Goal: Task Accomplishment & Management: Manage account settings

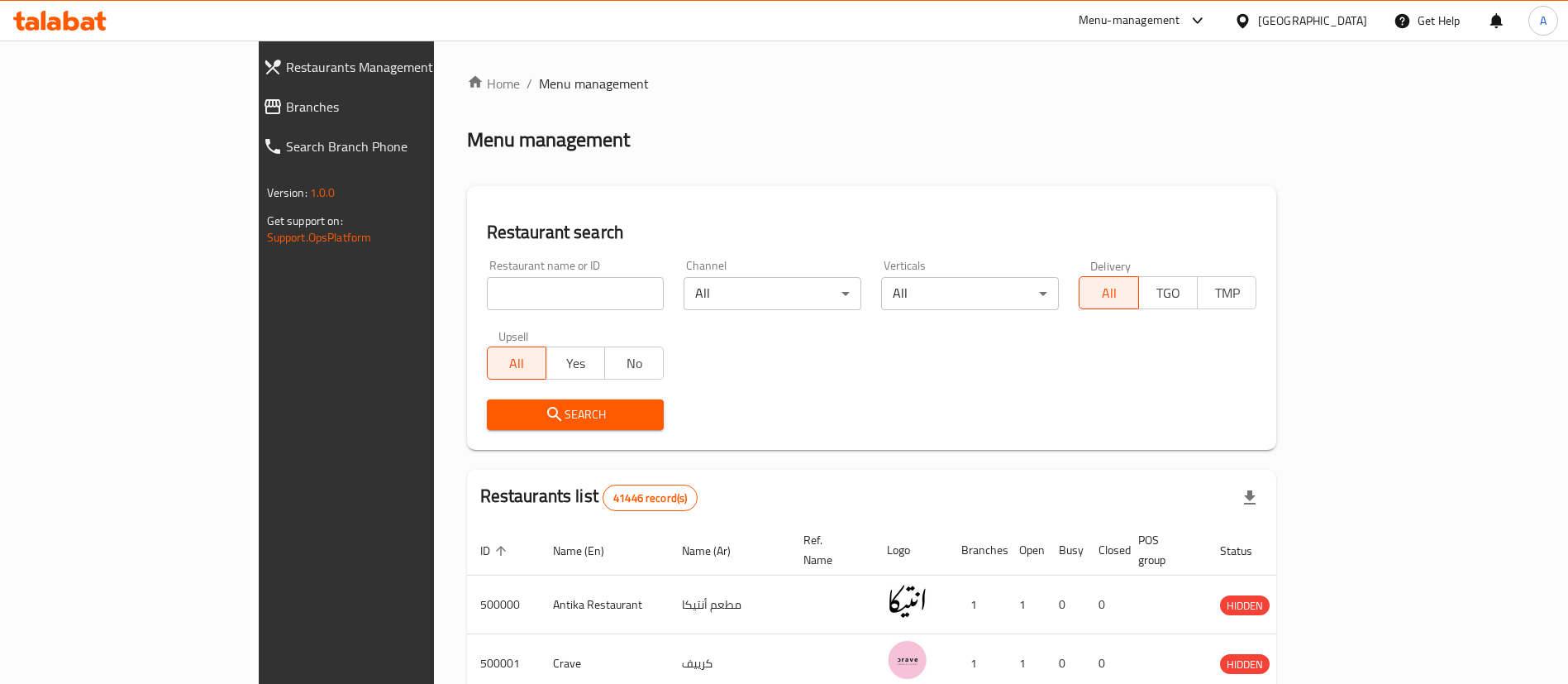
click at [250, 88] on link "Branches" at bounding box center [385, 106] width 272 height 39
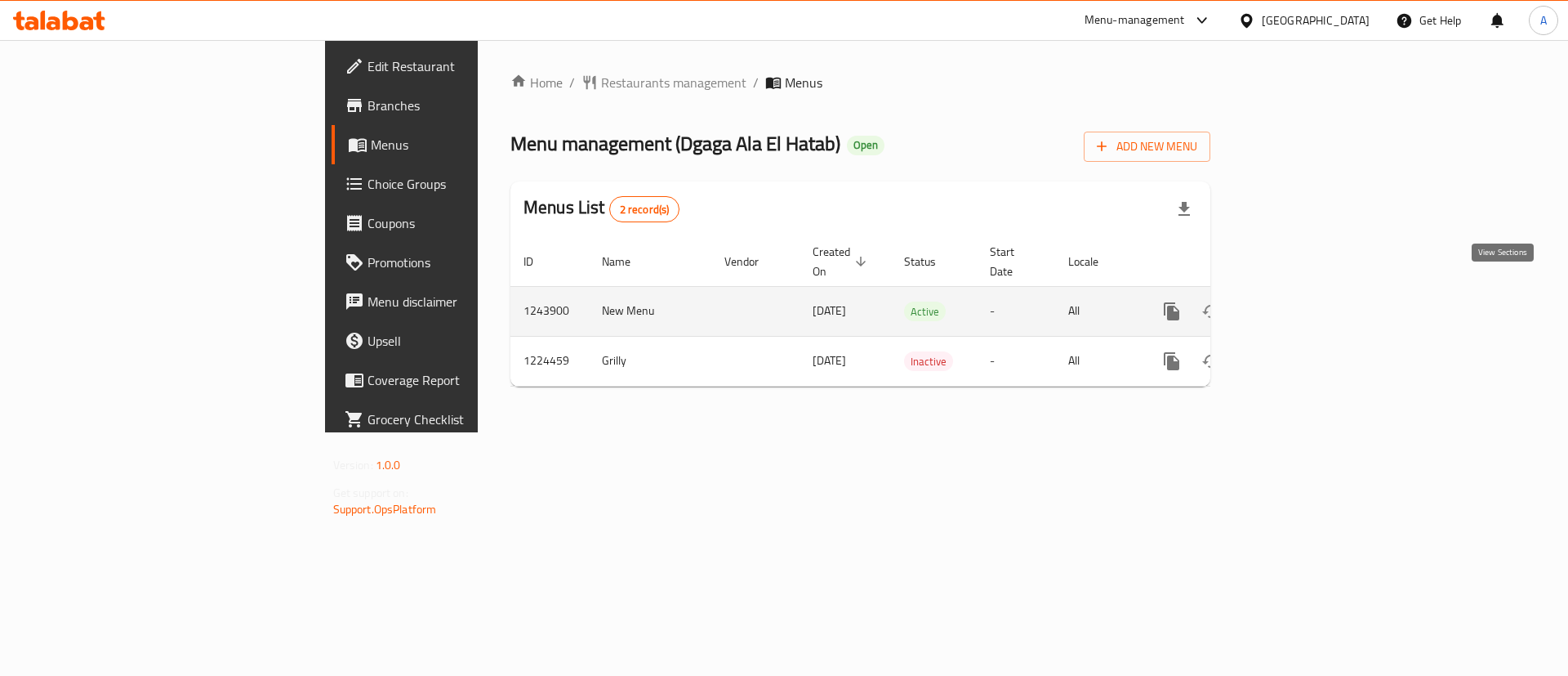
click at [1299, 302] on icon "enhanced table" at bounding box center [1290, 312] width 20 height 20
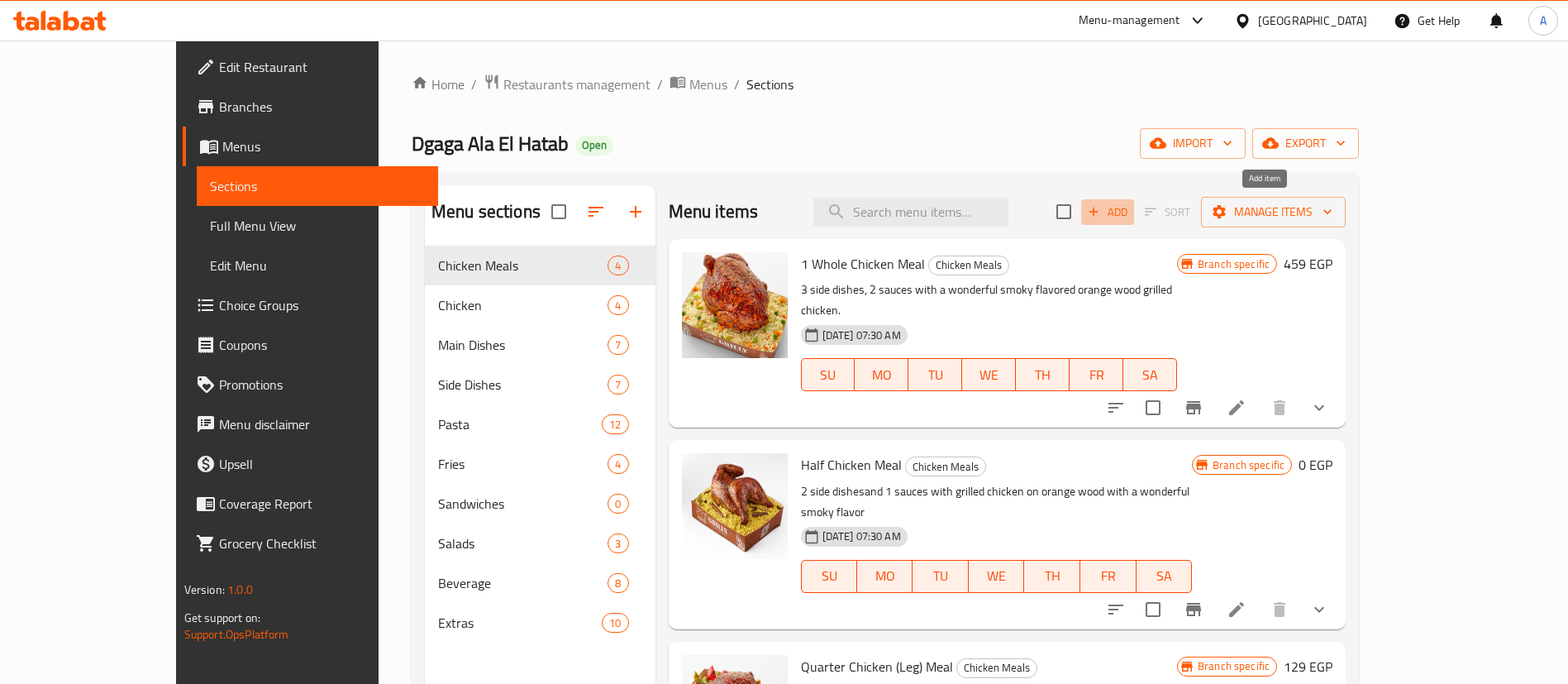
click at [1130, 207] on span "Add" at bounding box center [1107, 211] width 45 height 19
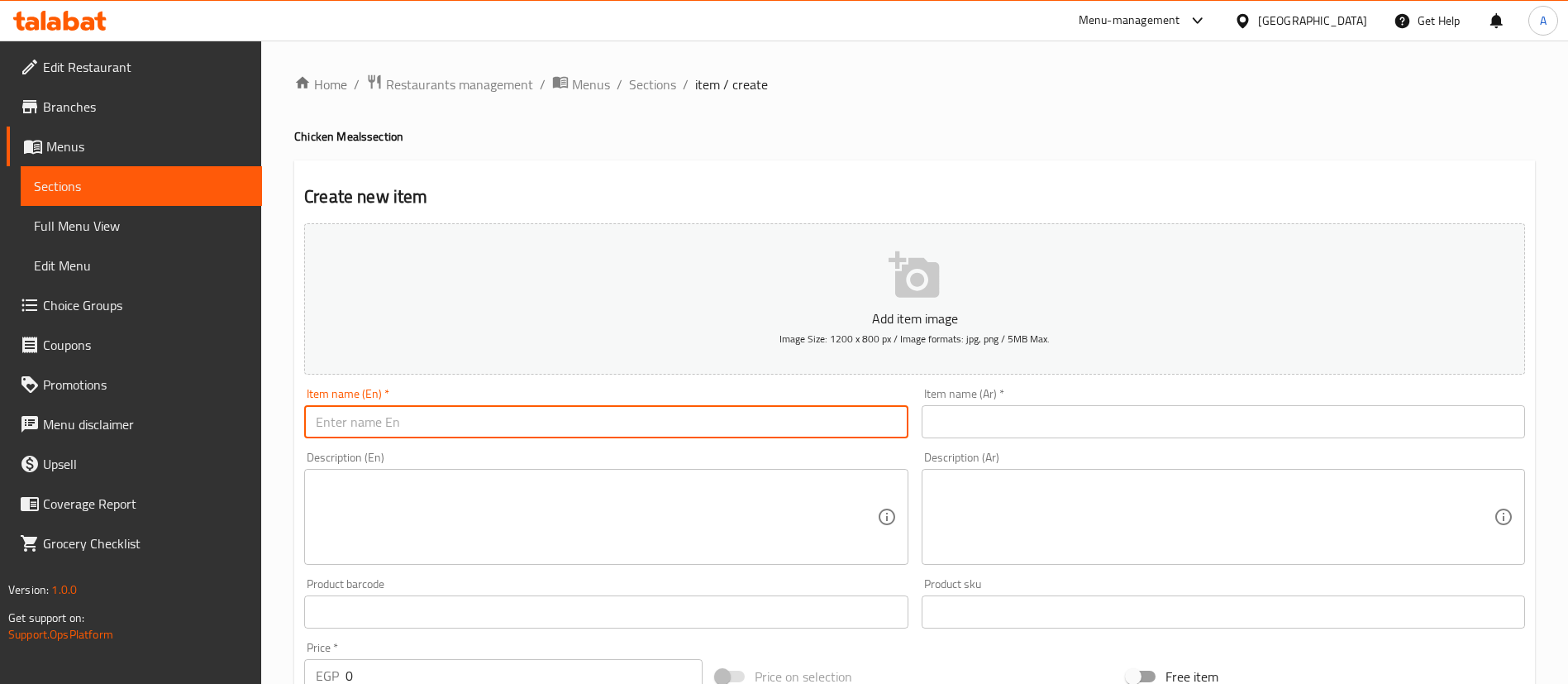
click at [388, 411] on input "text" at bounding box center [606, 422] width 603 height 33
paste input "Faroj Meal"
type input "Faroj Meal"
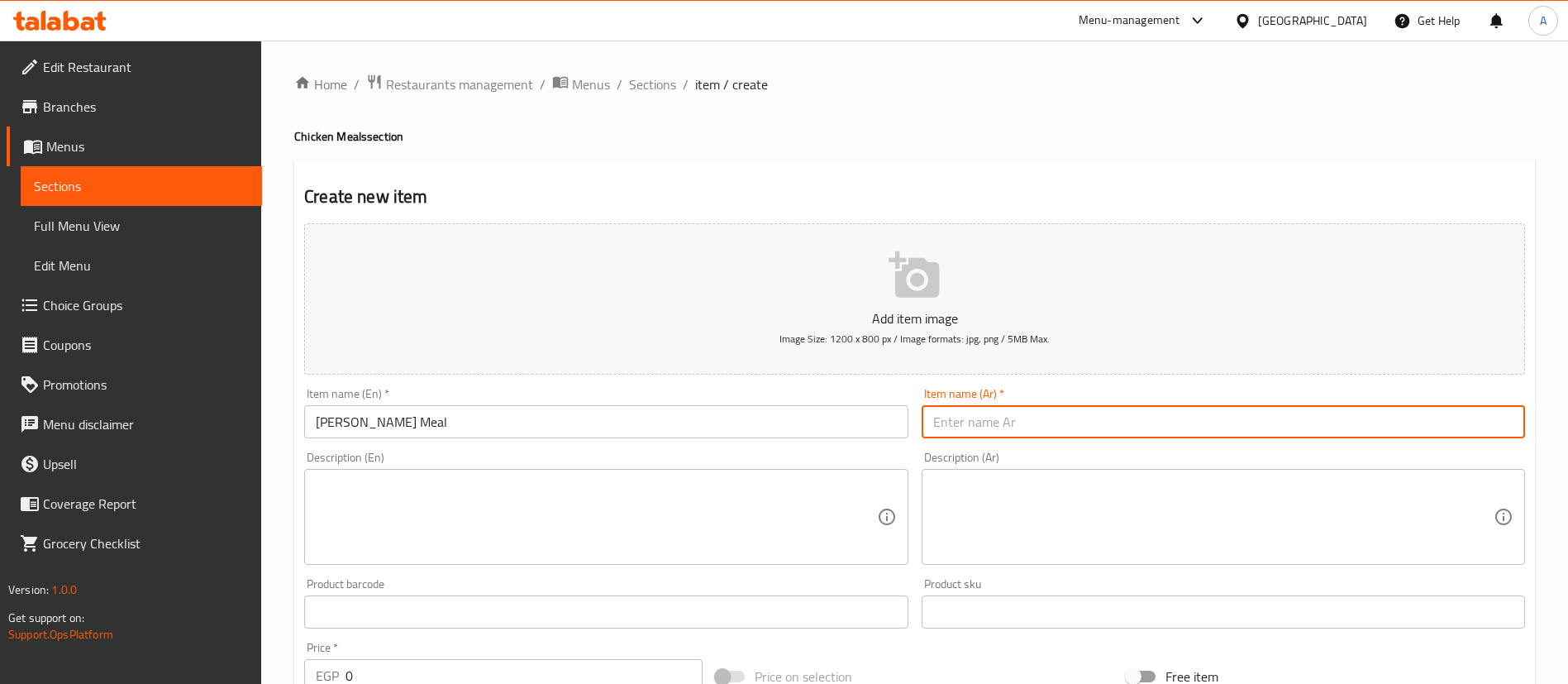
click at [986, 409] on input "text" at bounding box center [1223, 422] width 603 height 33
paste input "وجبة فروجه كامله"
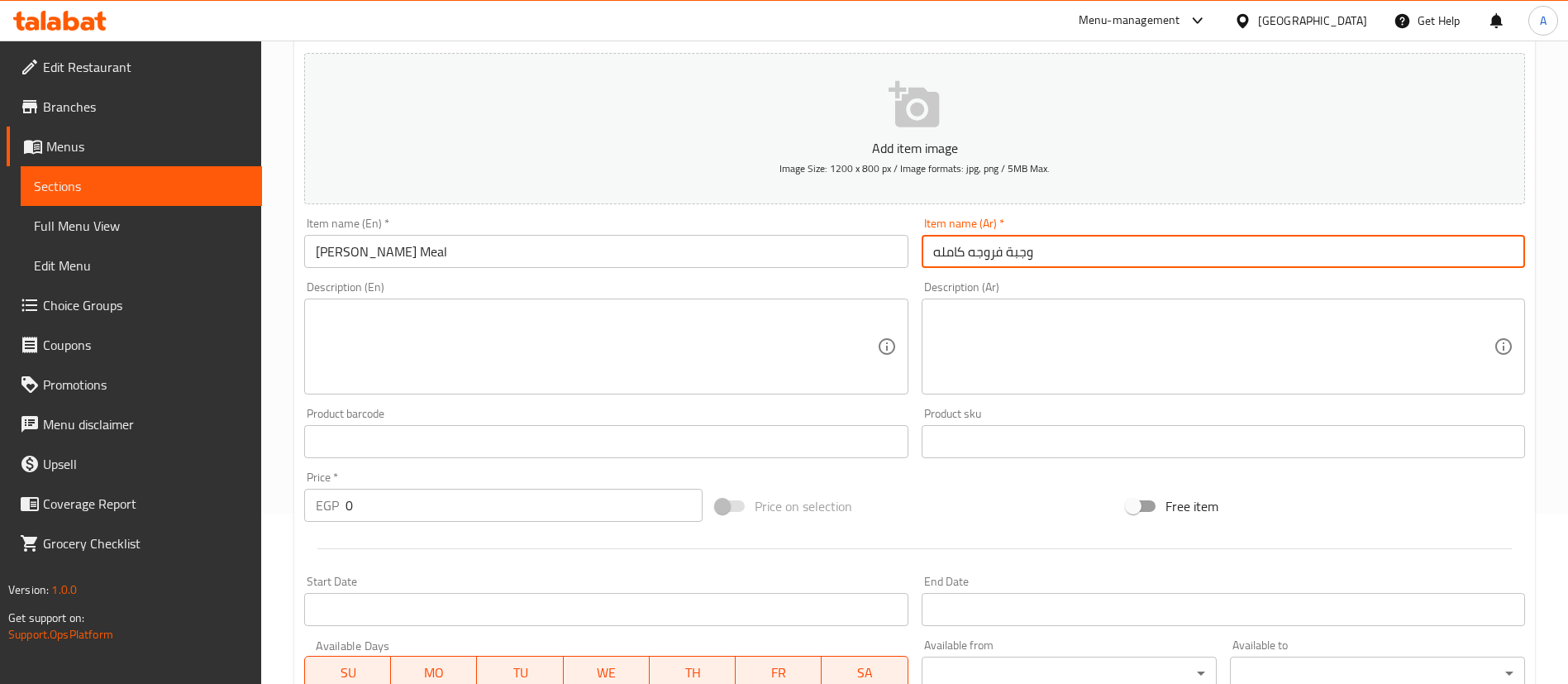
type input "وجبة فروجه كامله"
click at [1033, 340] on textarea at bounding box center [1213, 347] width 560 height 79
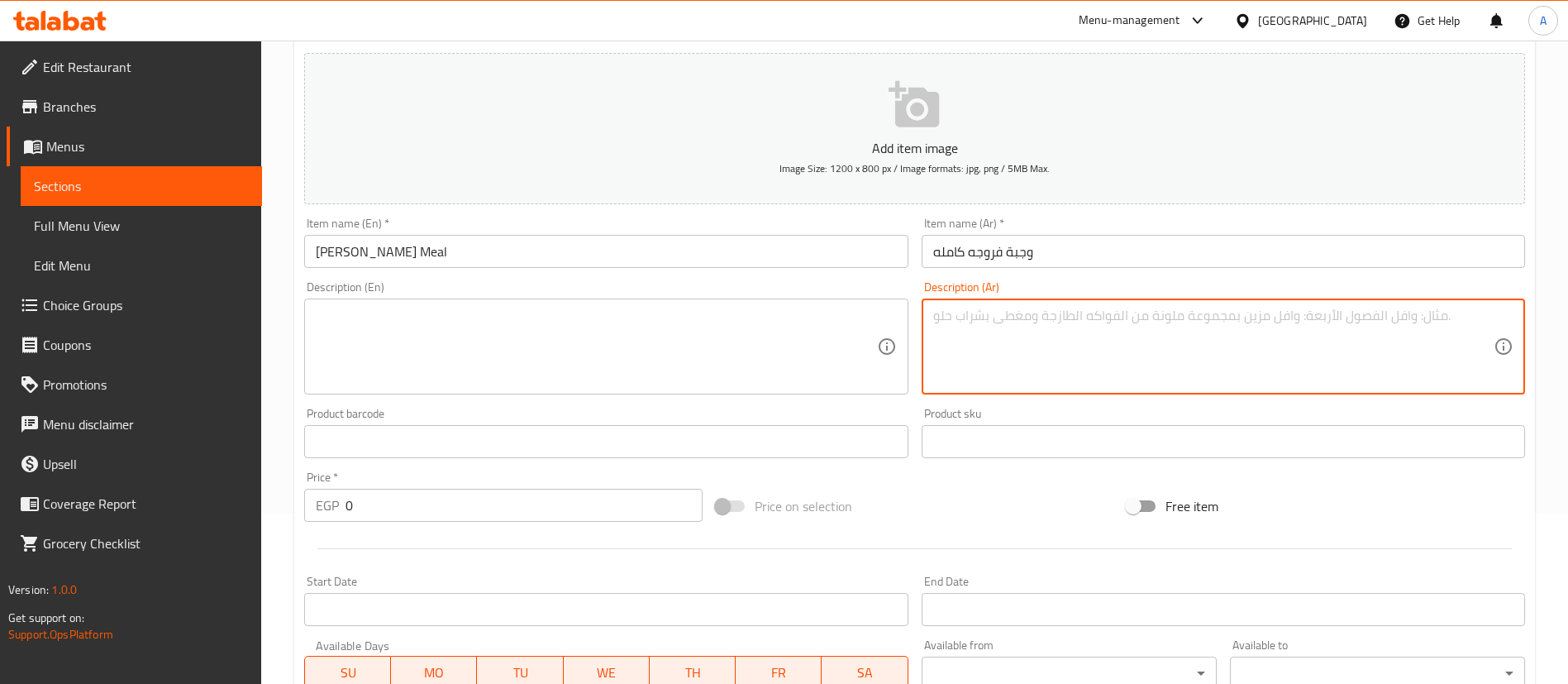
paste textarea "عباره عن ٢ طبق ارز بسمتي من اختيارك و ١ طبق جانبي و٢ صوص من اختيارك"
type textarea "عباره عن ٢ طبق ارز بسمتي من اختيارك و ١ طبق جانبي و٢ صوص من اختيارك"
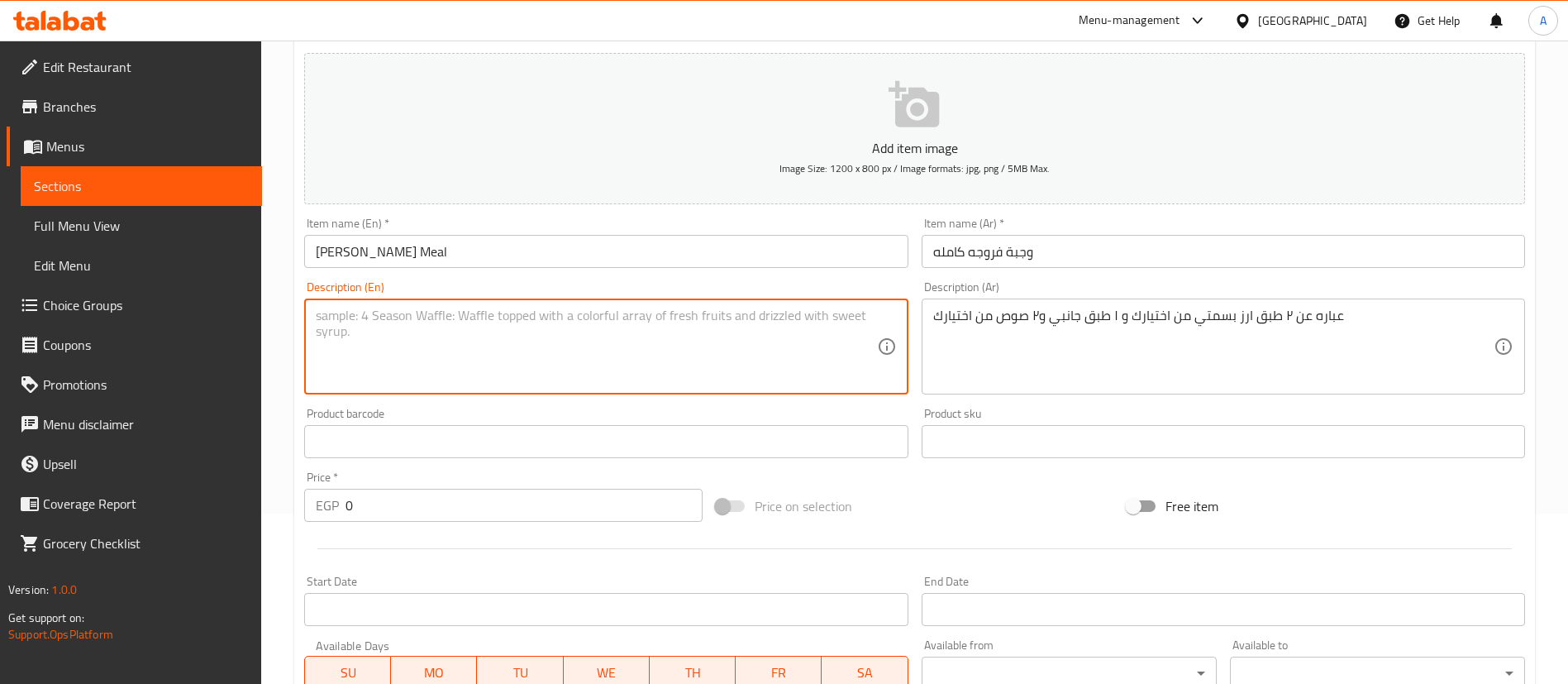
click at [621, 349] on textarea at bounding box center [595, 347] width 560 height 79
type textarea "2 Basmati rice of your choice, 1 side dish, and 2 sauces of your choice"
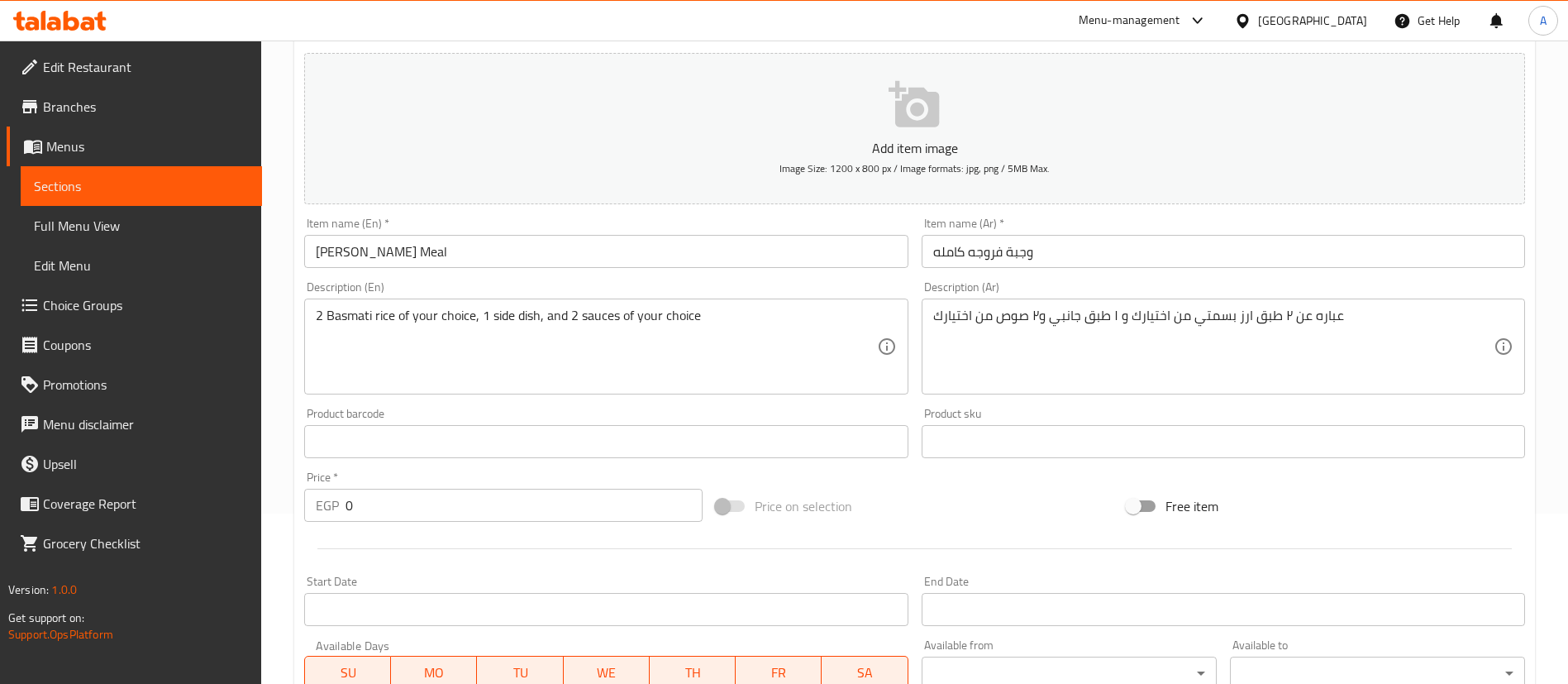
click at [957, 508] on div "Price on selection" at bounding box center [915, 506] width 411 height 45
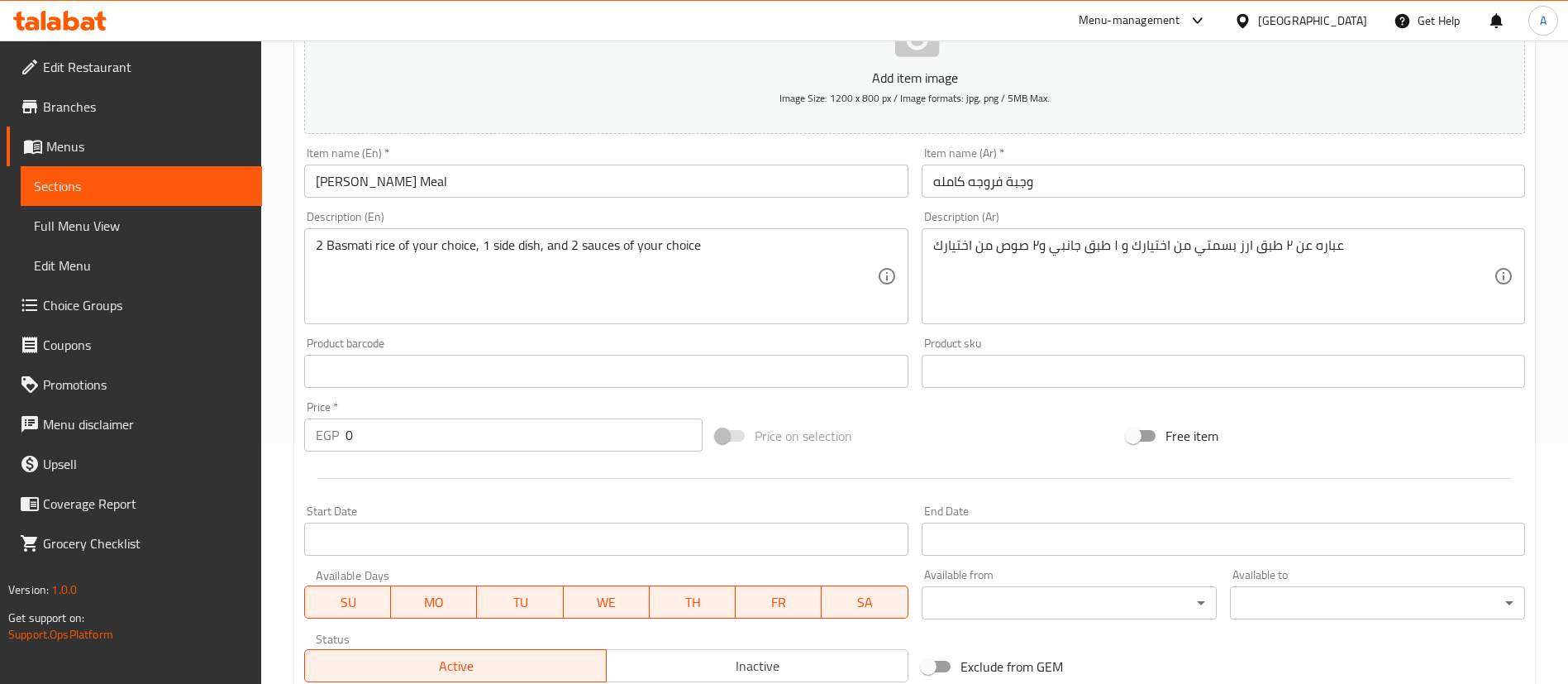
scroll to position [242, 0]
click at [496, 435] on input "0" at bounding box center [524, 433] width 357 height 33
type input "339"
click at [465, 400] on div "Price   * EGP 339 Price *" at bounding box center [504, 424] width 399 height 50
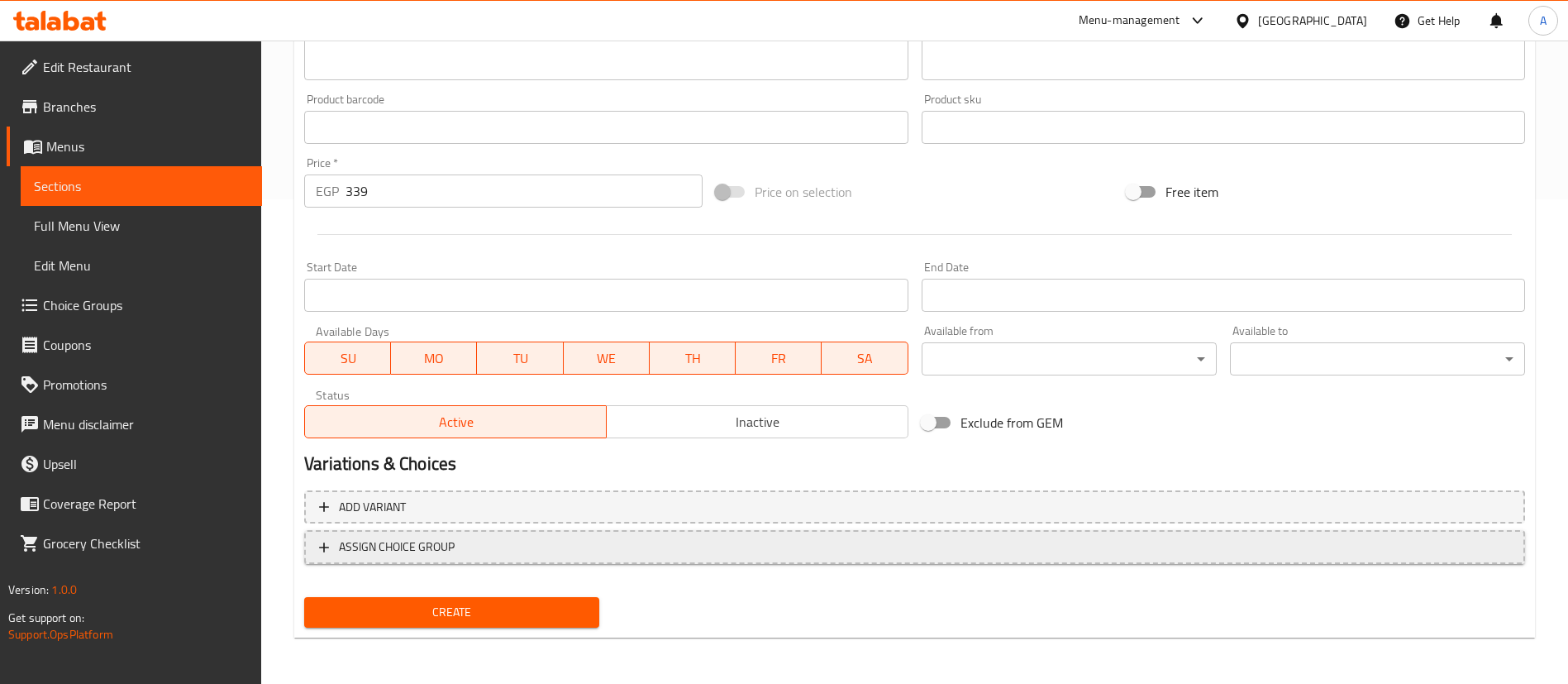
click at [485, 556] on span "ASSIGN CHOICE GROUP" at bounding box center [914, 547] width 1191 height 21
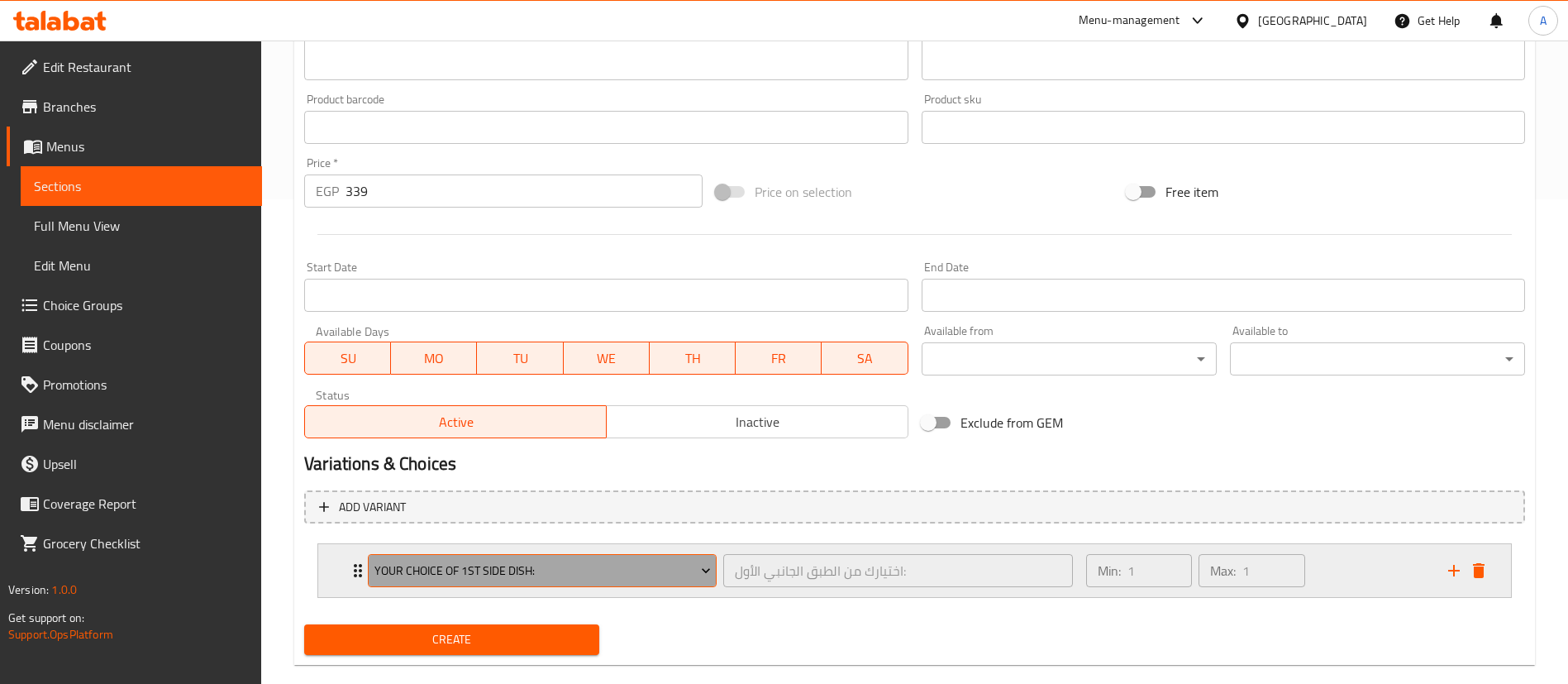
click at [489, 561] on span "Your Choice Of 1st Side Dish:" at bounding box center [543, 571] width 336 height 21
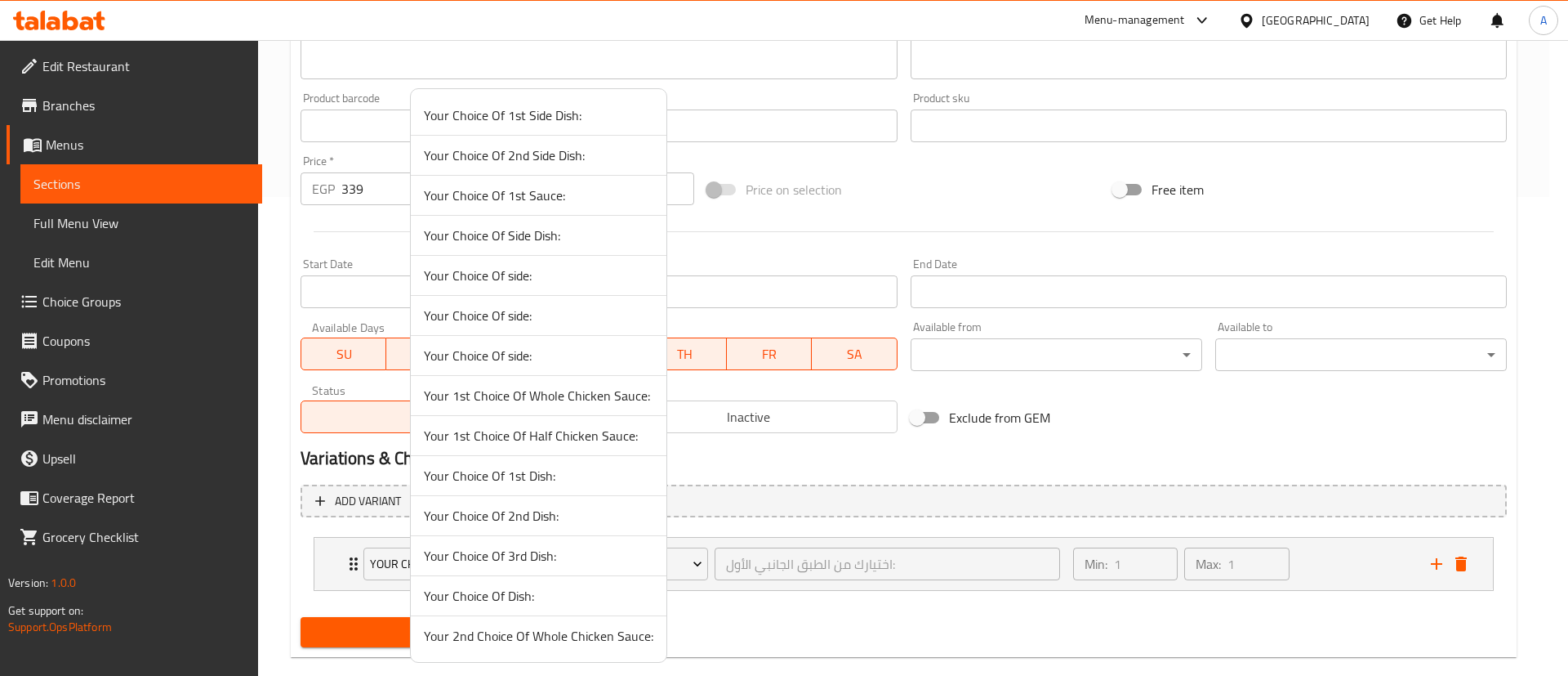
click at [1345, 572] on div at bounding box center [784, 338] width 1568 height 676
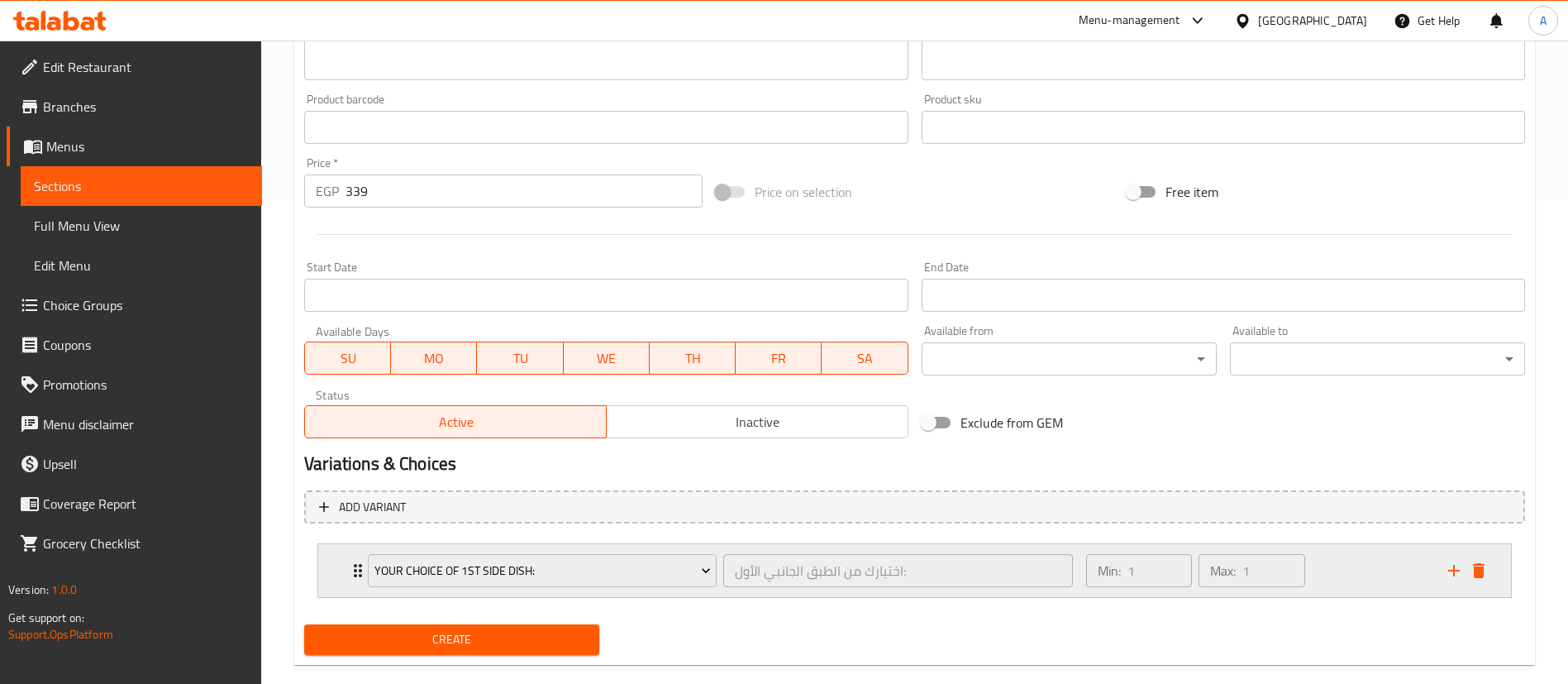
click at [1351, 578] on div "Min: 1 ​ Max: 1 ​" at bounding box center [1257, 571] width 362 height 53
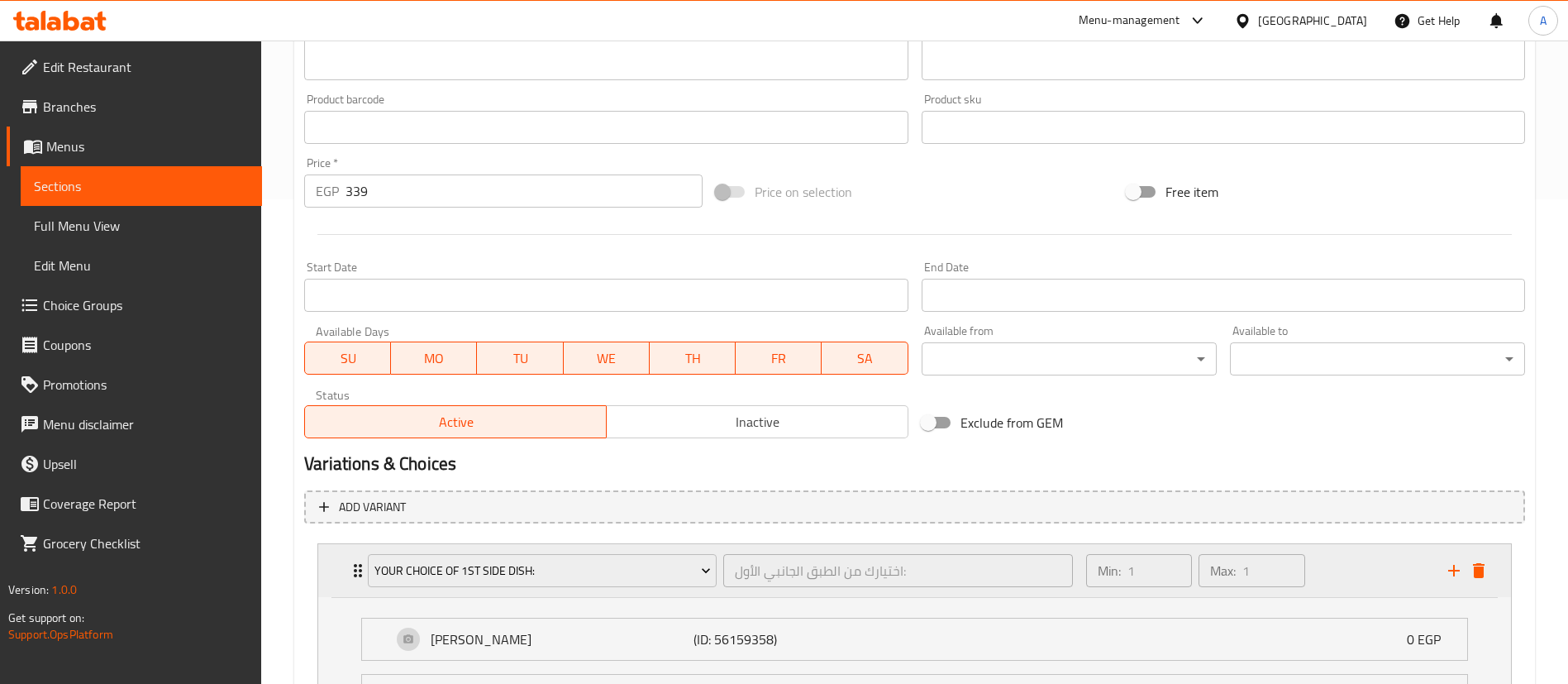
scroll to position [779, 0]
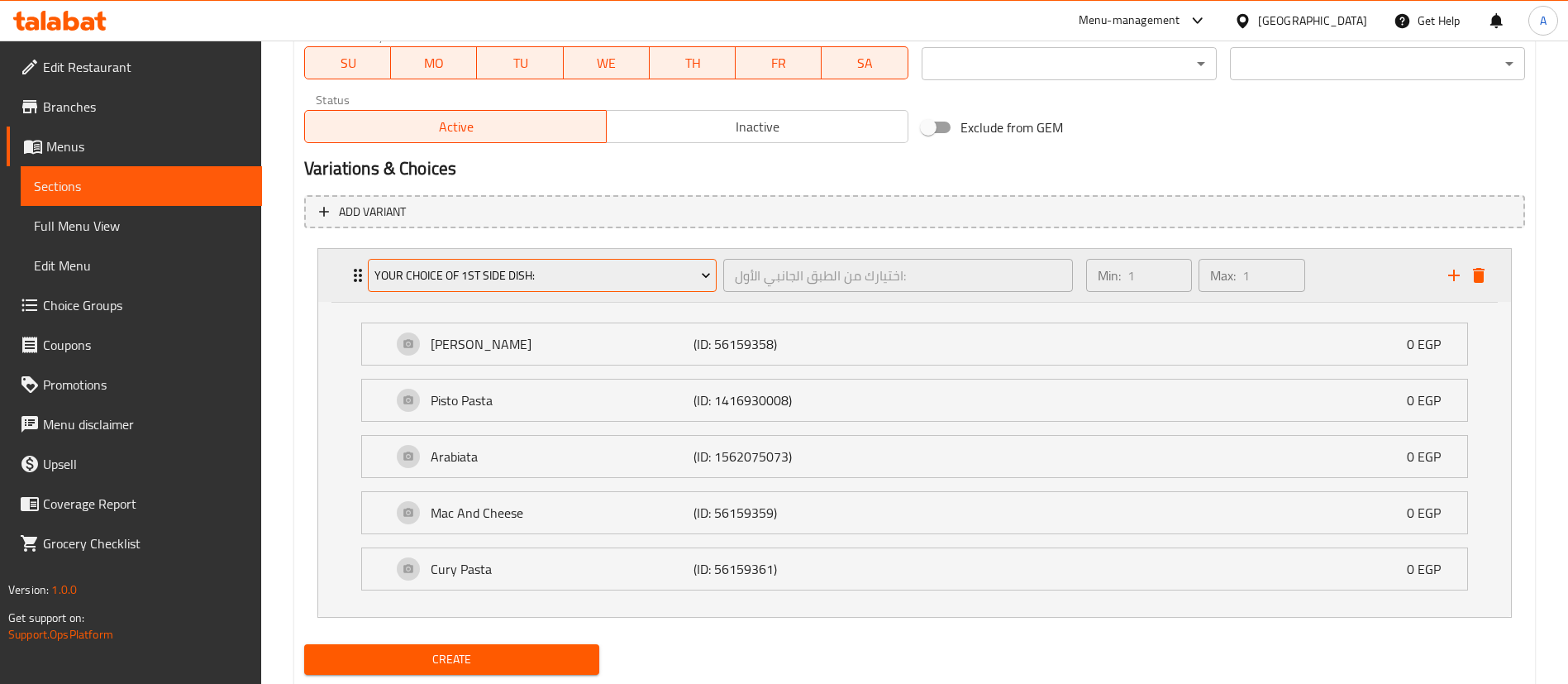
click at [630, 262] on button "Your Choice Of 1st Side Dish:" at bounding box center [541, 275] width 348 height 33
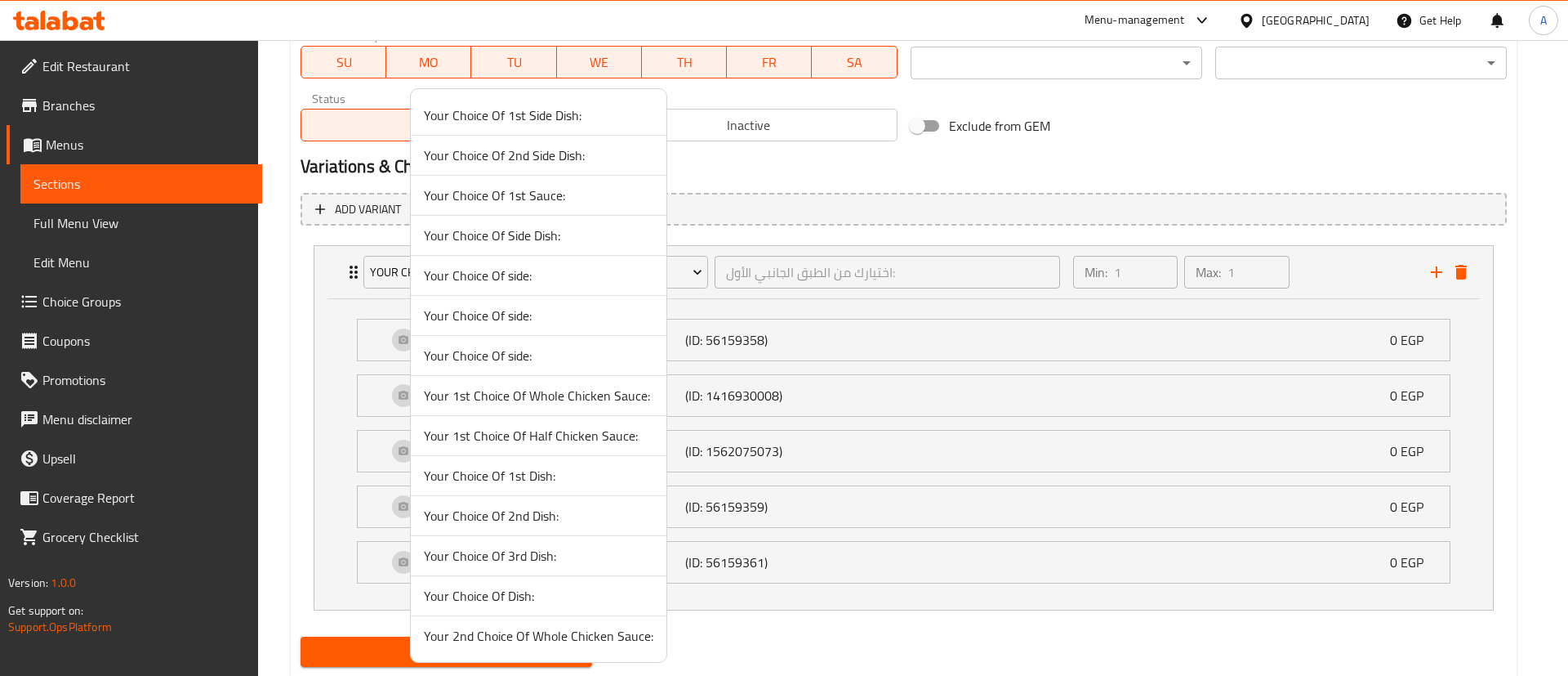
click at [1200, 128] on div at bounding box center [784, 338] width 1568 height 676
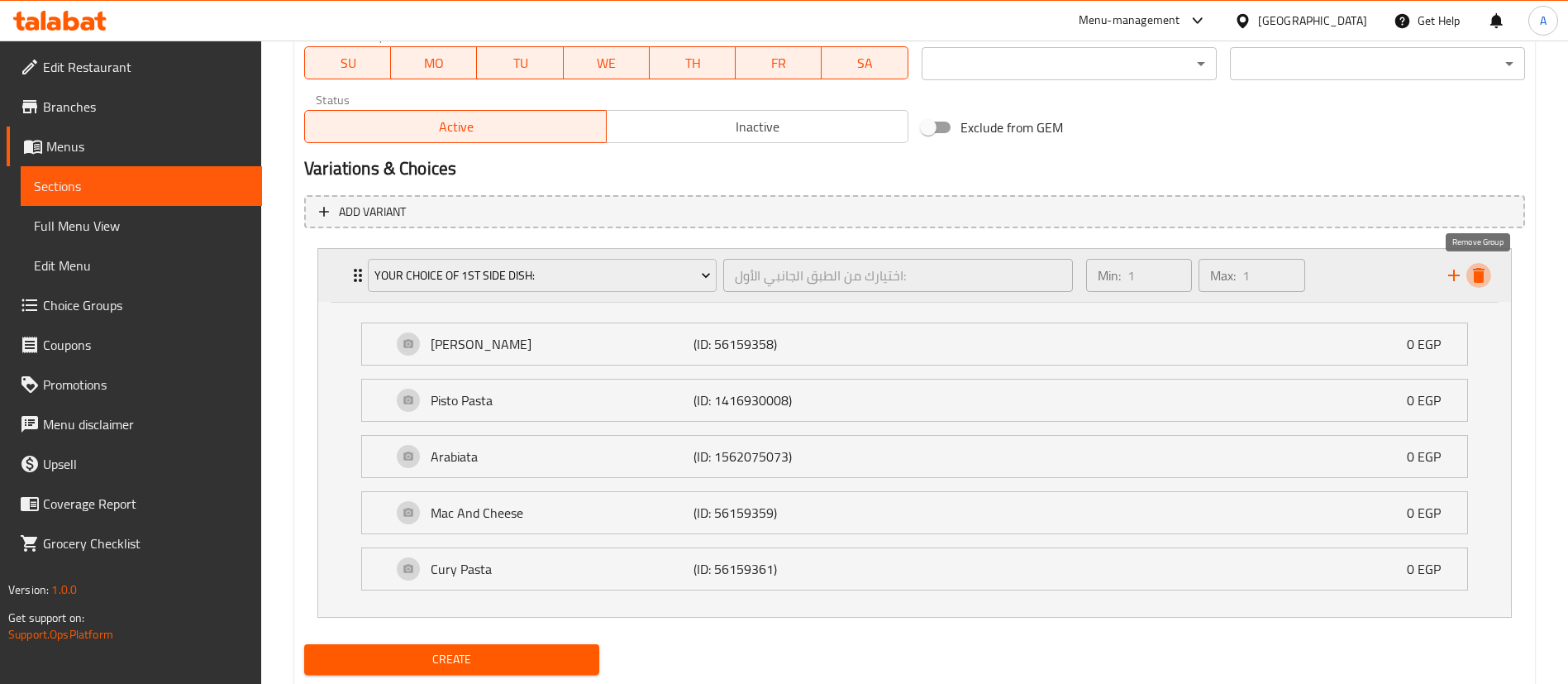
click at [1477, 276] on icon "delete" at bounding box center [1478, 275] width 12 height 15
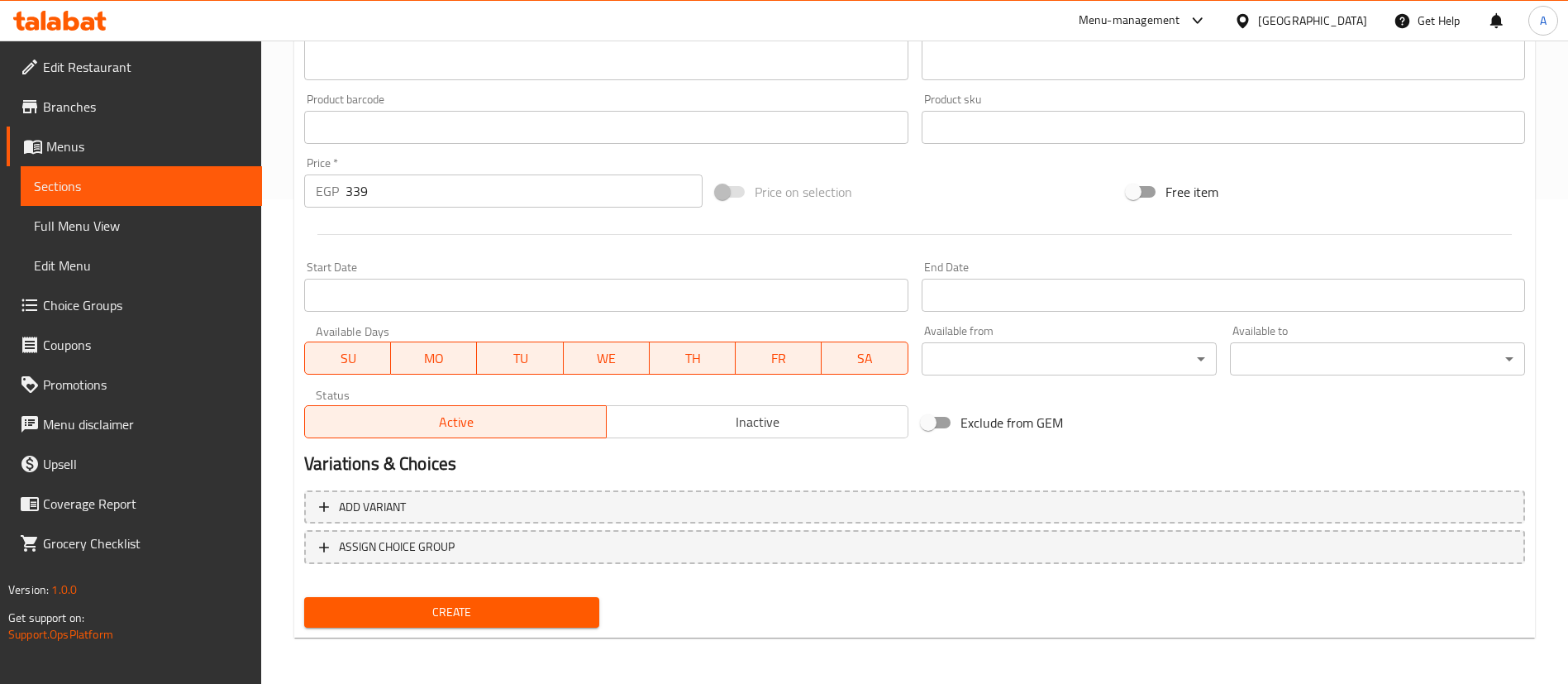
scroll to position [485, 0]
click at [732, 410] on span "Inactive" at bounding box center [758, 422] width 289 height 24
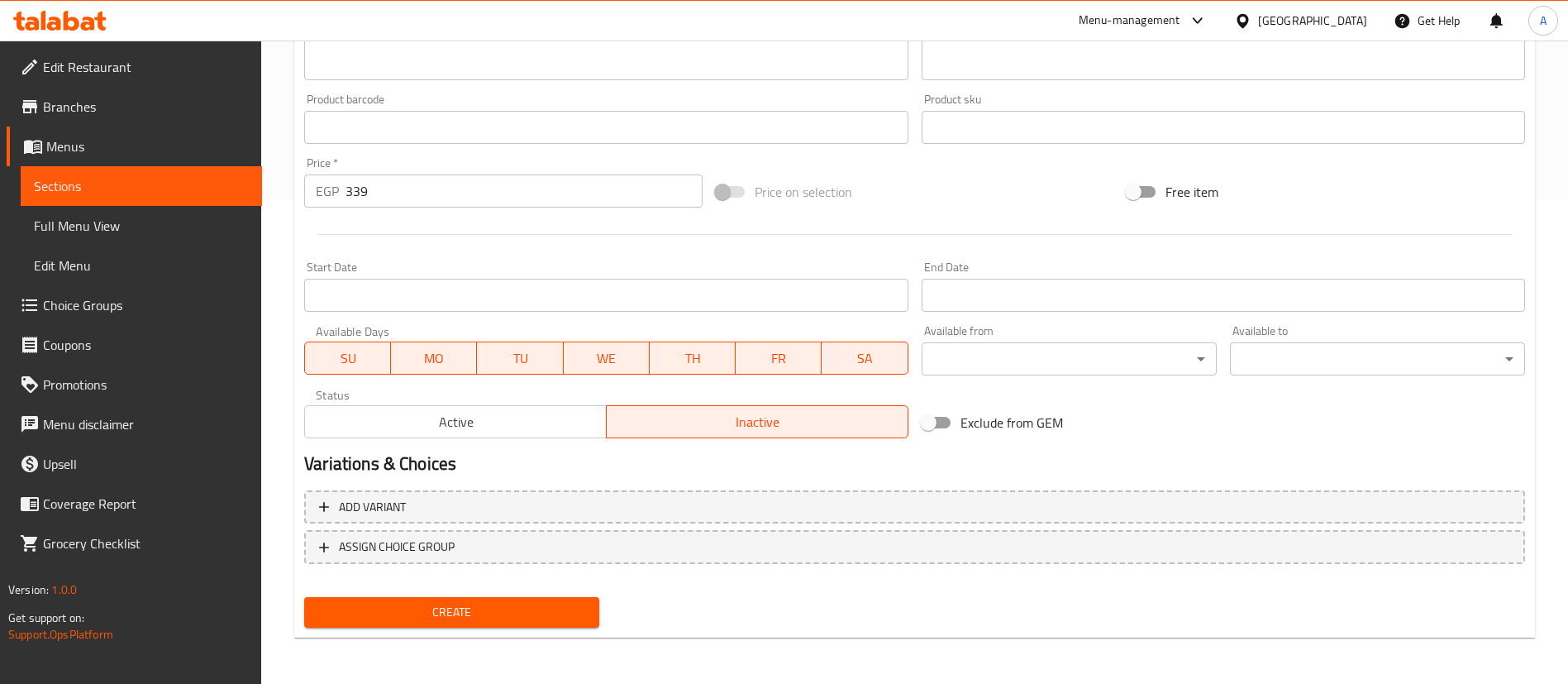
click at [458, 418] on span "Active" at bounding box center [456, 422] width 289 height 24
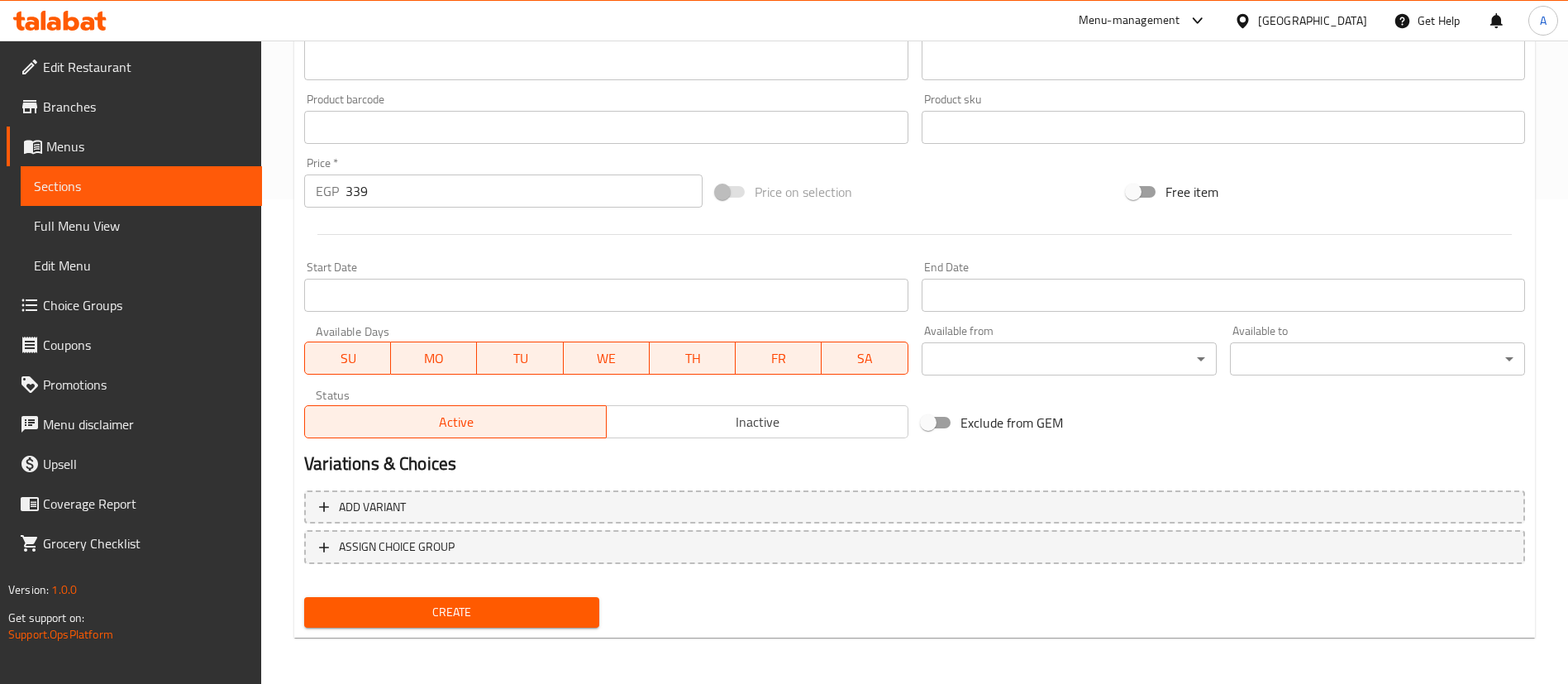
click at [658, 425] on span "Inactive" at bounding box center [758, 422] width 289 height 24
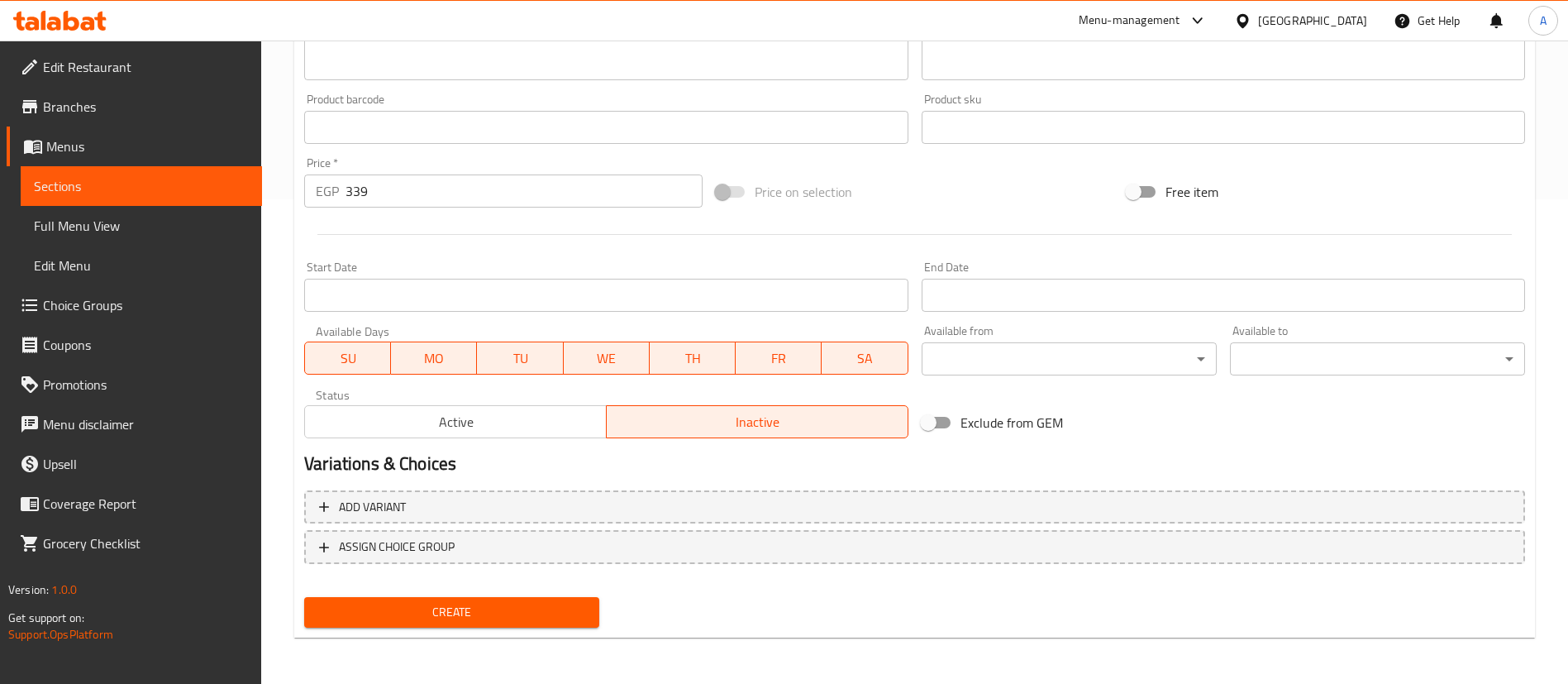
click at [472, 595] on div "Create" at bounding box center [451, 612] width 308 height 44
click at [469, 614] on span "Create" at bounding box center [452, 612] width 269 height 21
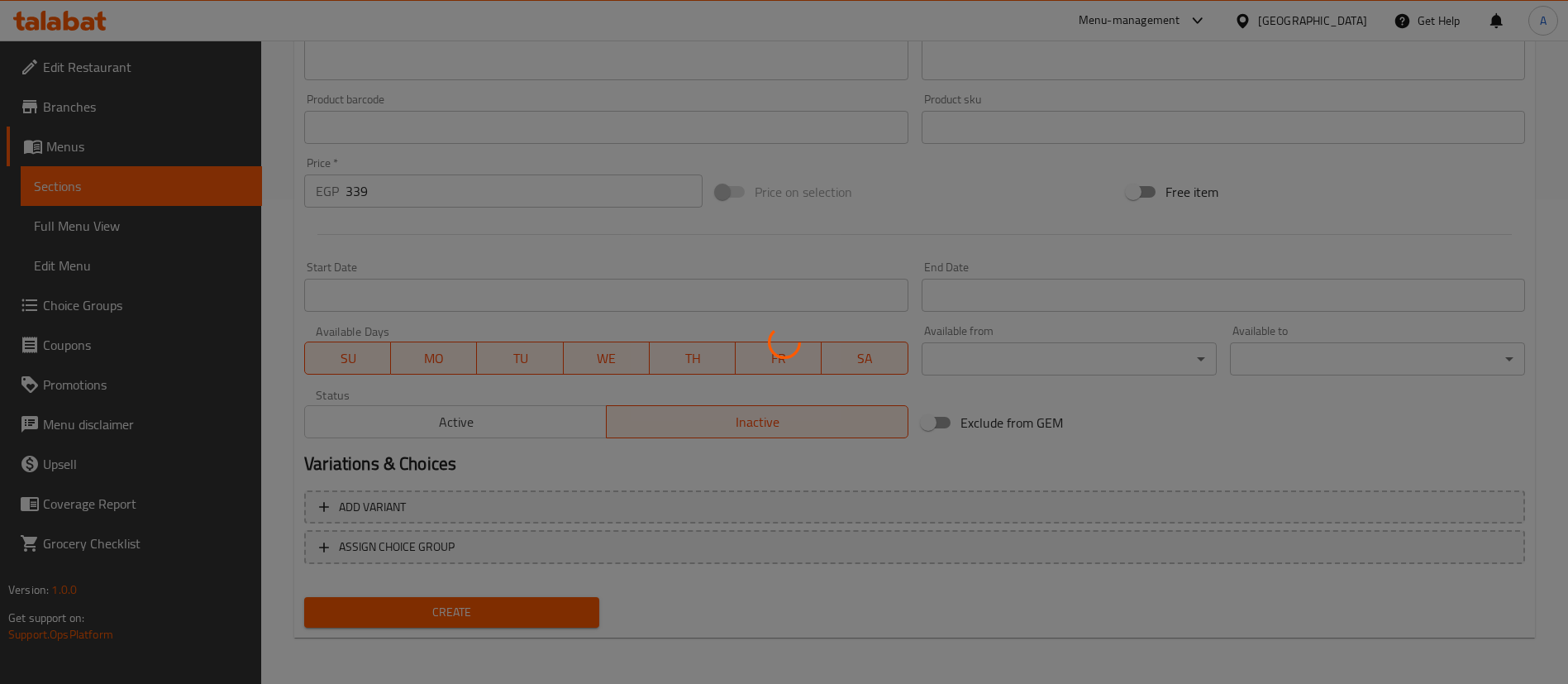
type input "0"
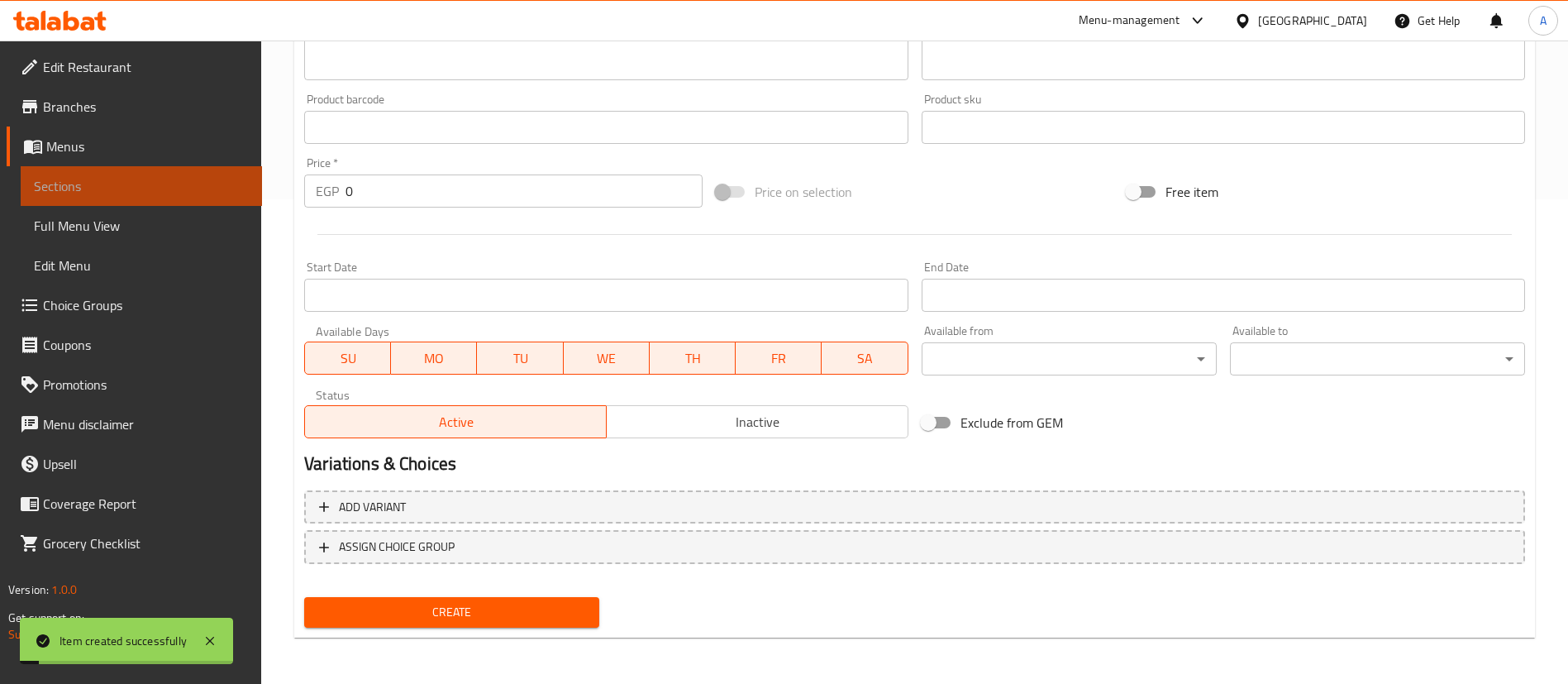
click at [168, 184] on span "Sections" at bounding box center [141, 187] width 215 height 20
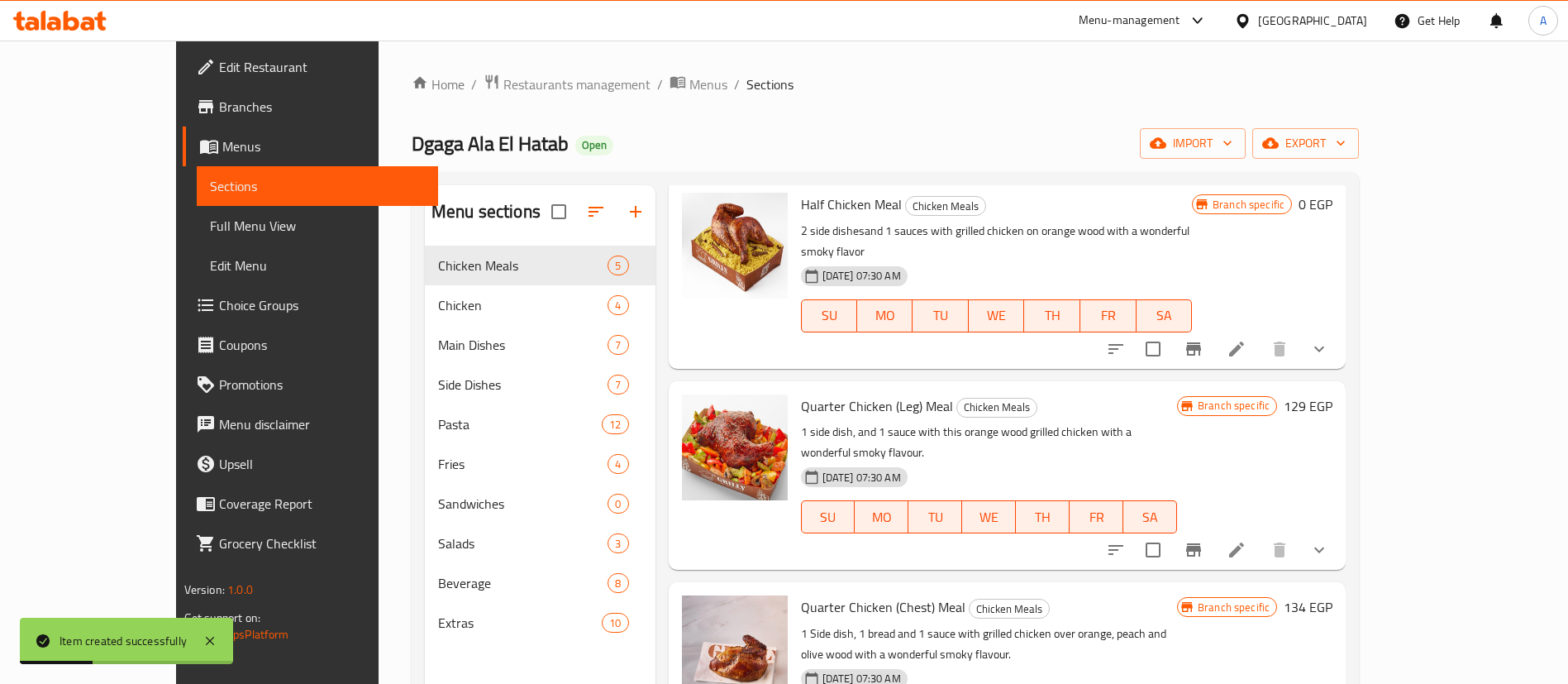
scroll to position [231, 0]
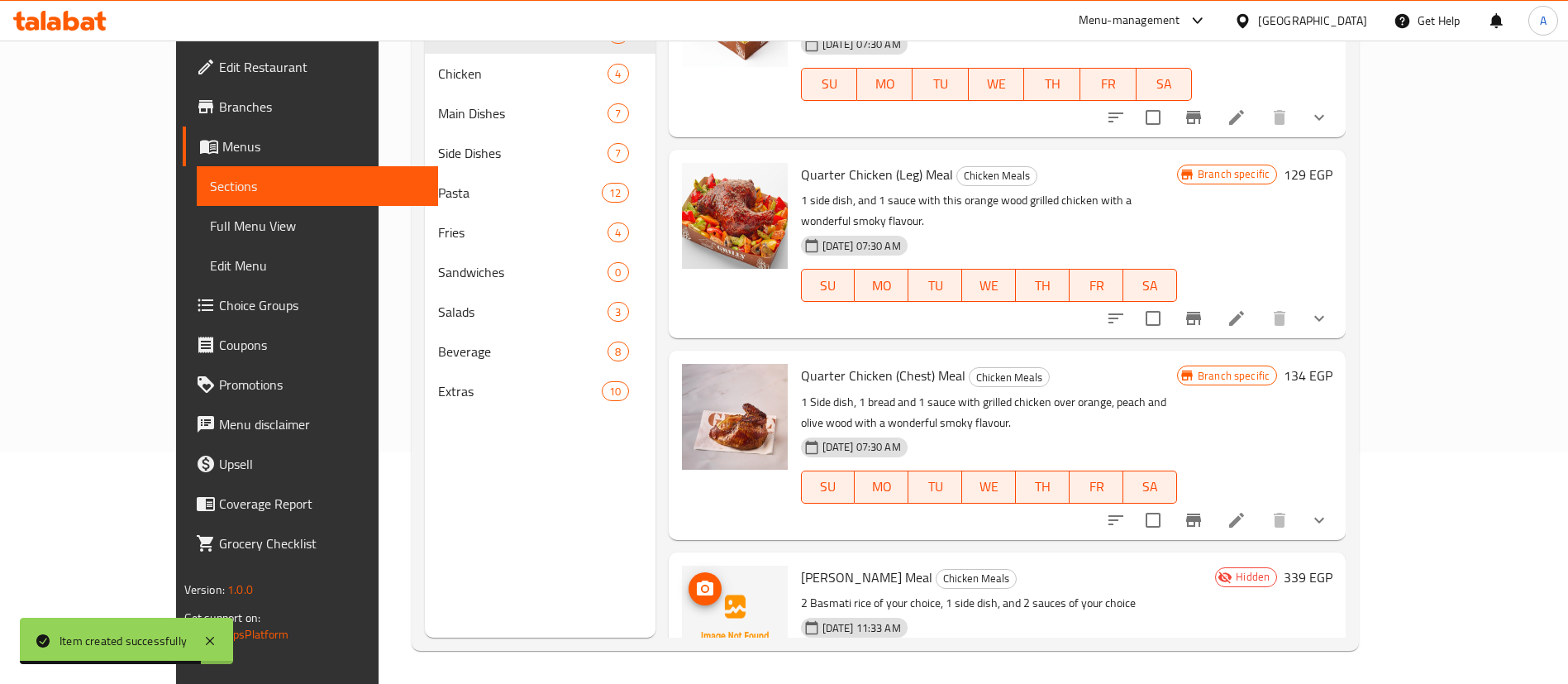
click at [695, 579] on icon "upload picture" at bounding box center [705, 589] width 20 height 20
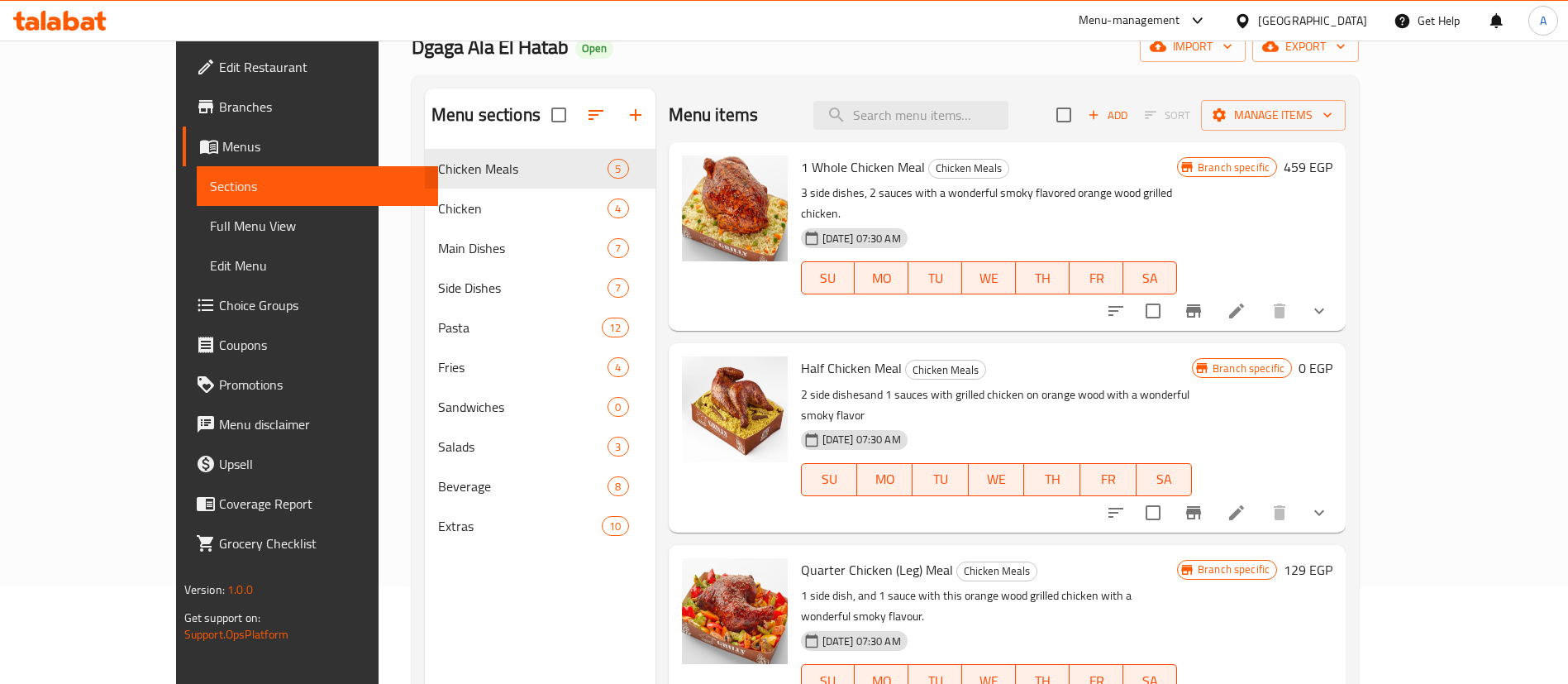
scroll to position [98, 0]
click at [1246, 300] on icon at bounding box center [1237, 310] width 20 height 20
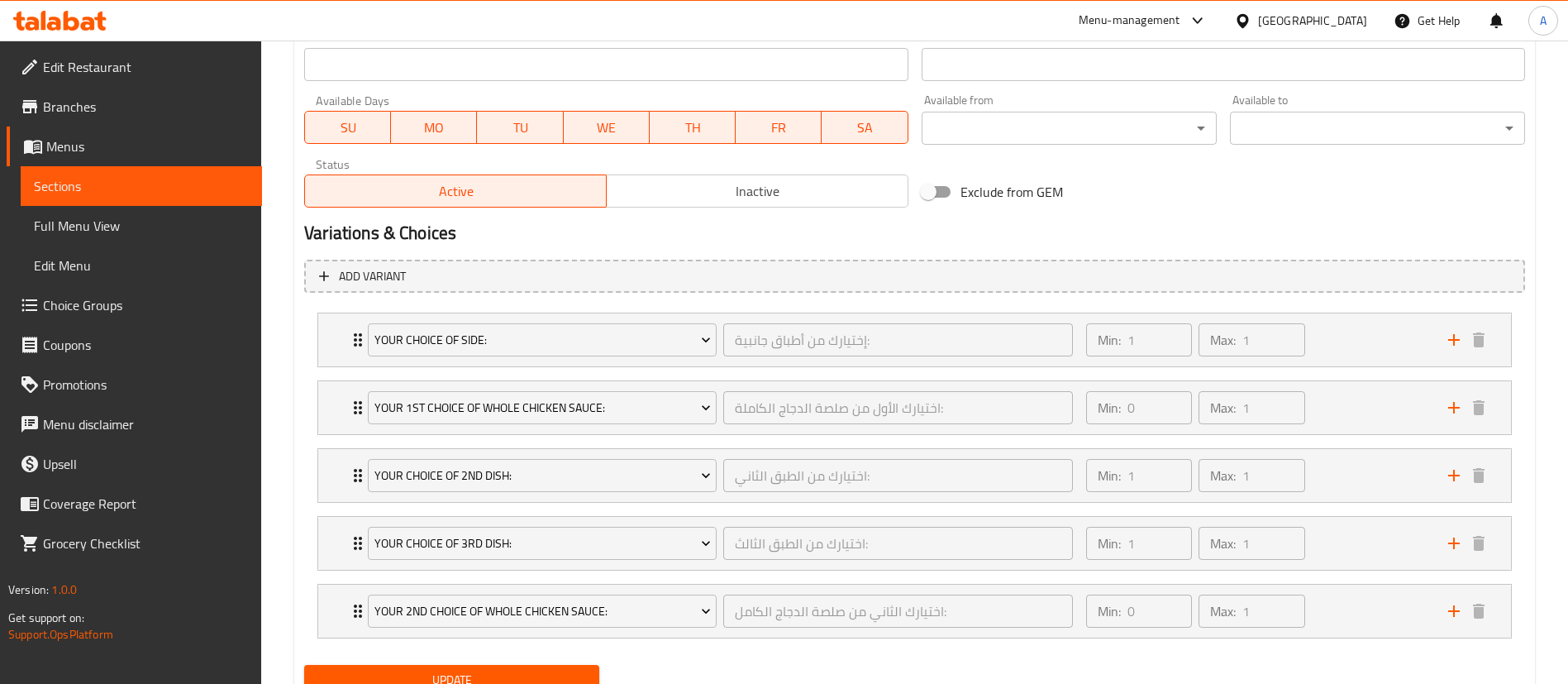
scroll to position [807, 0]
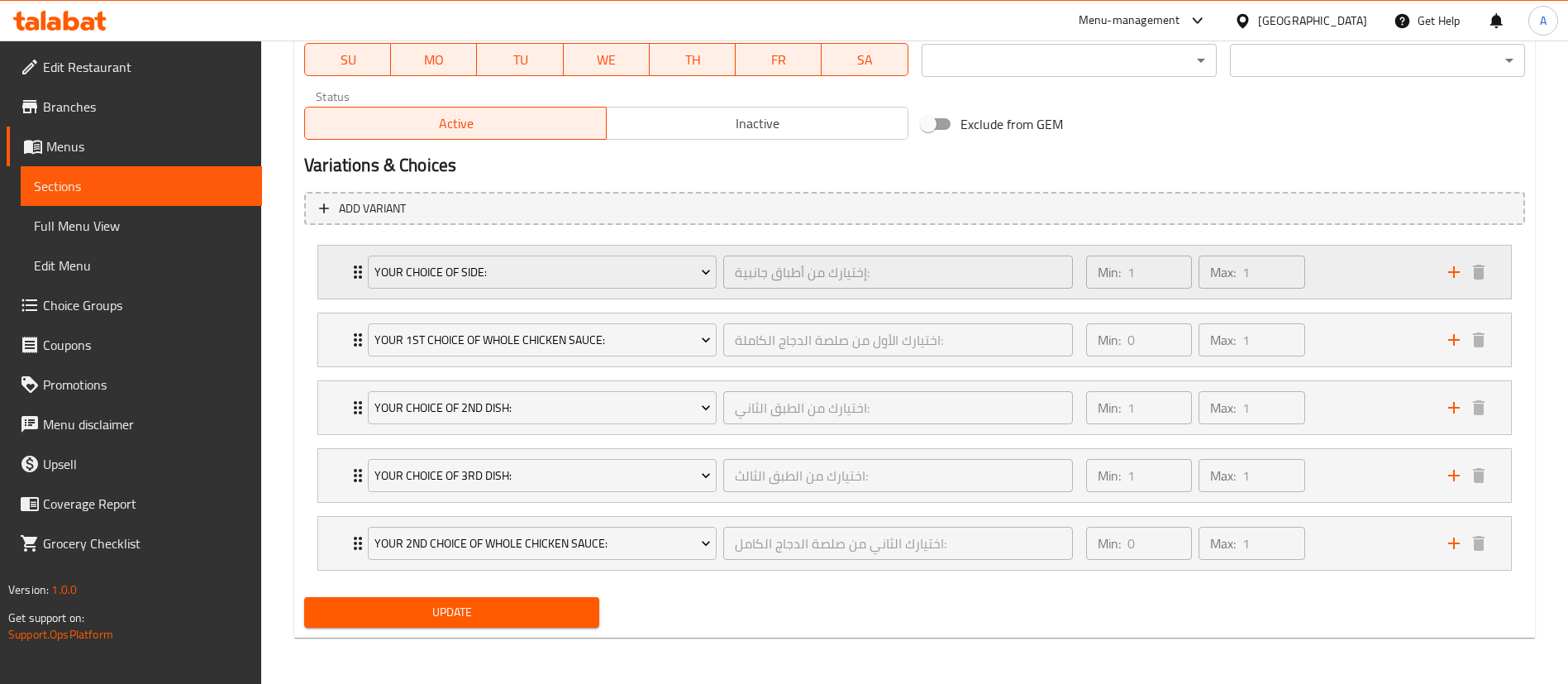
click at [1350, 270] on div "Min: 1 ​ Max: 1 ​" at bounding box center [1257, 272] width 362 height 53
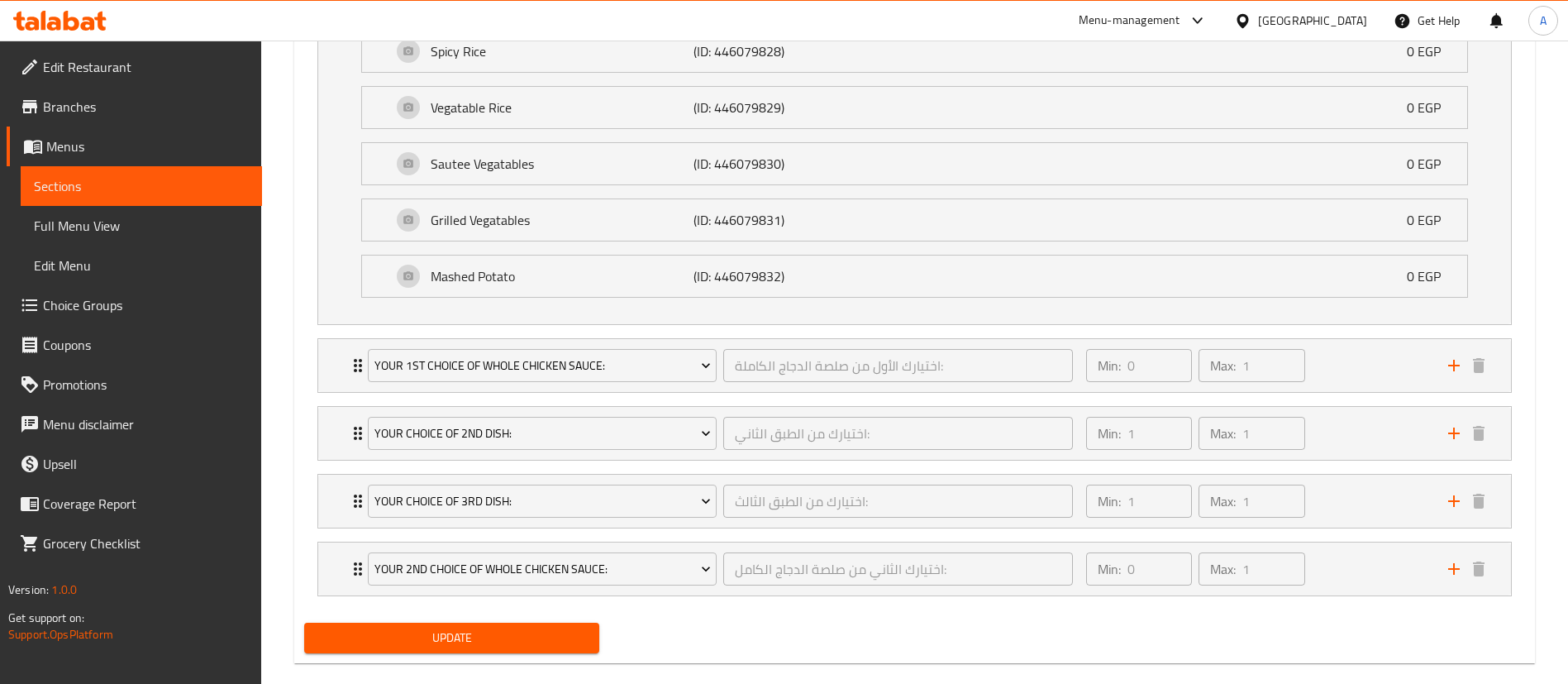
scroll to position [1234, 0]
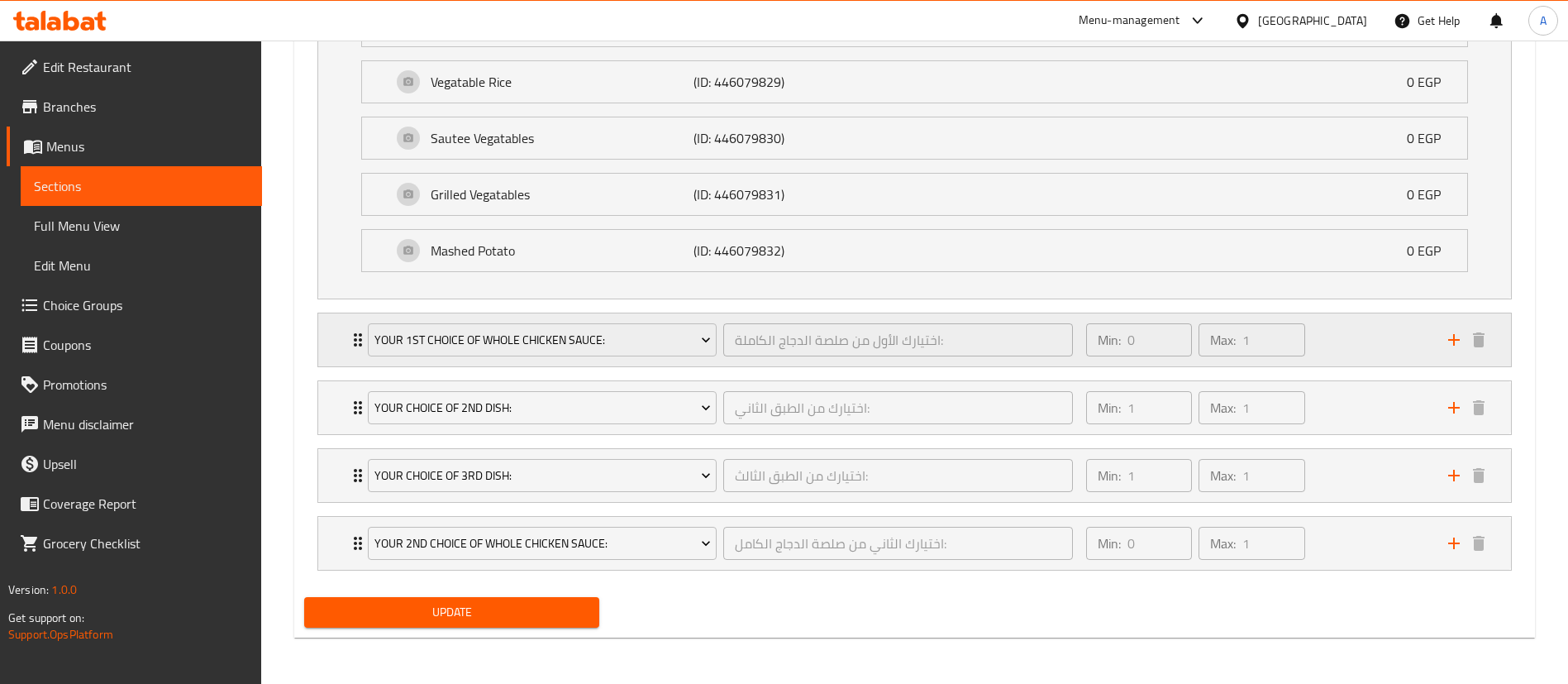
click at [1358, 330] on div "Min: 0 ​ Max: 1 ​" at bounding box center [1257, 340] width 362 height 53
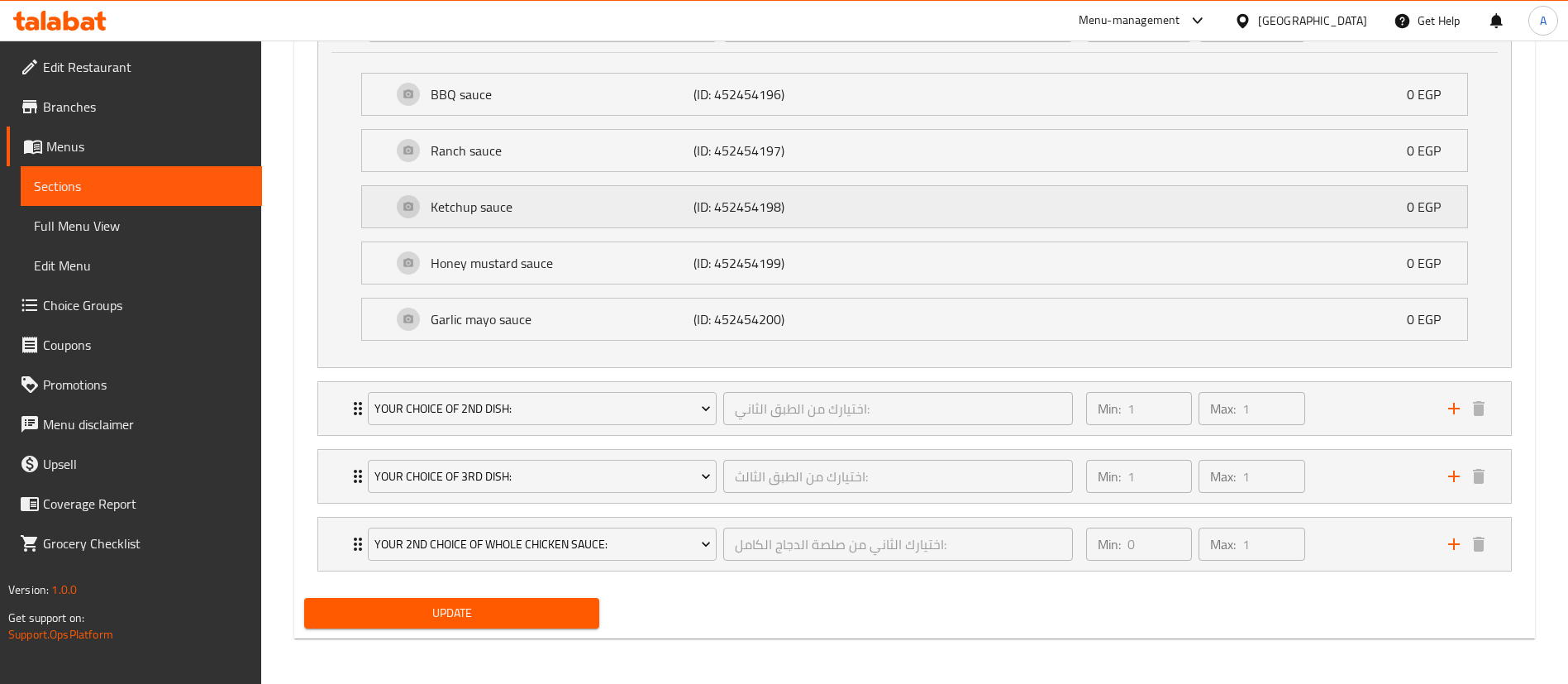
scroll to position [1549, 0]
click at [1356, 552] on div "Min: 0 ​ Max: 1 ​" at bounding box center [1257, 543] width 362 height 53
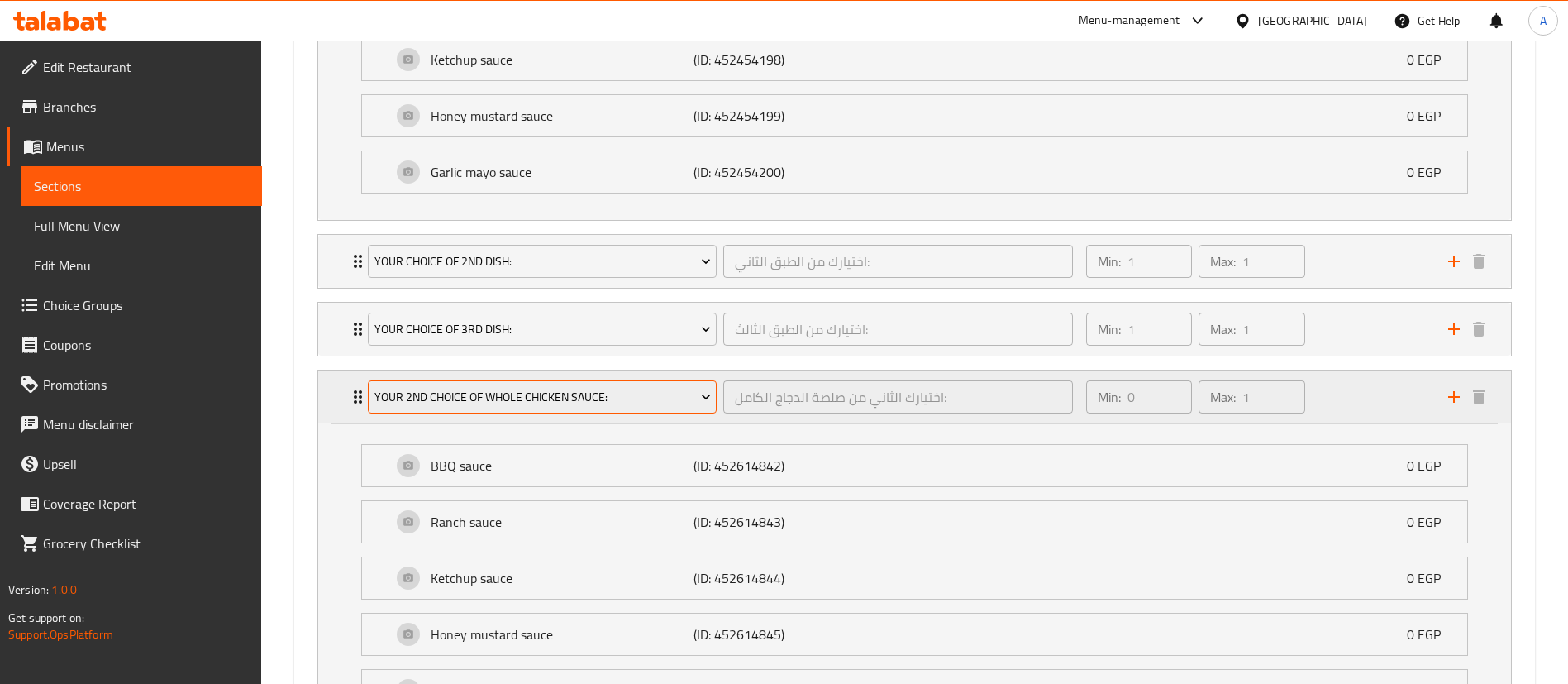
scroll to position [1865, 0]
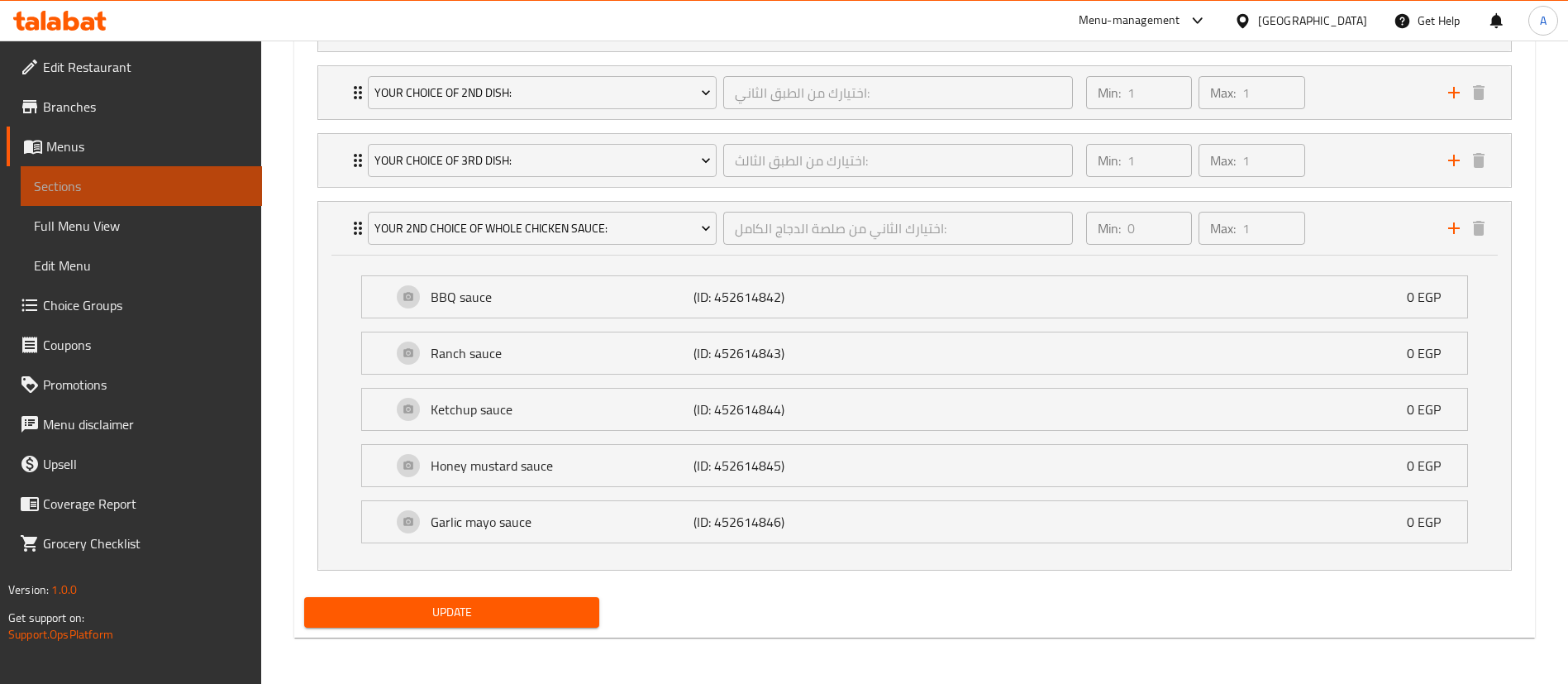
click at [103, 185] on span "Sections" at bounding box center [141, 187] width 215 height 20
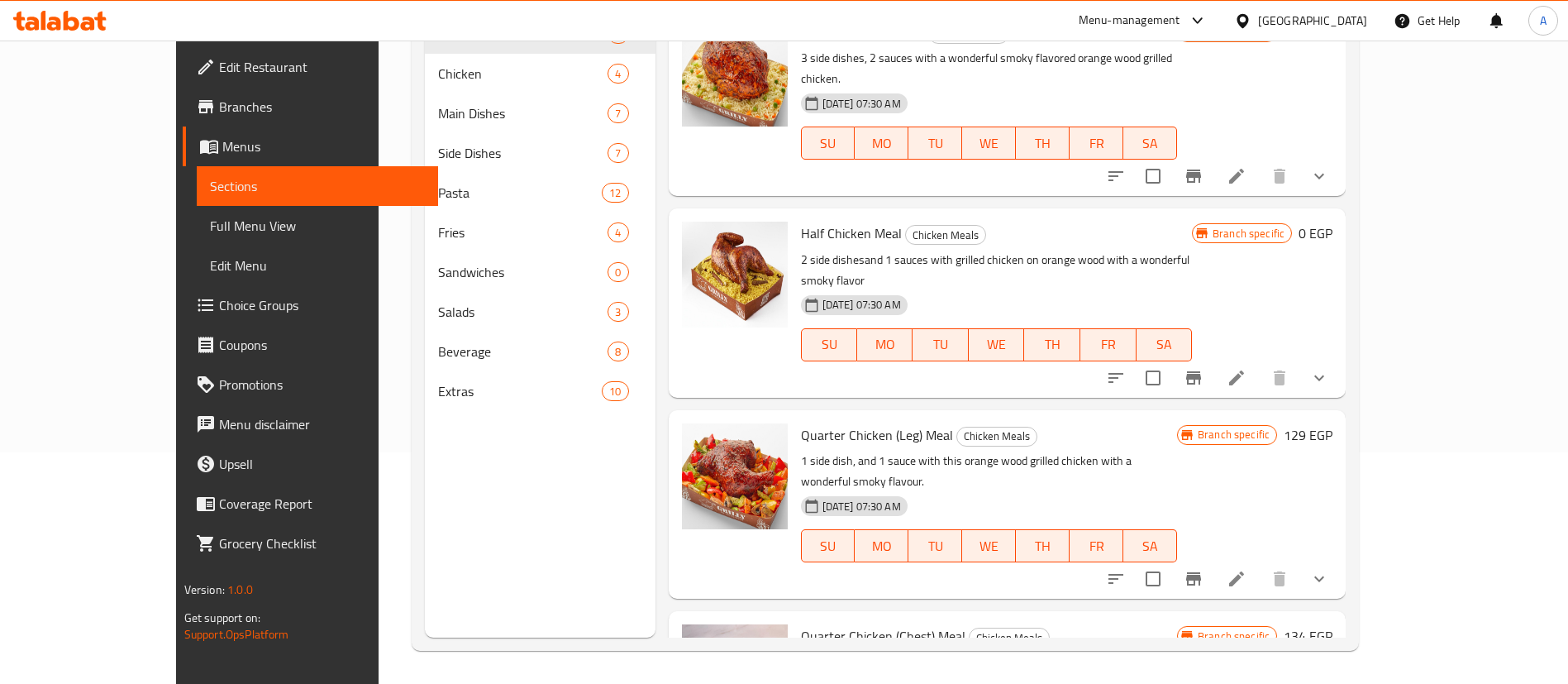
scroll to position [261, 0]
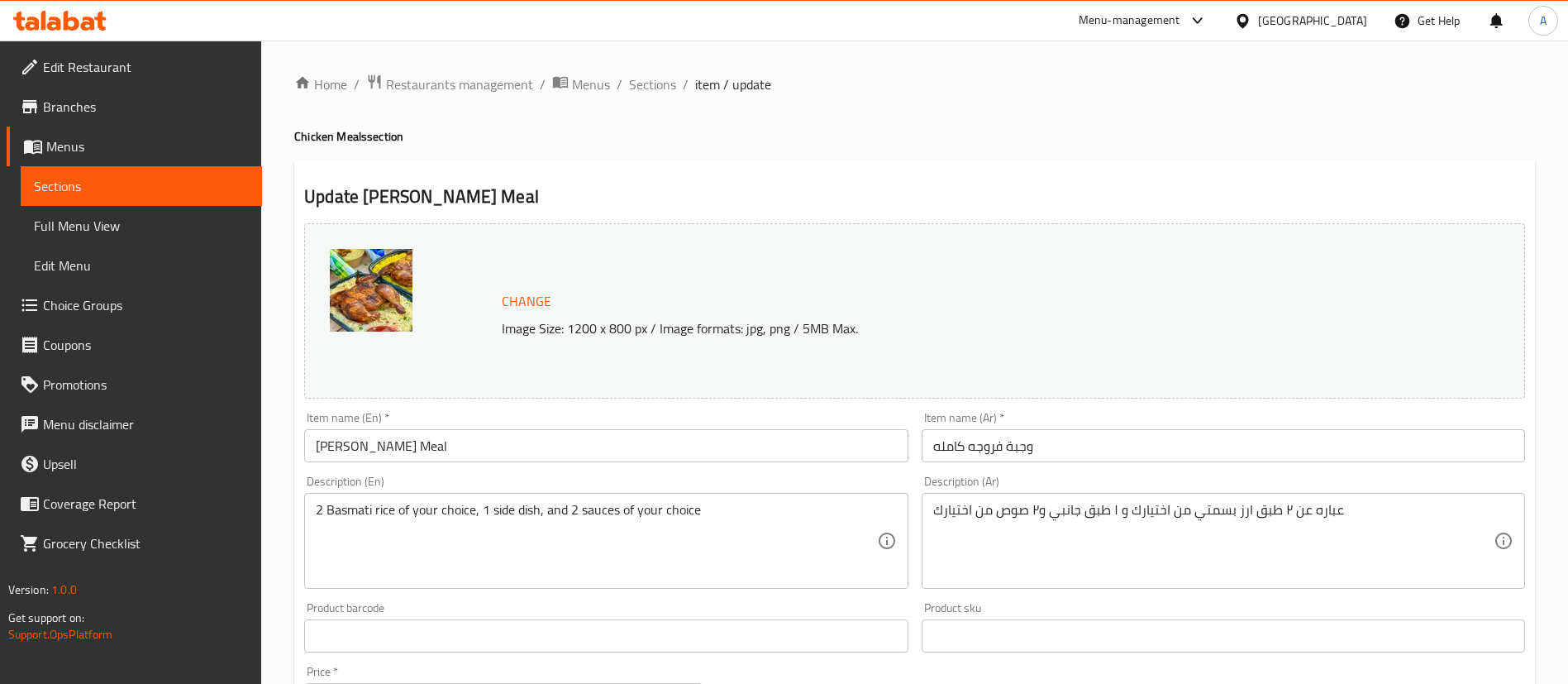
scroll to position [508, 0]
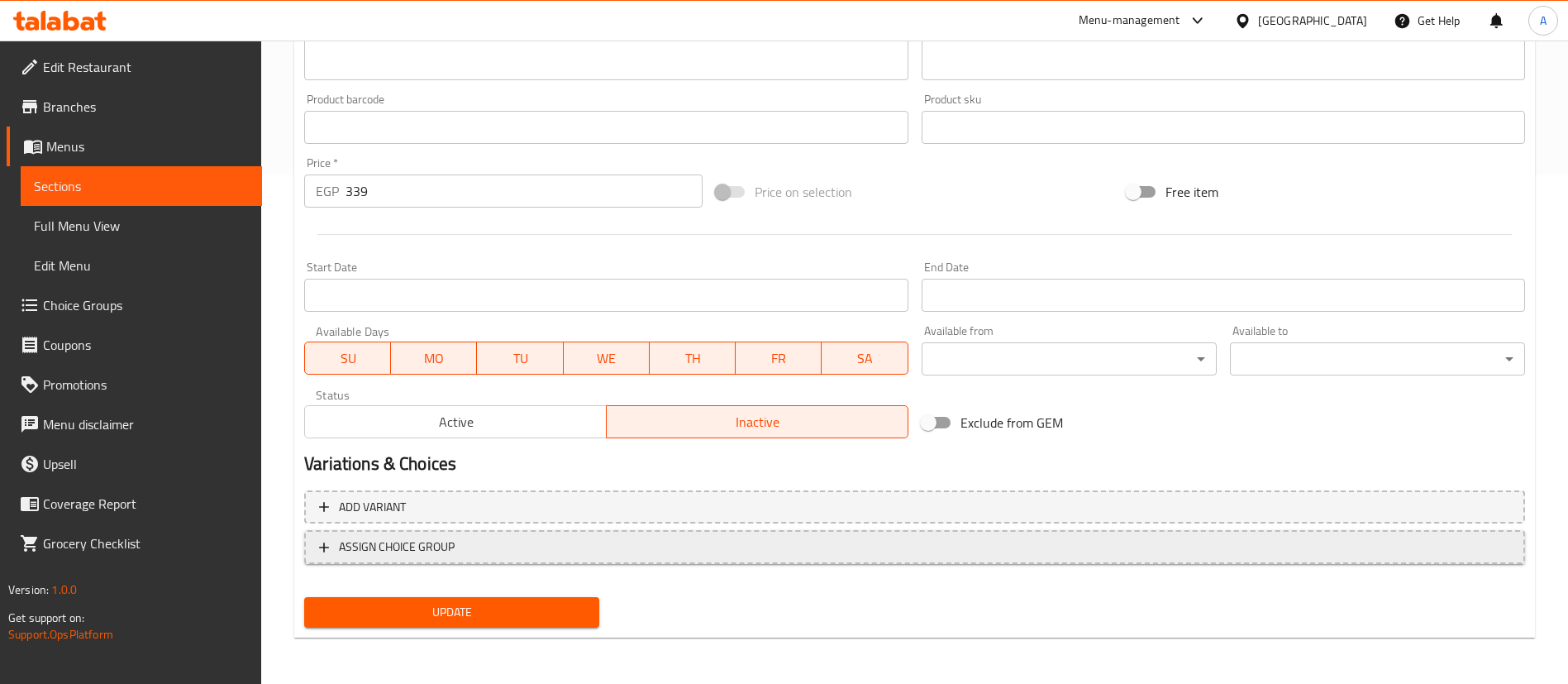
click at [1163, 540] on span "ASSIGN CHOICE GROUP" at bounding box center [914, 547] width 1191 height 21
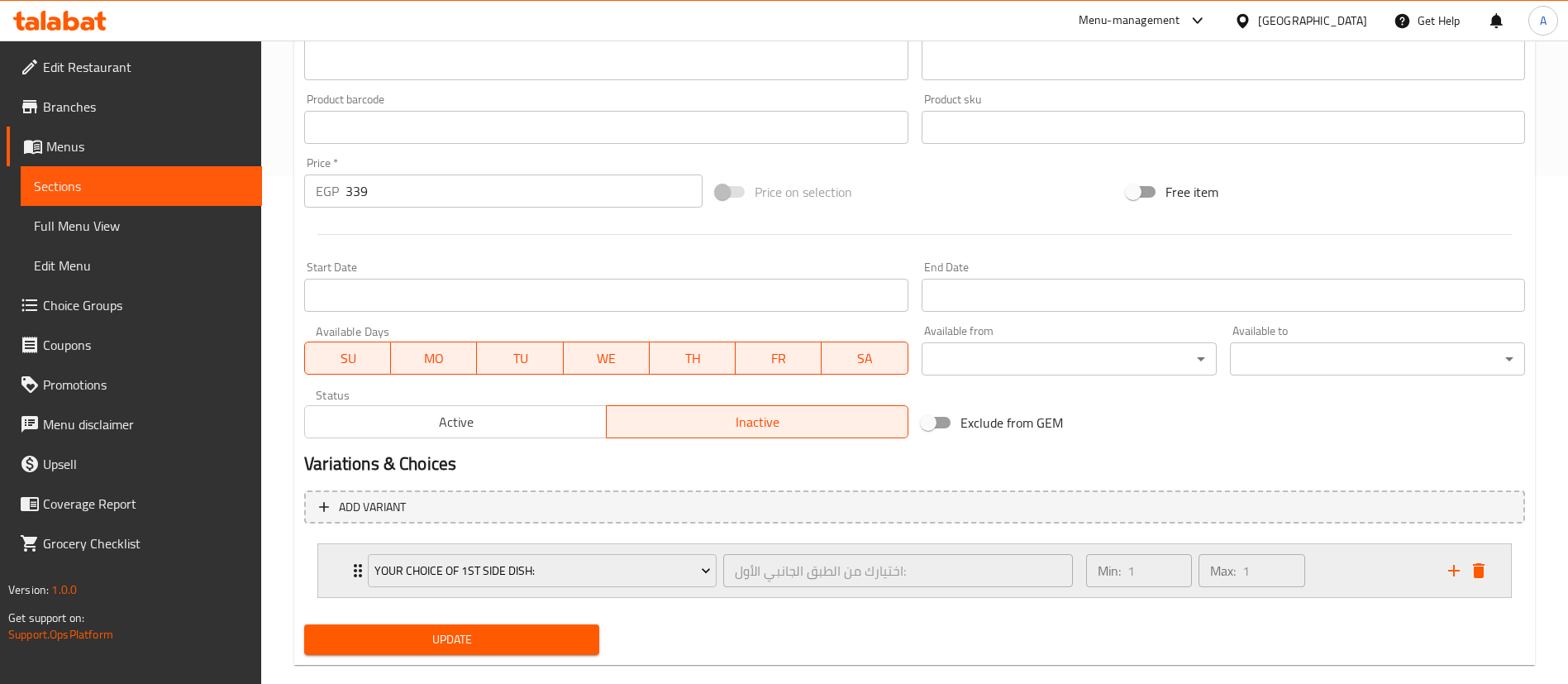
click at [1352, 572] on div "Min: 1 ​ Max: 1 ​" at bounding box center [1257, 571] width 362 height 53
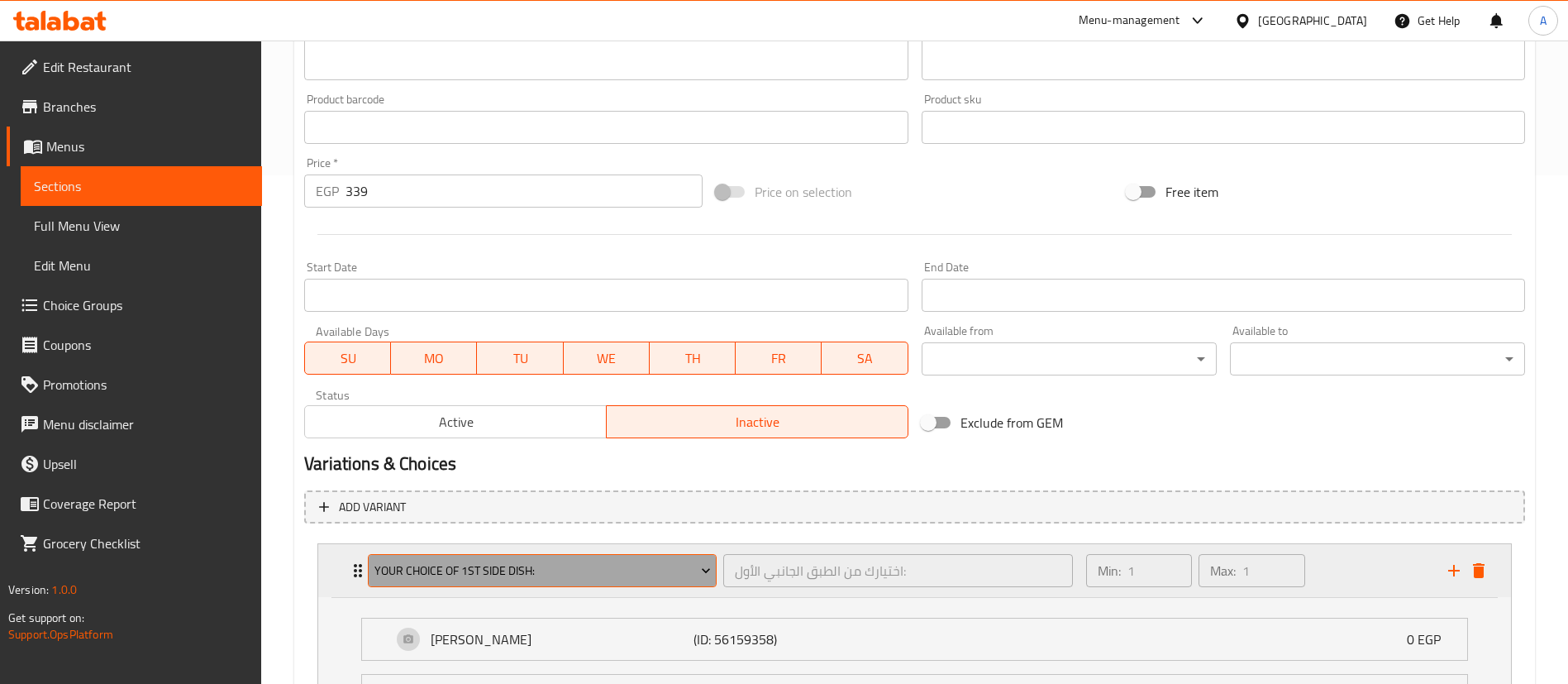
click at [484, 566] on span "Your Choice Of 1st Side Dish:" at bounding box center [543, 571] width 336 height 21
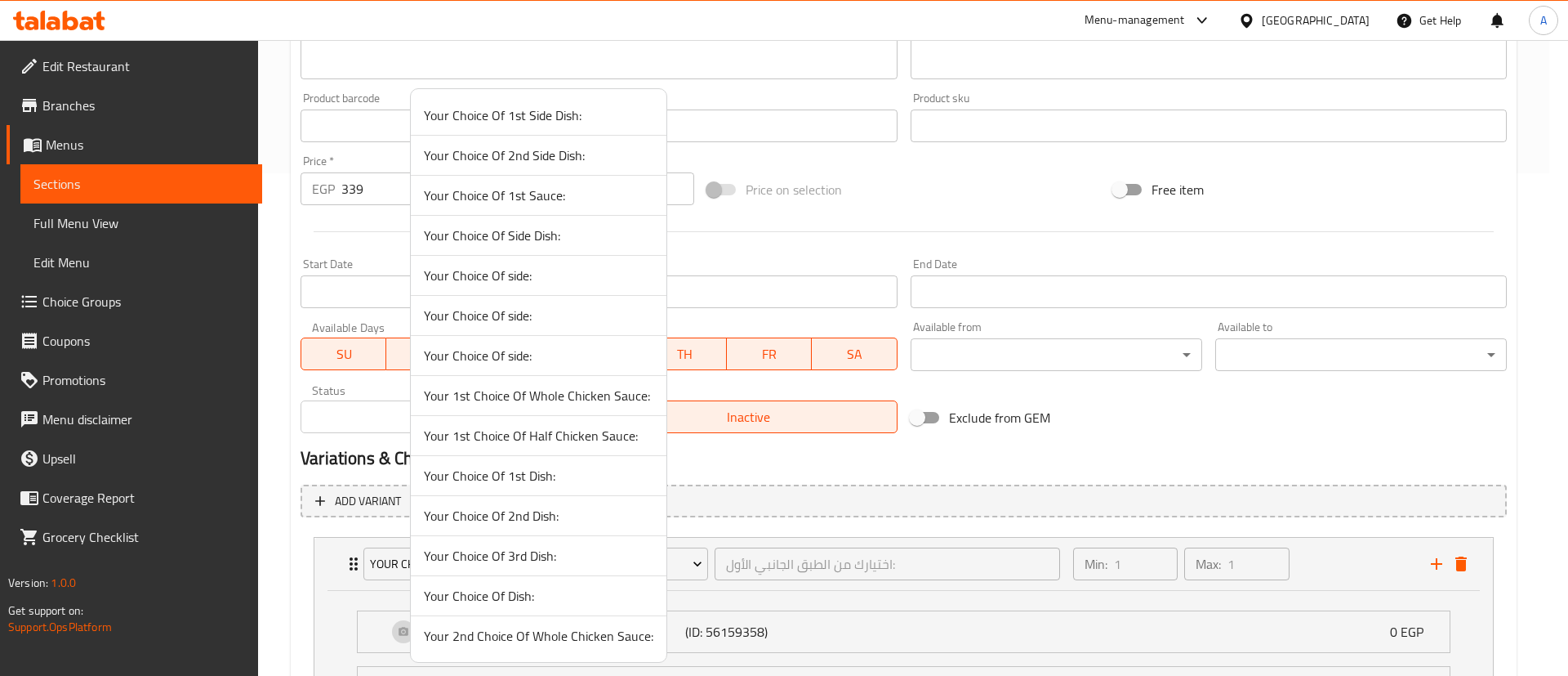
click at [516, 239] on span "Your Choice Of Side Dish:" at bounding box center [538, 236] width 229 height 20
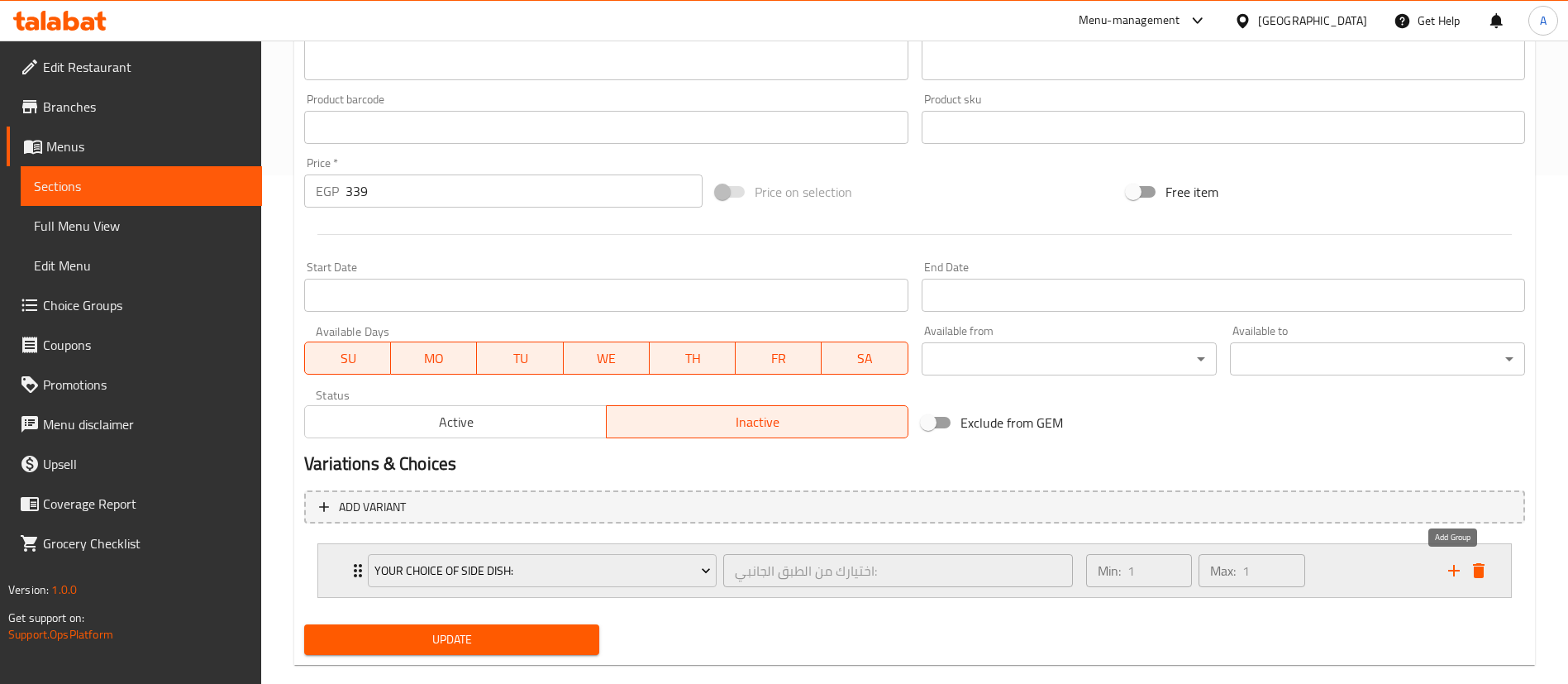
click at [1449, 569] on icon "add" at bounding box center [1454, 571] width 20 height 20
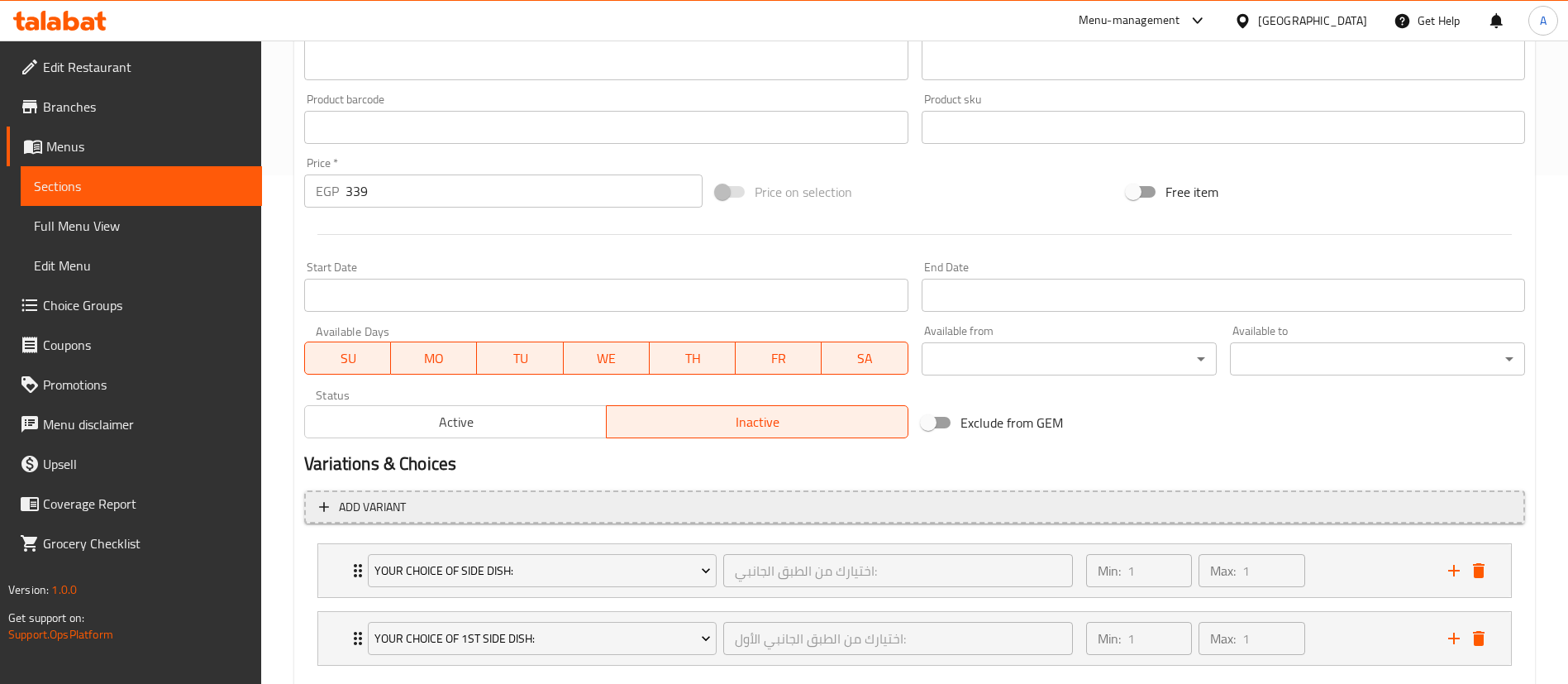
scroll to position [604, 0]
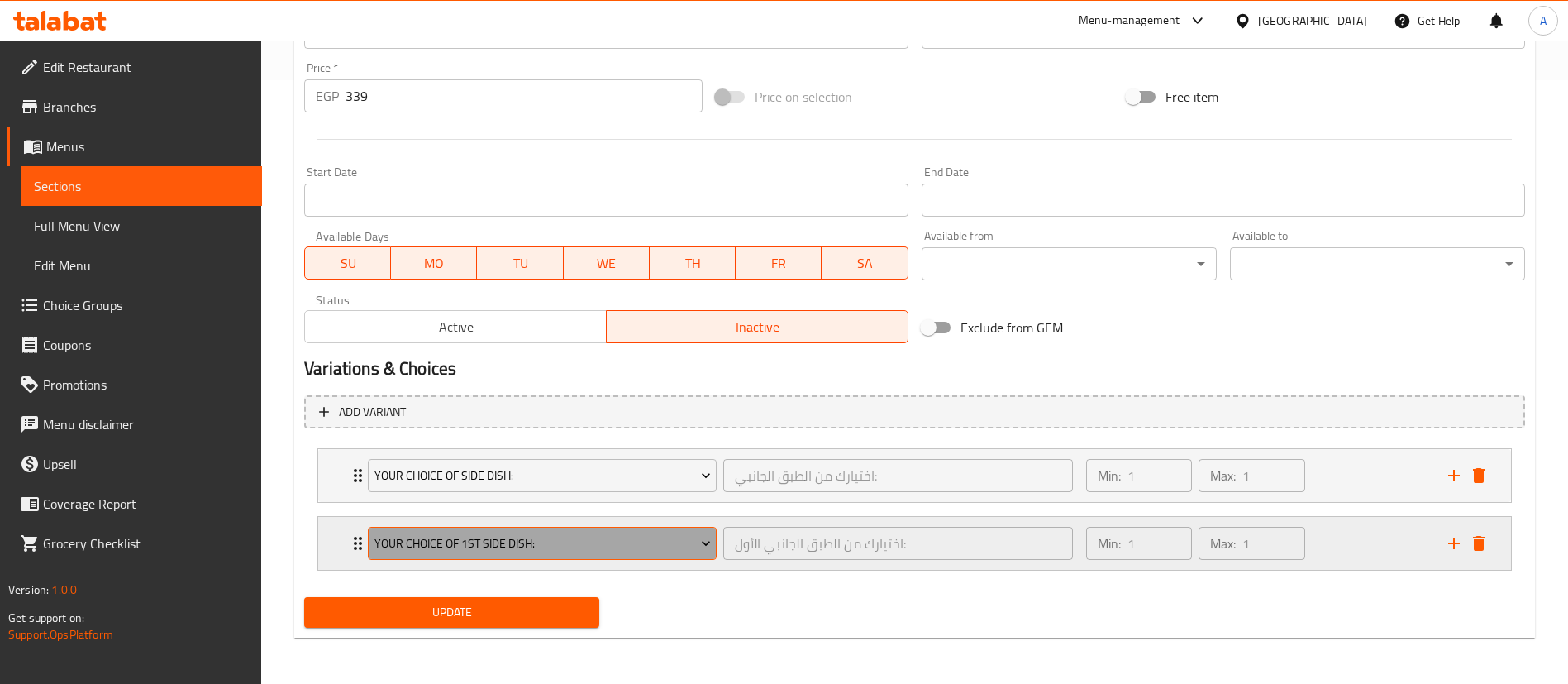
click at [557, 554] on button "Your Choice Of 1st Side Dish:" at bounding box center [541, 543] width 348 height 33
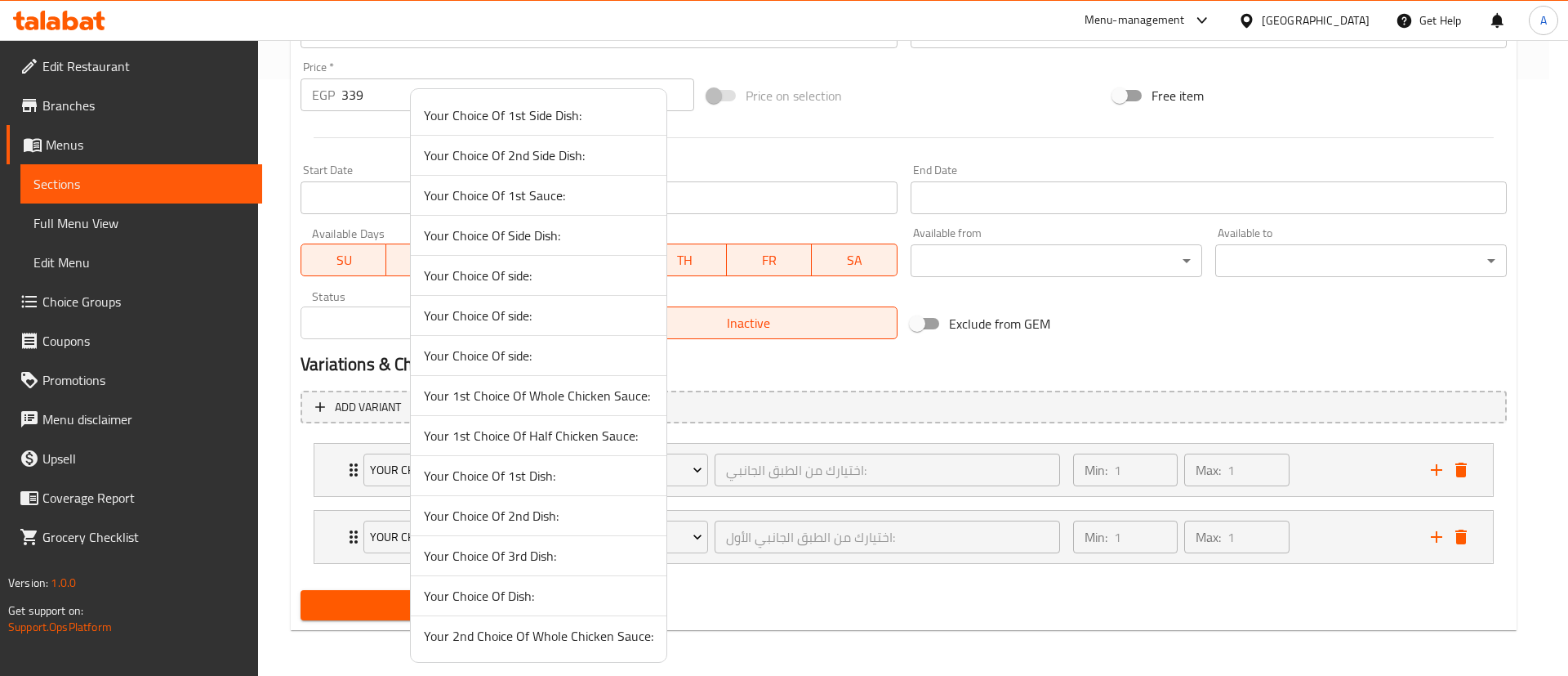
click at [516, 398] on span "Your 1st Choice Of Whole Chicken Sauce:" at bounding box center [538, 396] width 229 height 20
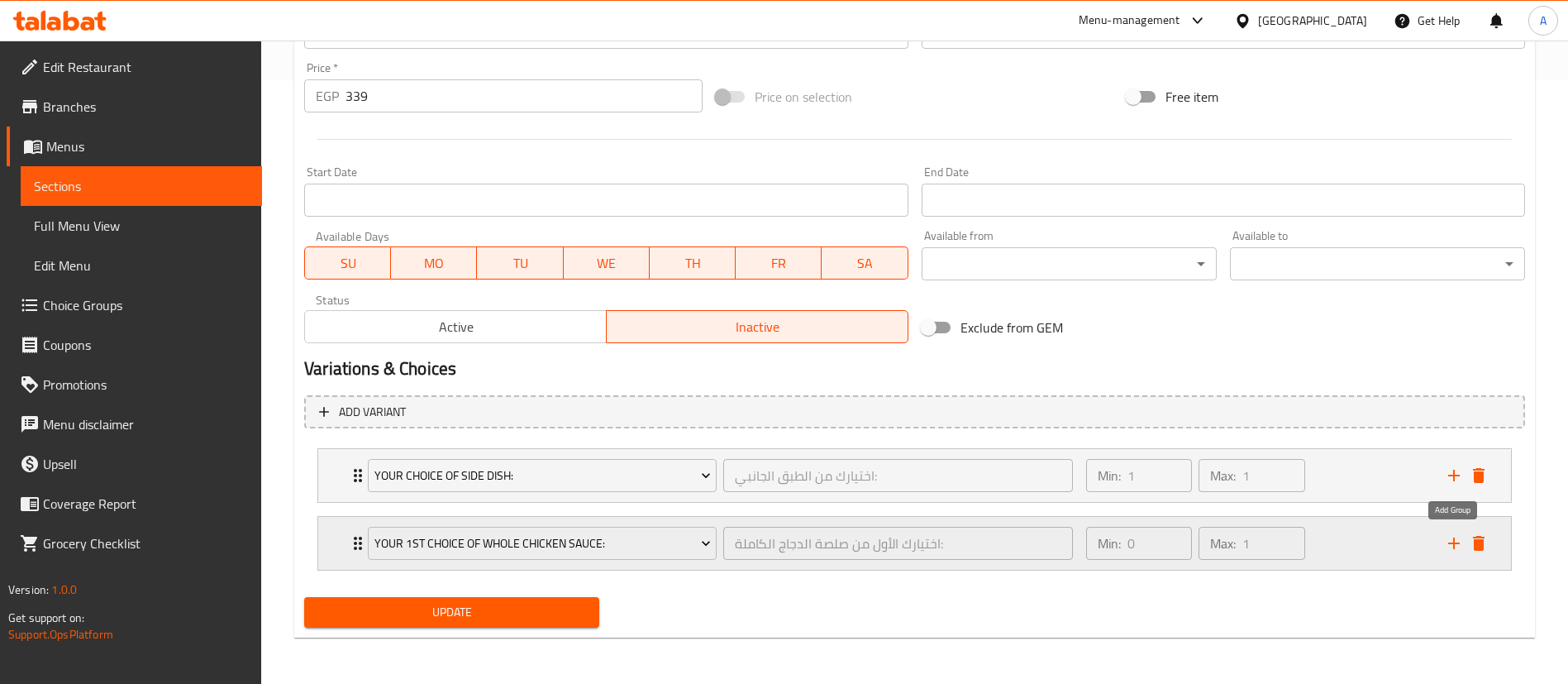
click at [1457, 538] on icon "add" at bounding box center [1454, 543] width 20 height 20
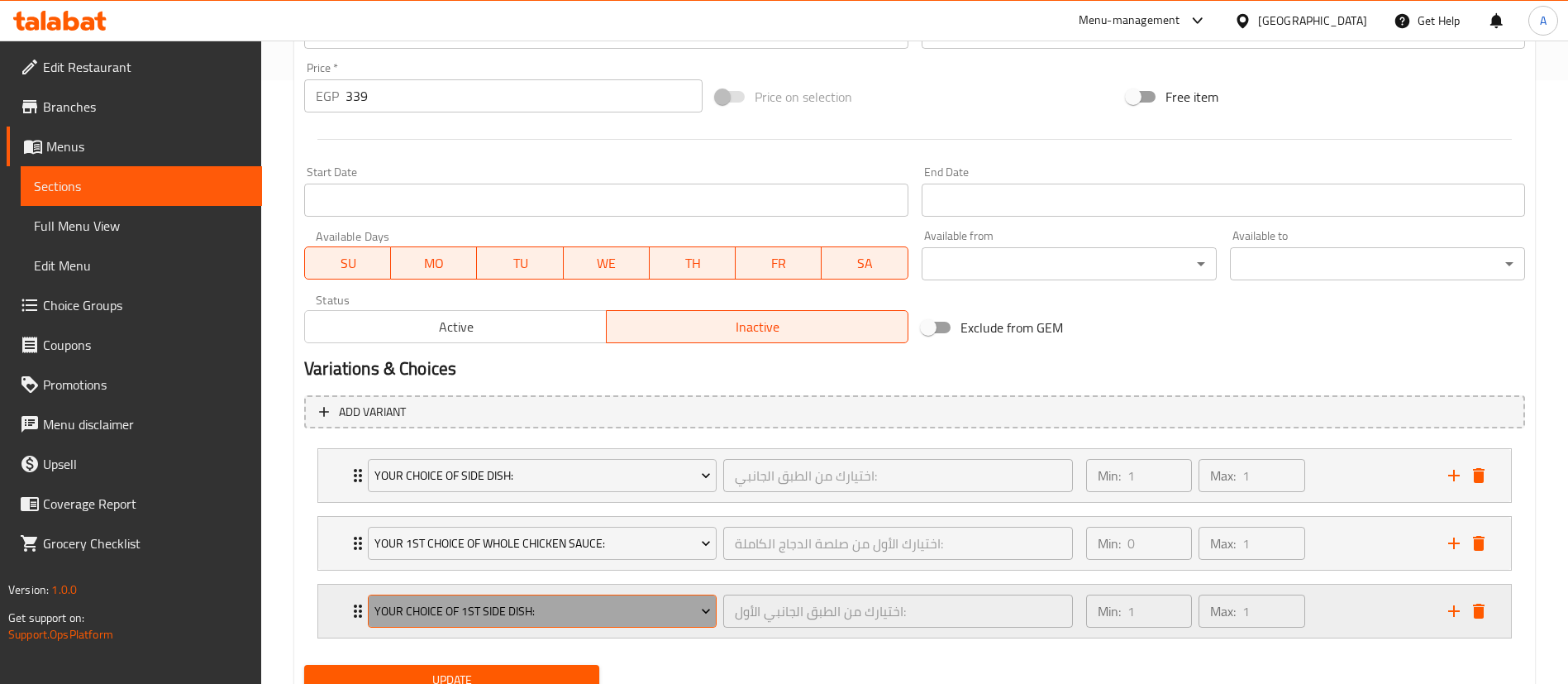
click at [636, 620] on span "Your Choice Of 1st Side Dish:" at bounding box center [543, 611] width 336 height 21
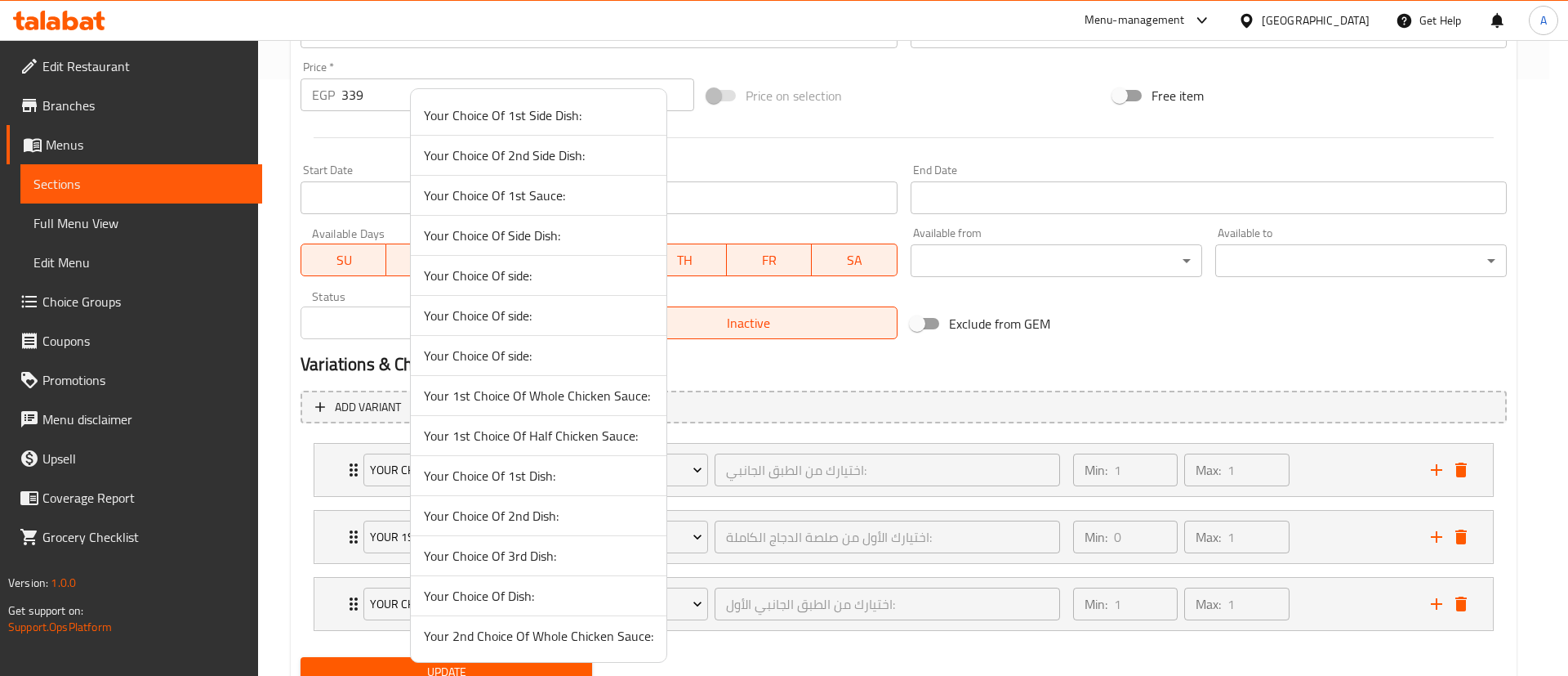
click at [502, 637] on span "Your 2nd Choice Of Whole Chicken Sauce:" at bounding box center [538, 635] width 229 height 20
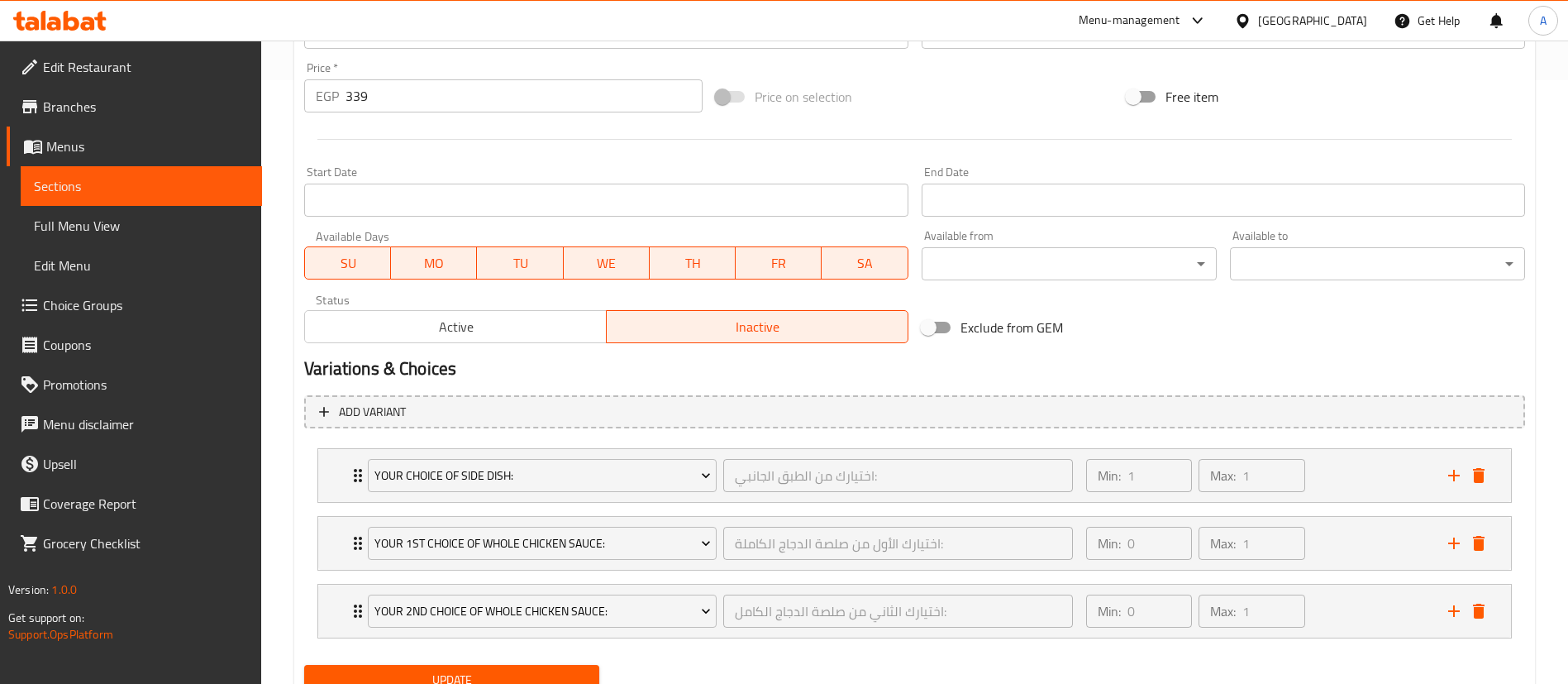
scroll to position [671, 0]
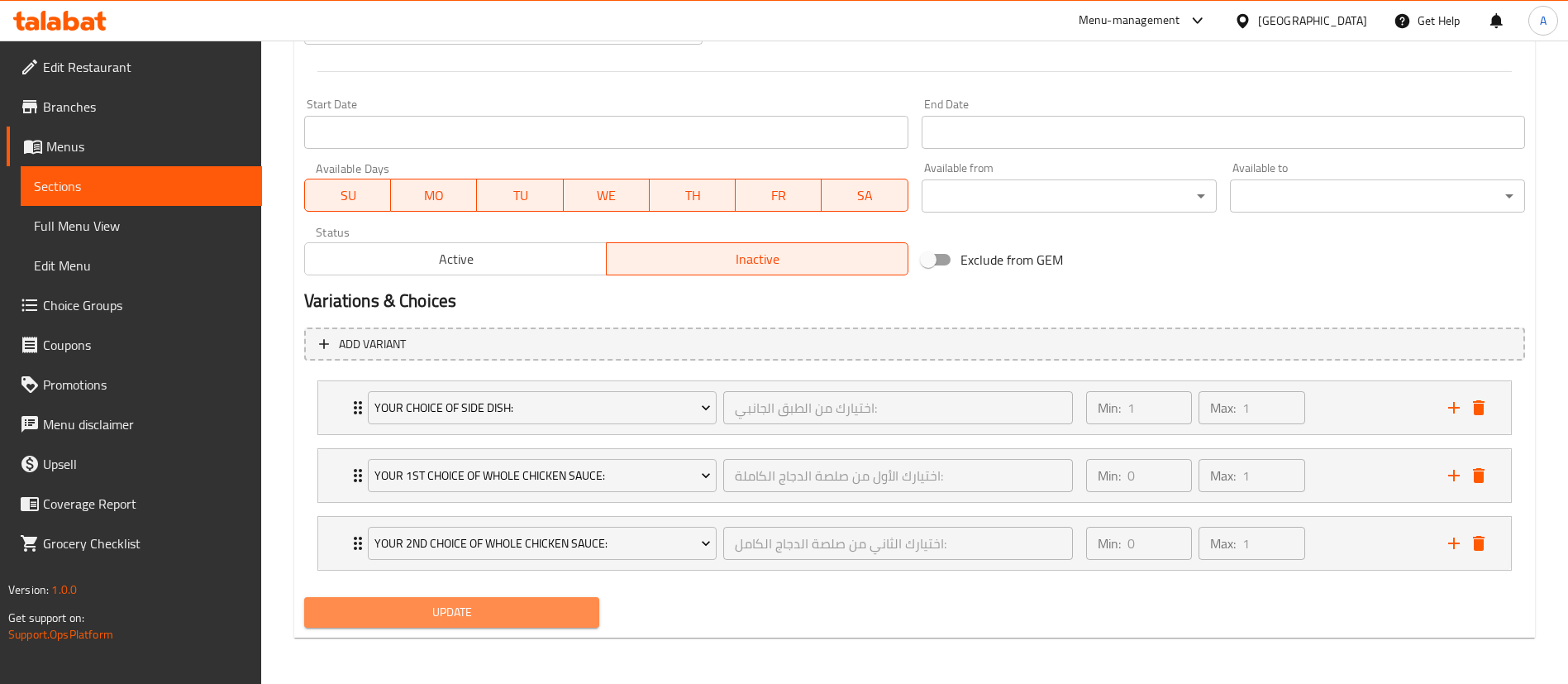
click at [515, 615] on span "Update" at bounding box center [452, 612] width 269 height 21
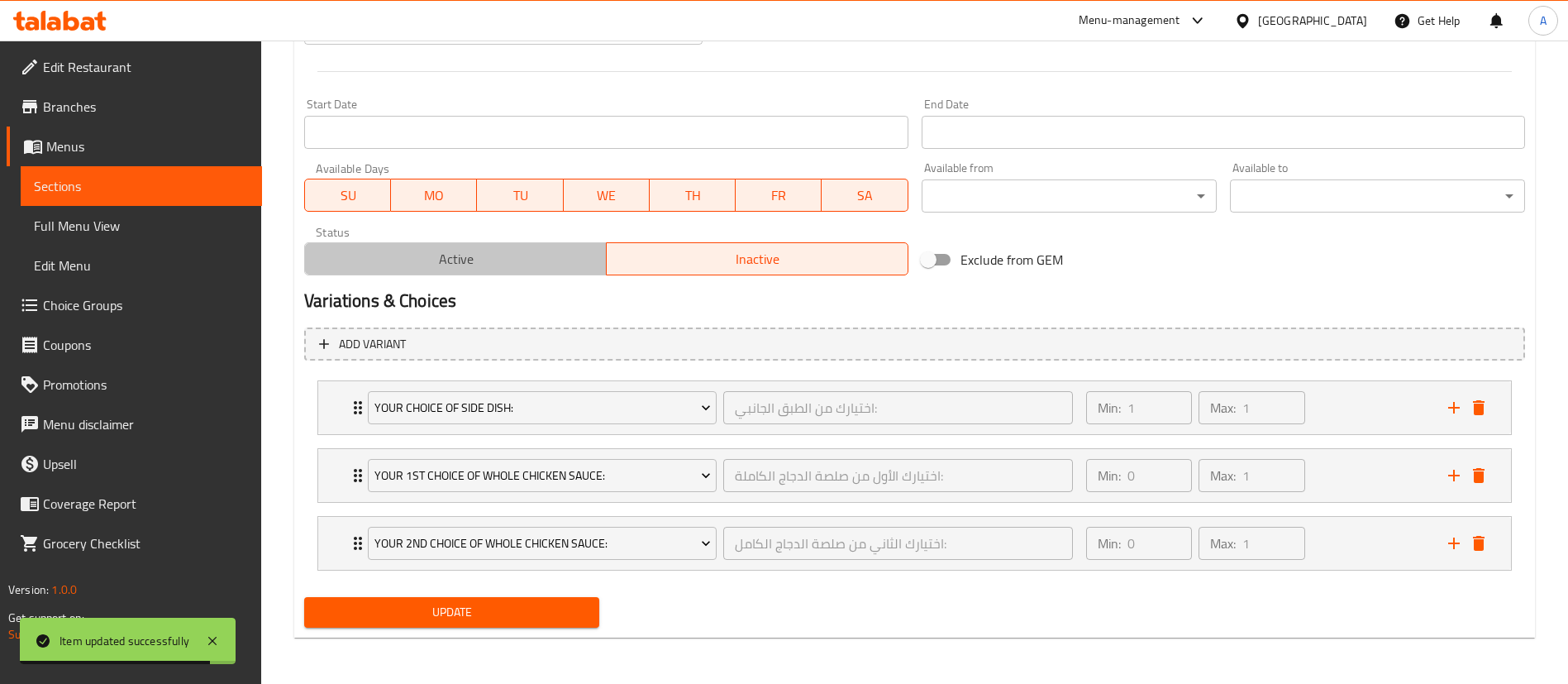
click at [432, 251] on span "Active" at bounding box center [456, 259] width 289 height 24
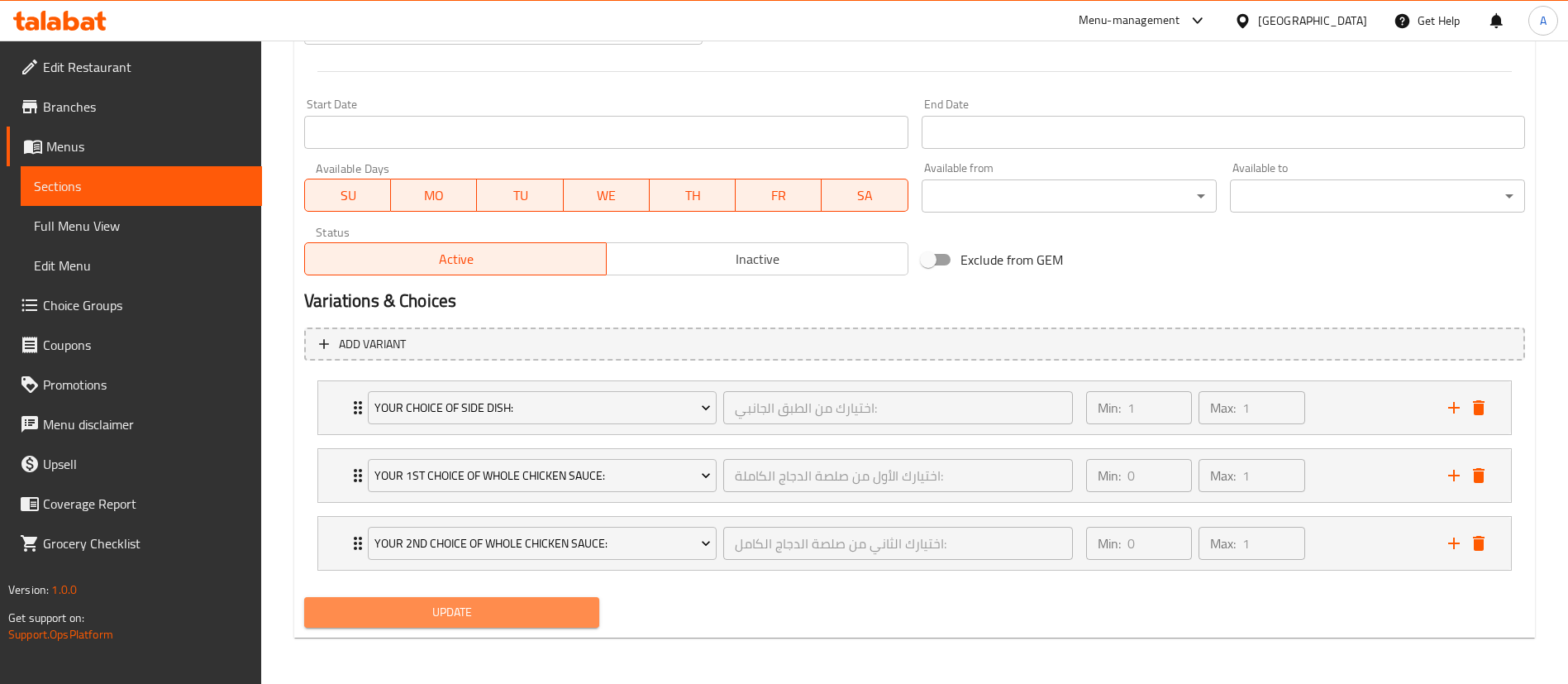
click at [468, 615] on span "Update" at bounding box center [452, 612] width 269 height 21
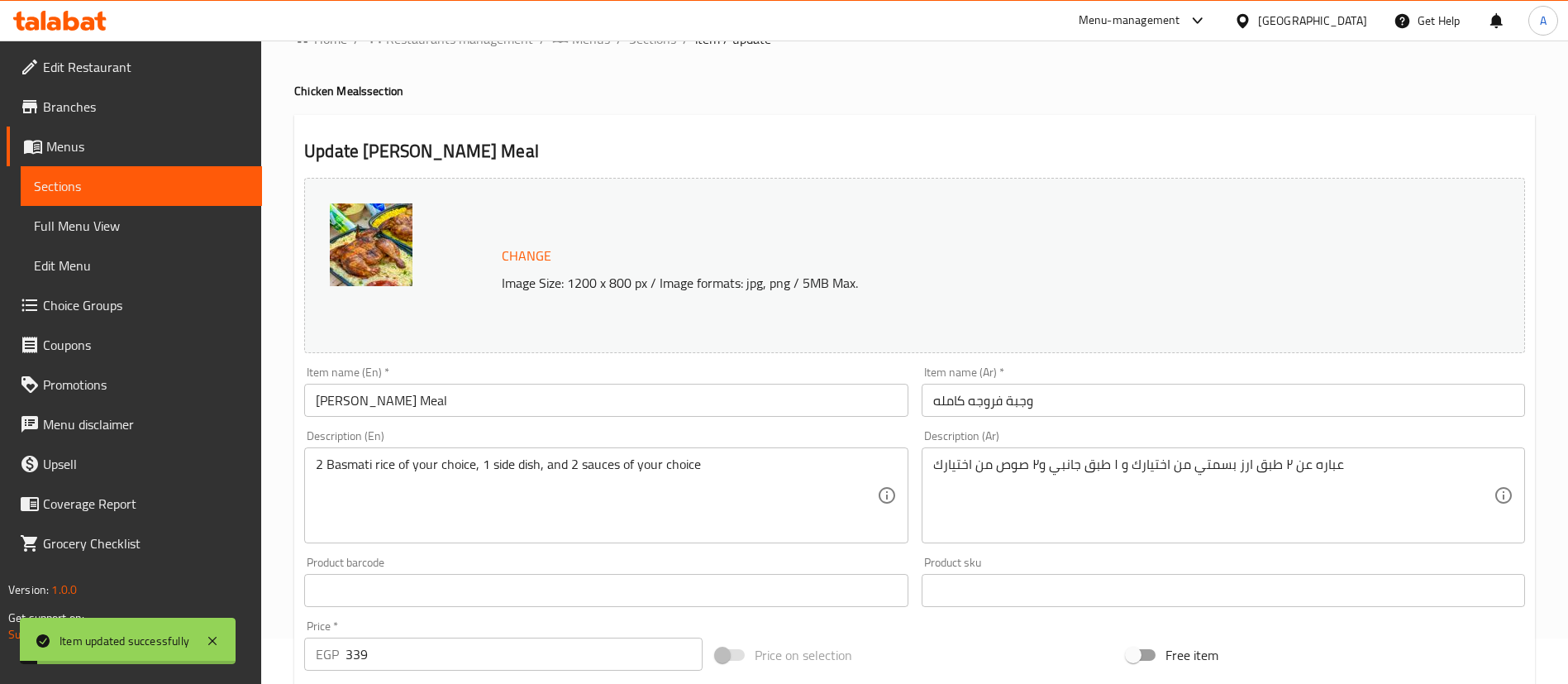
scroll to position [0, 0]
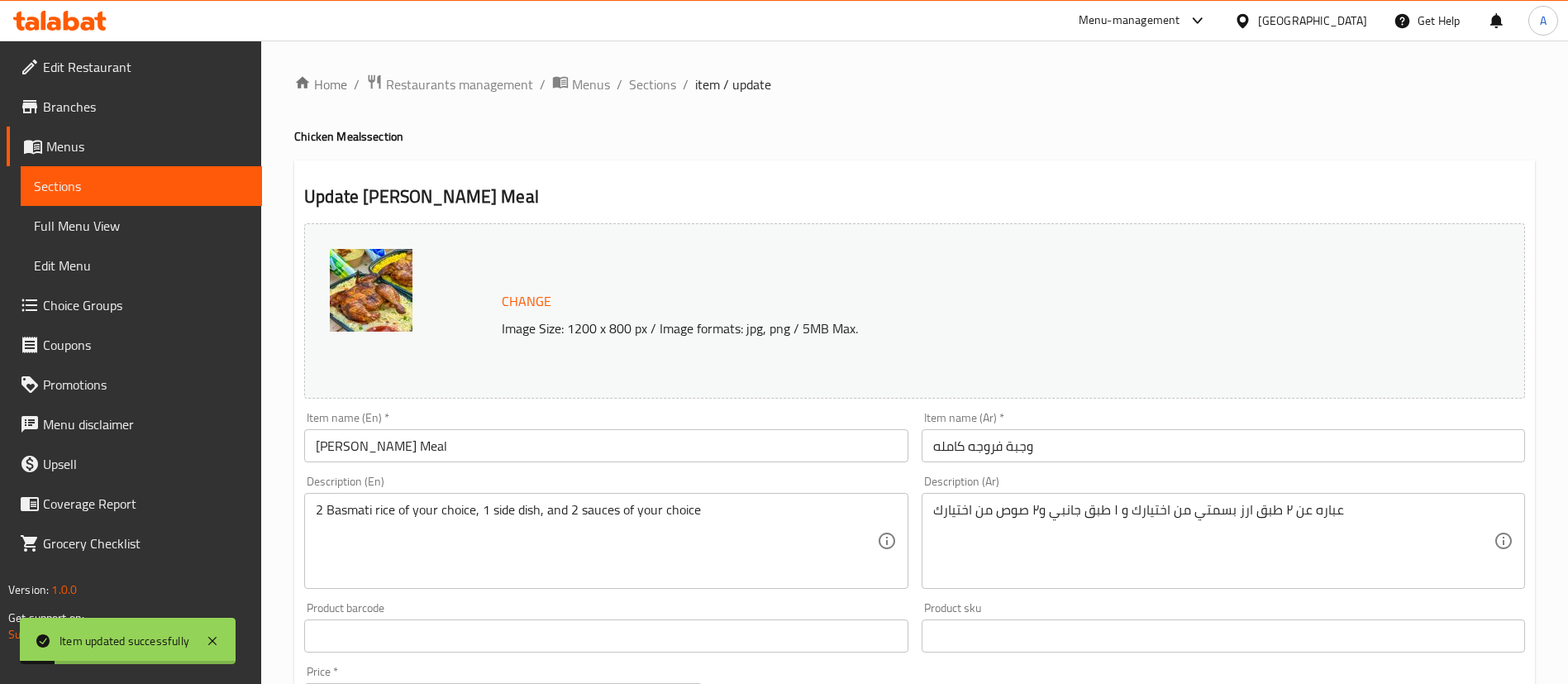
click at [168, 178] on span "Sections" at bounding box center [141, 187] width 215 height 20
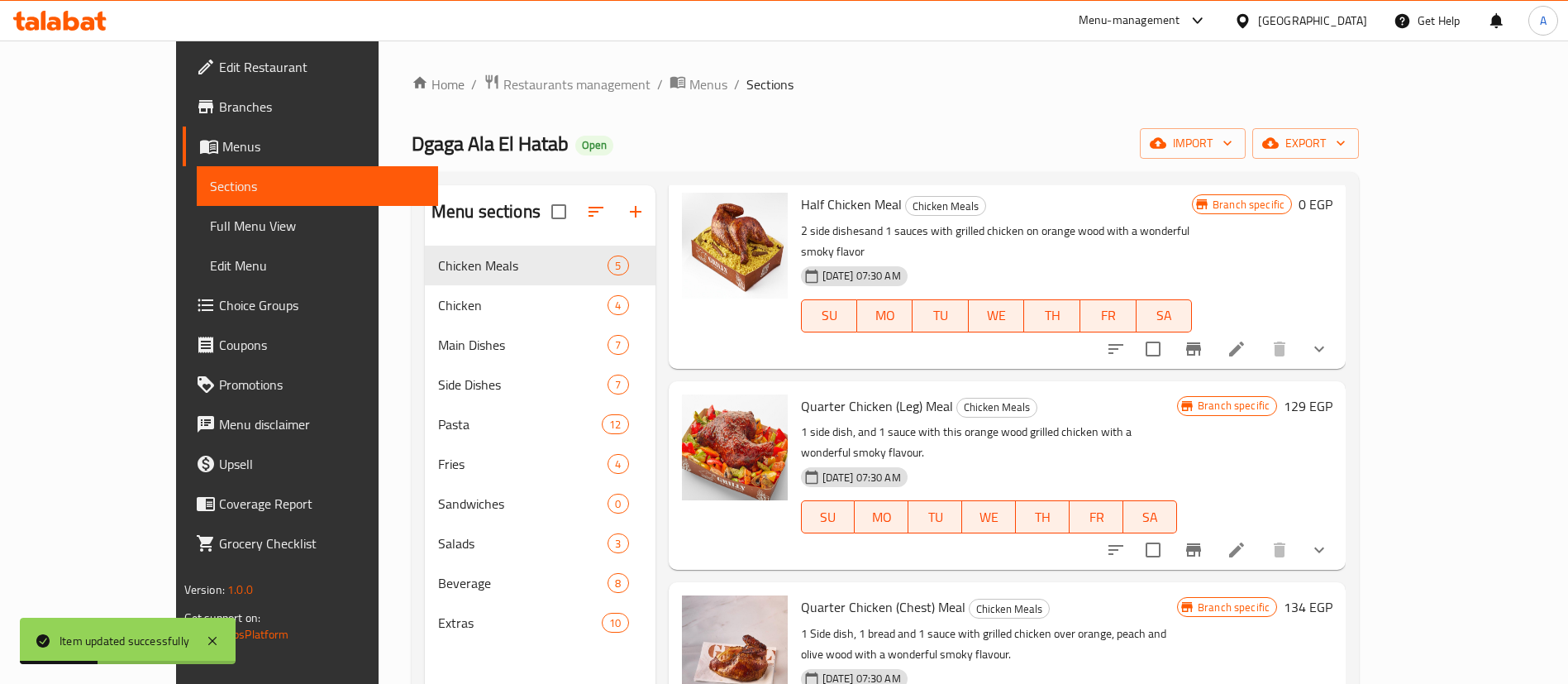
scroll to position [231, 0]
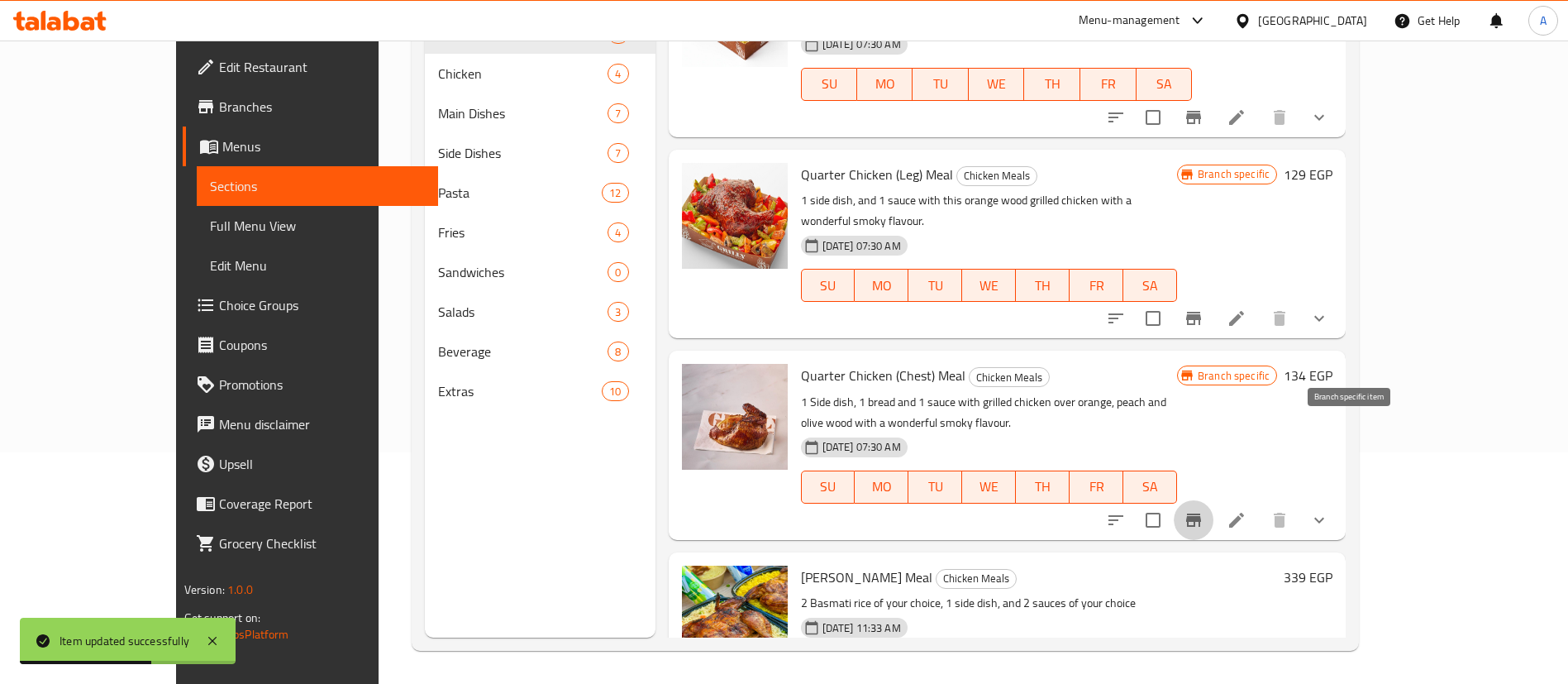
click at [1201, 513] on icon "Branch-specific-item" at bounding box center [1193, 519] width 15 height 13
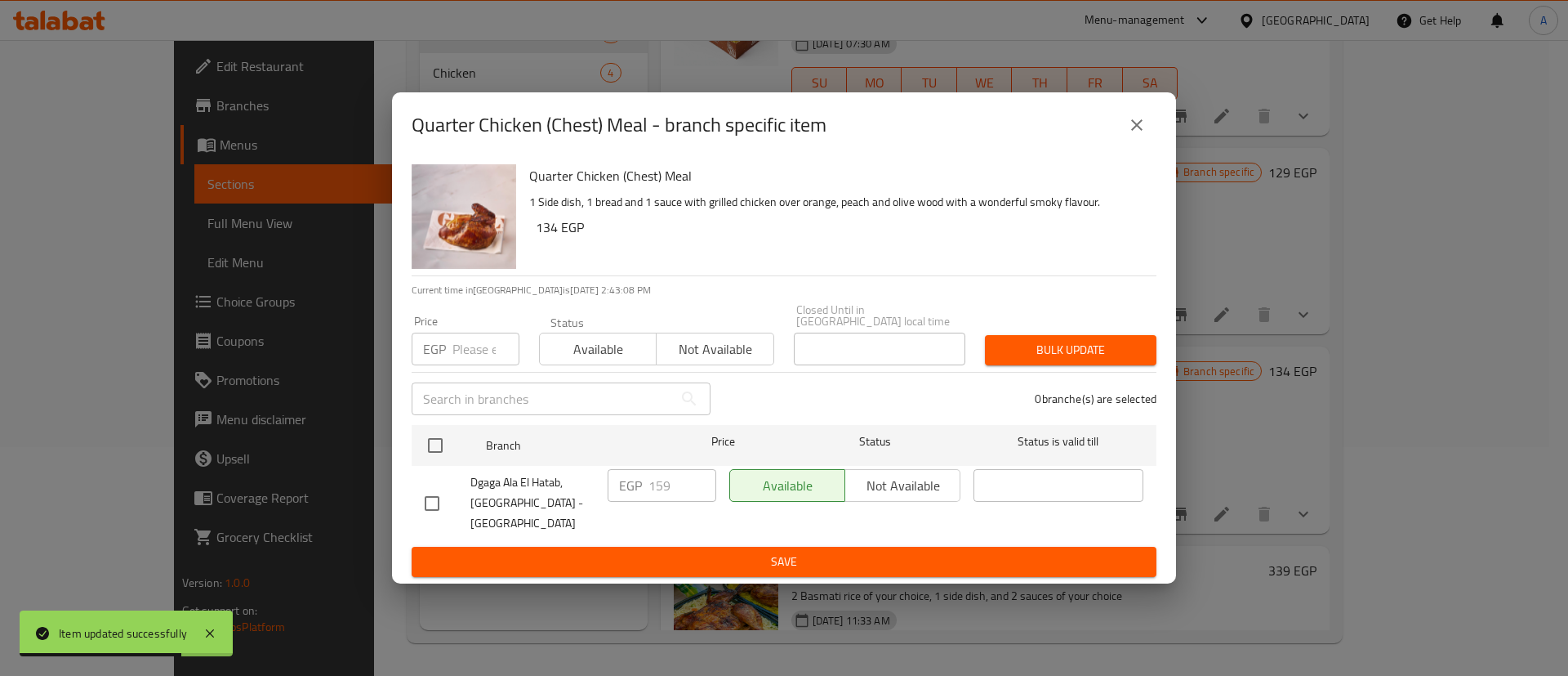
click at [1134, 135] on icon "close" at bounding box center [1137, 125] width 20 height 20
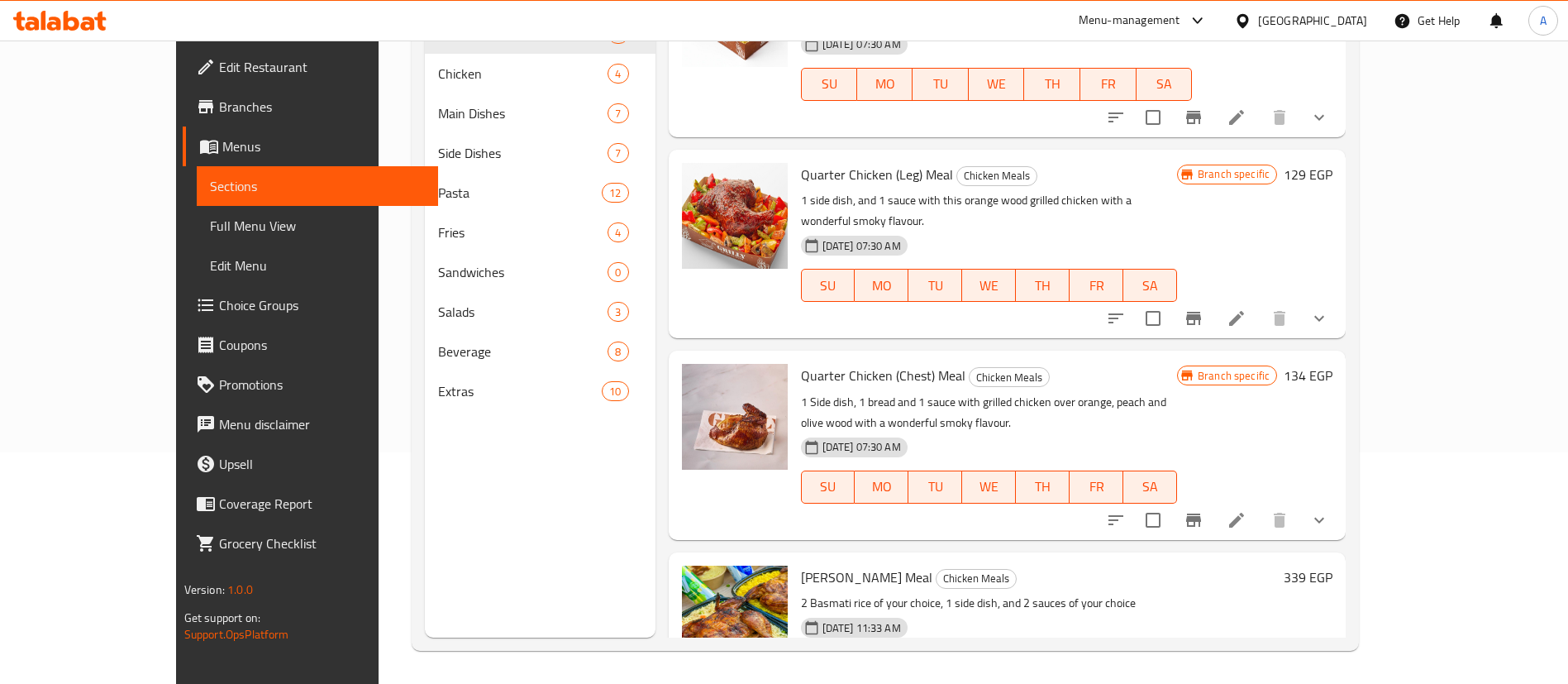
click at [1180, 17] on div "Menu-management" at bounding box center [1129, 21] width 101 height 20
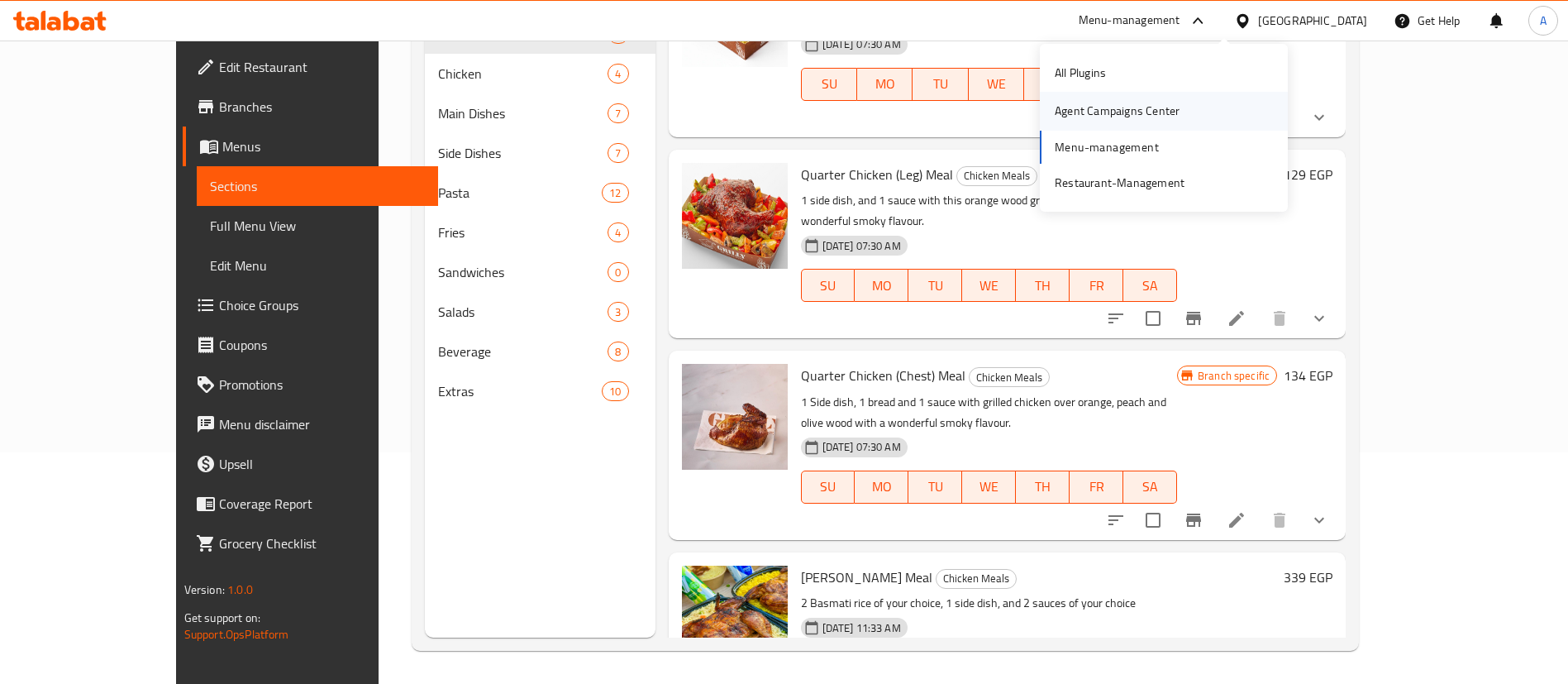
click at [1063, 116] on div "Agent Campaigns Center" at bounding box center [1117, 111] width 125 height 18
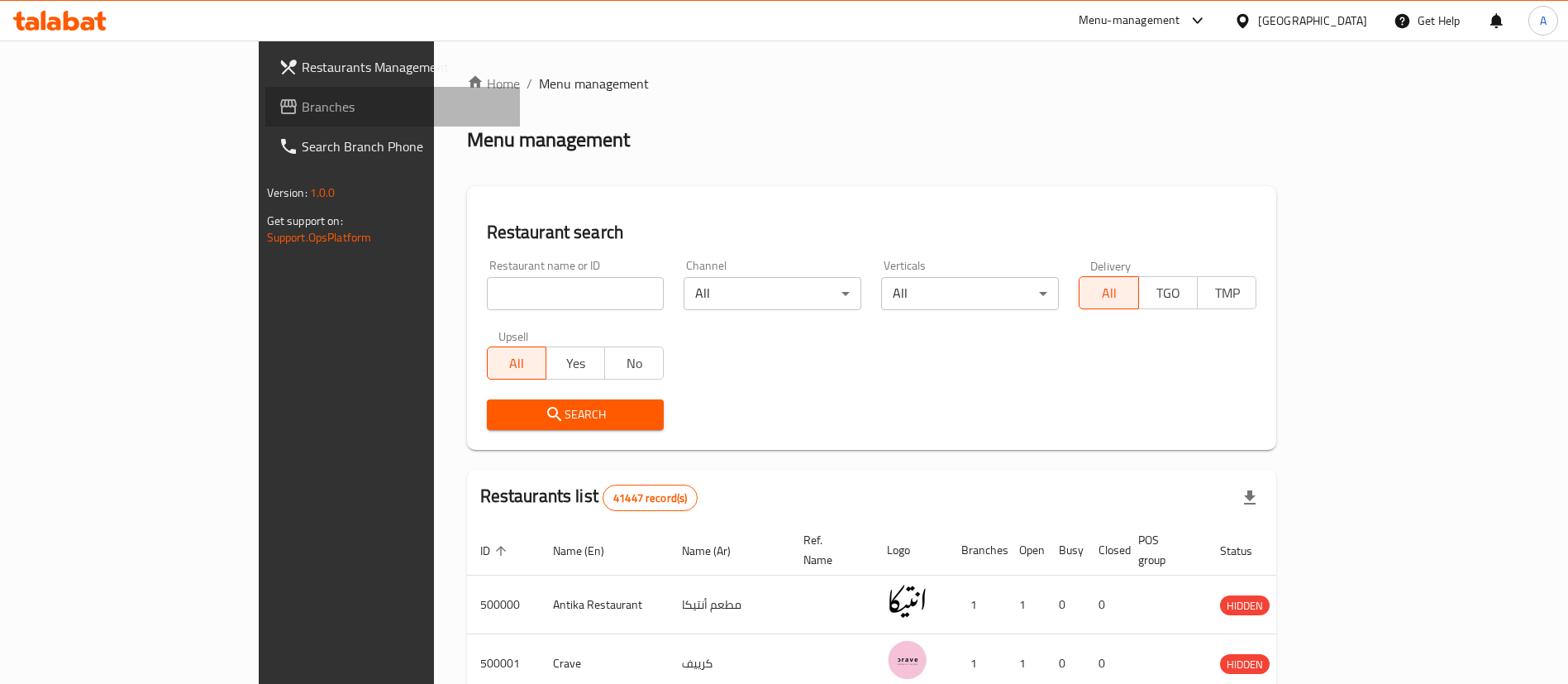
click at [302, 106] on span "Branches" at bounding box center [404, 107] width 206 height 20
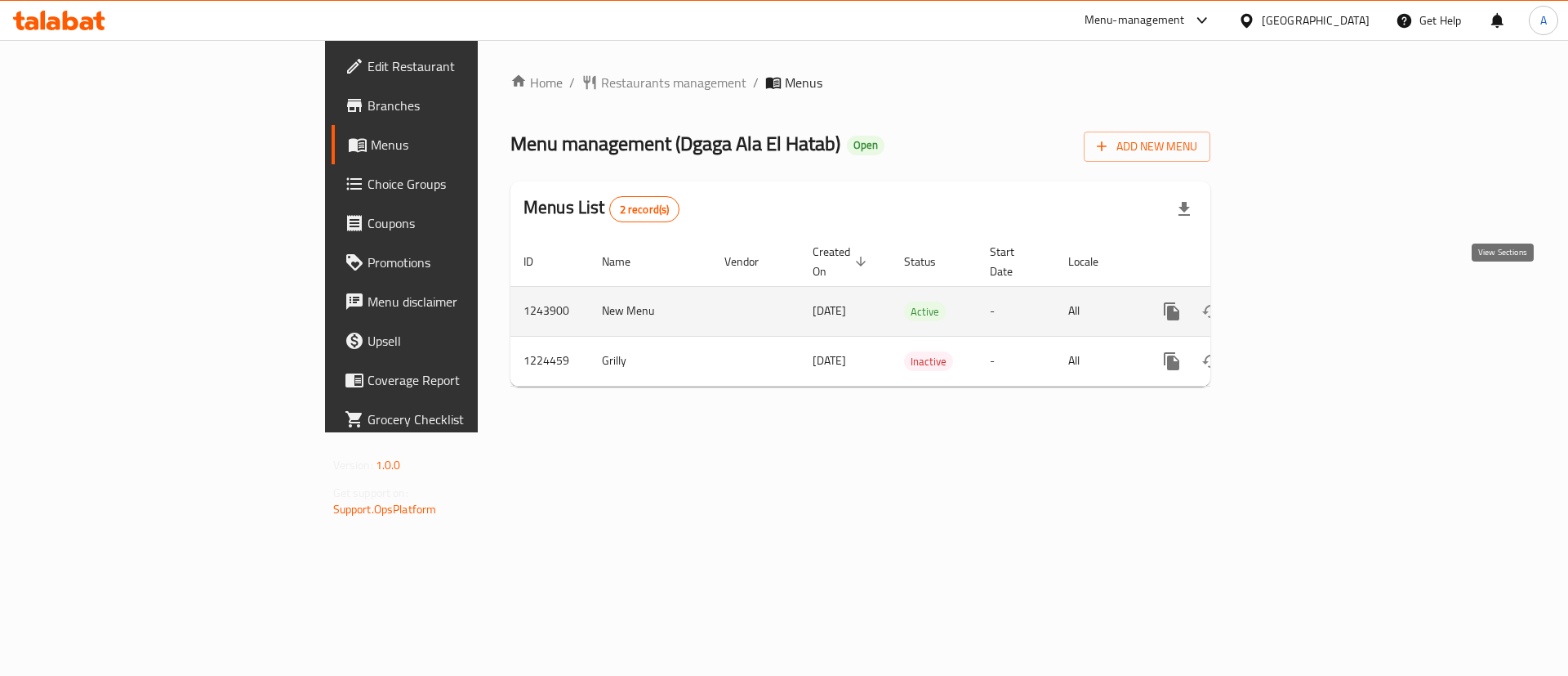
click at [1299, 302] on icon "enhanced table" at bounding box center [1290, 312] width 20 height 20
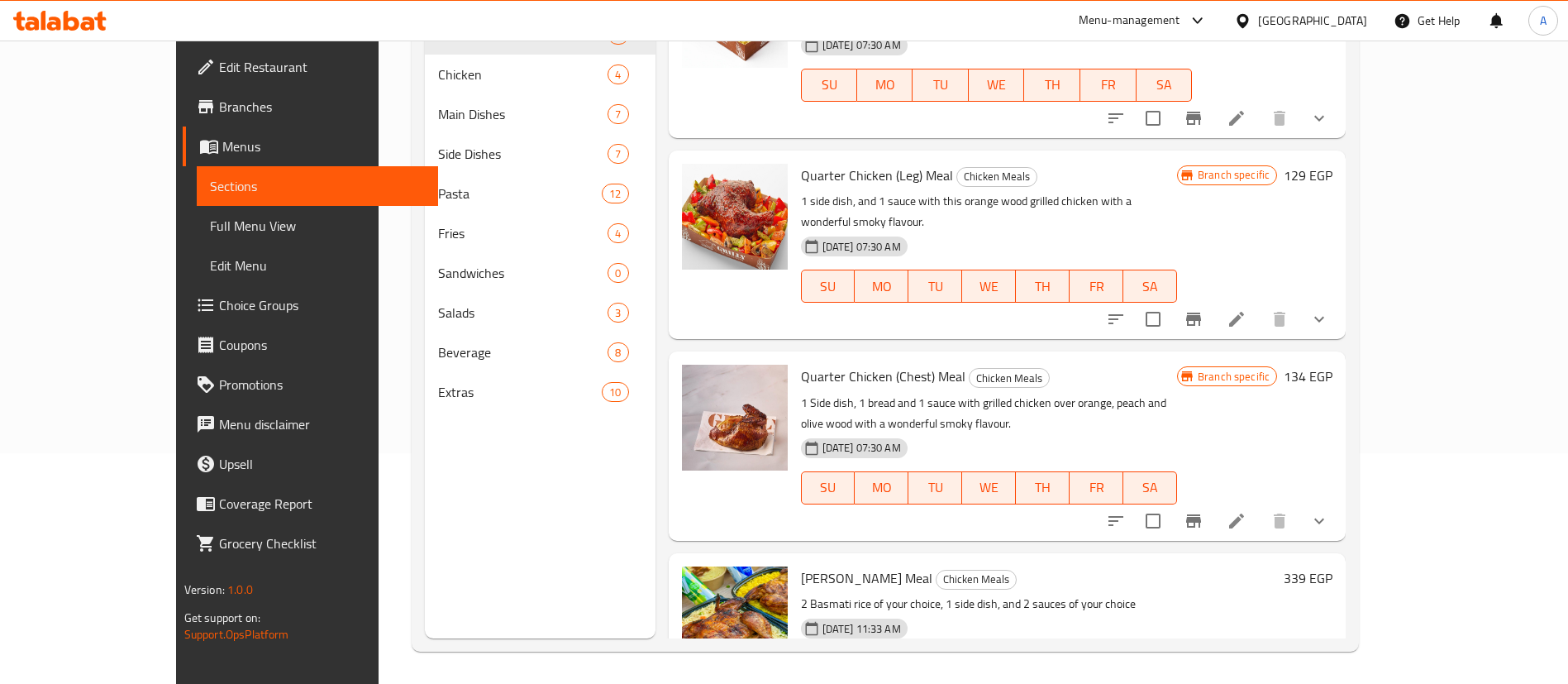
scroll to position [231, 0]
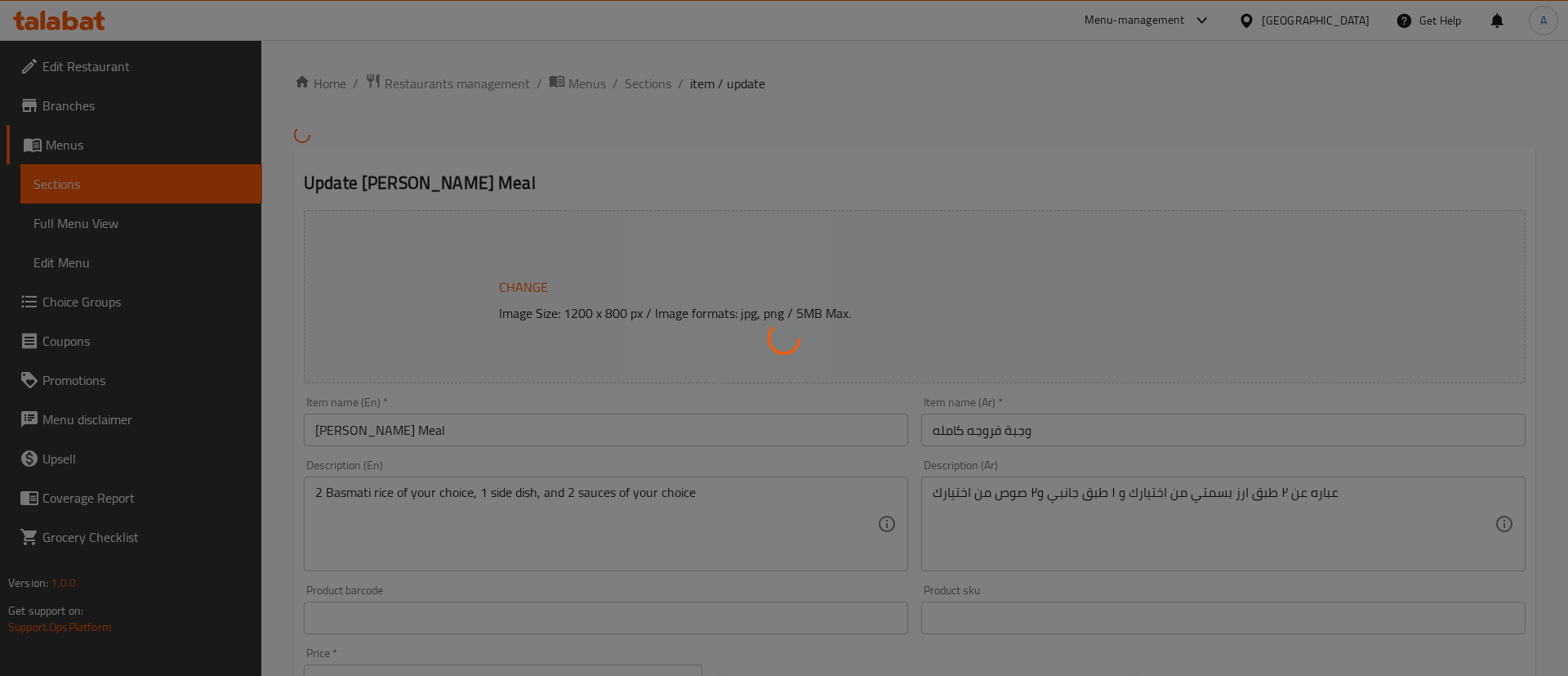
type input "اختيارك من الطبق الجانبي:"
type input "1"
type input "اختيارك الأول من صلصة الدجاج الكاملة:"
type input "0"
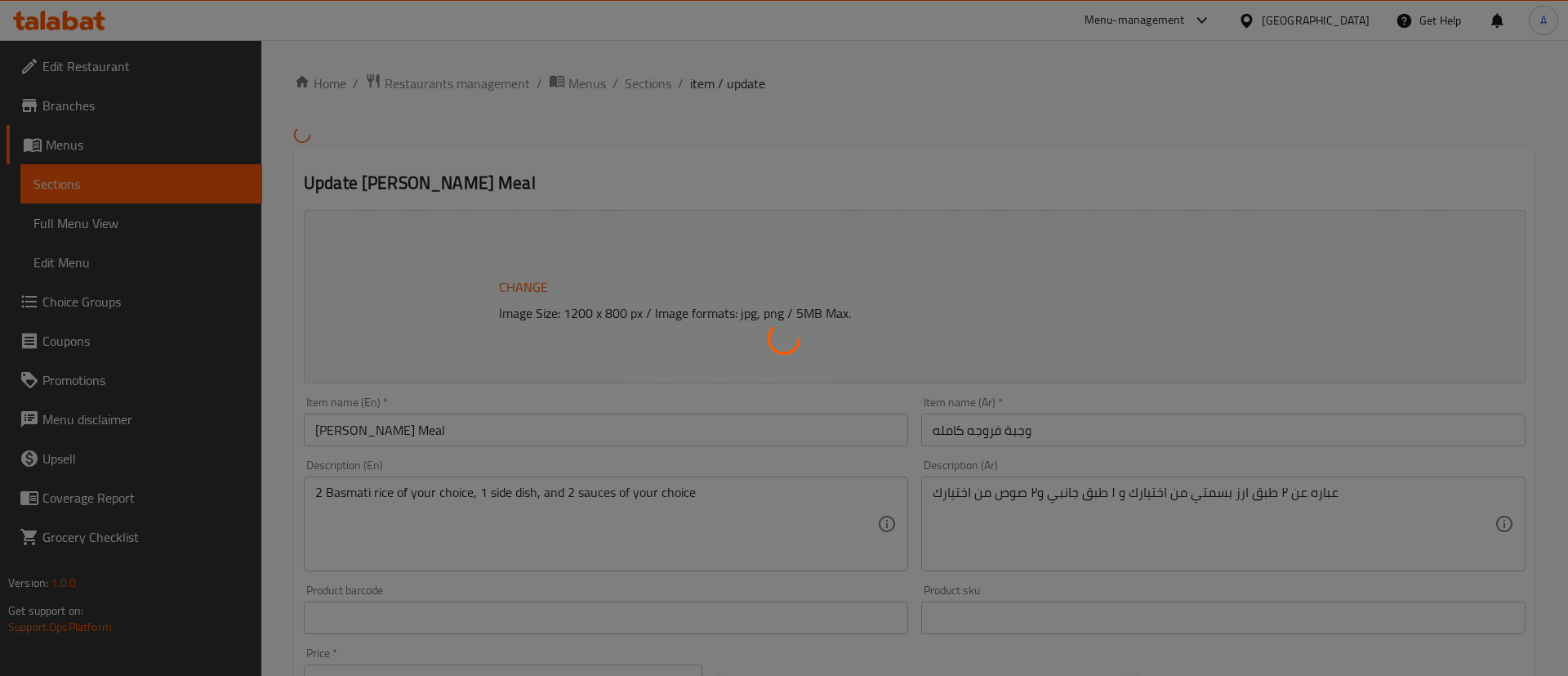
type input "1"
type input "اختيارك الثاني من صلصة الدجاج الكامل:"
type input "0"
type input "1"
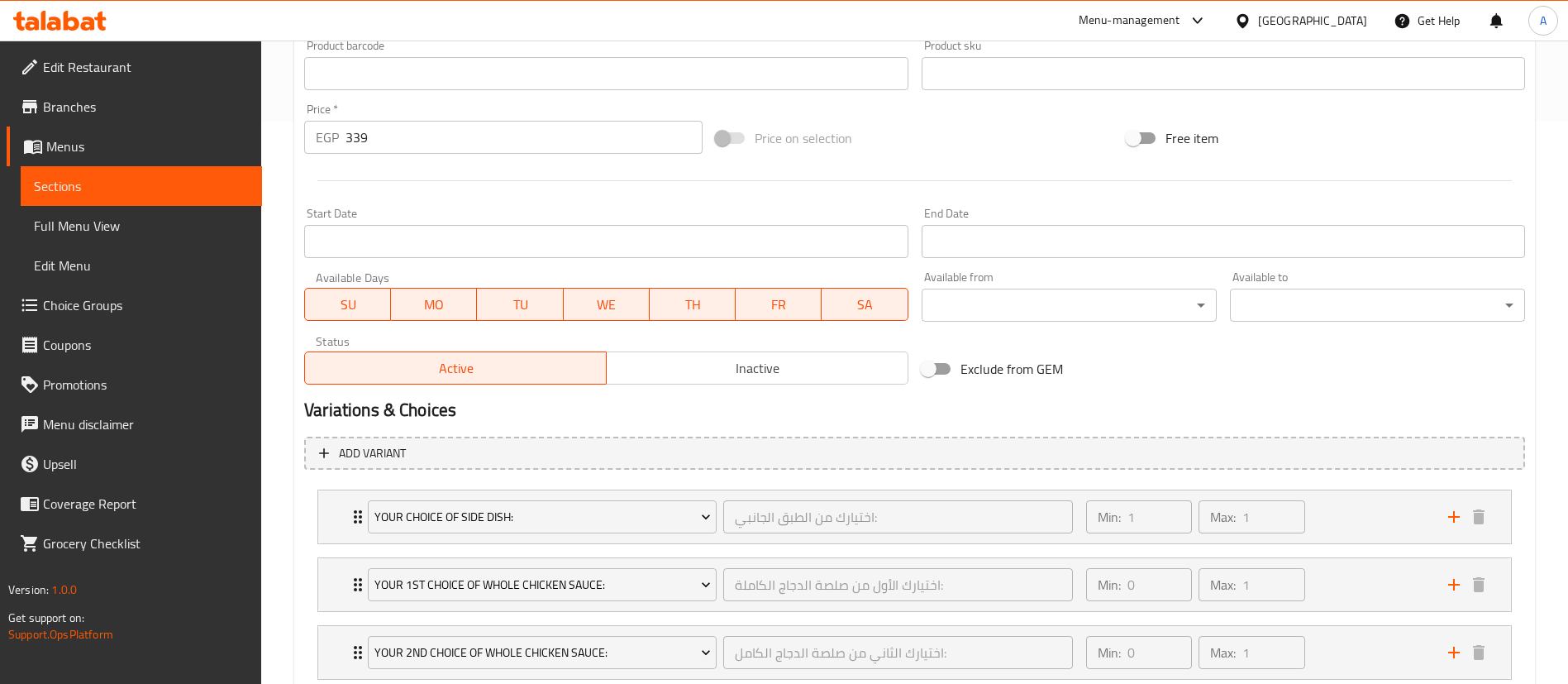
scroll to position [671, 0]
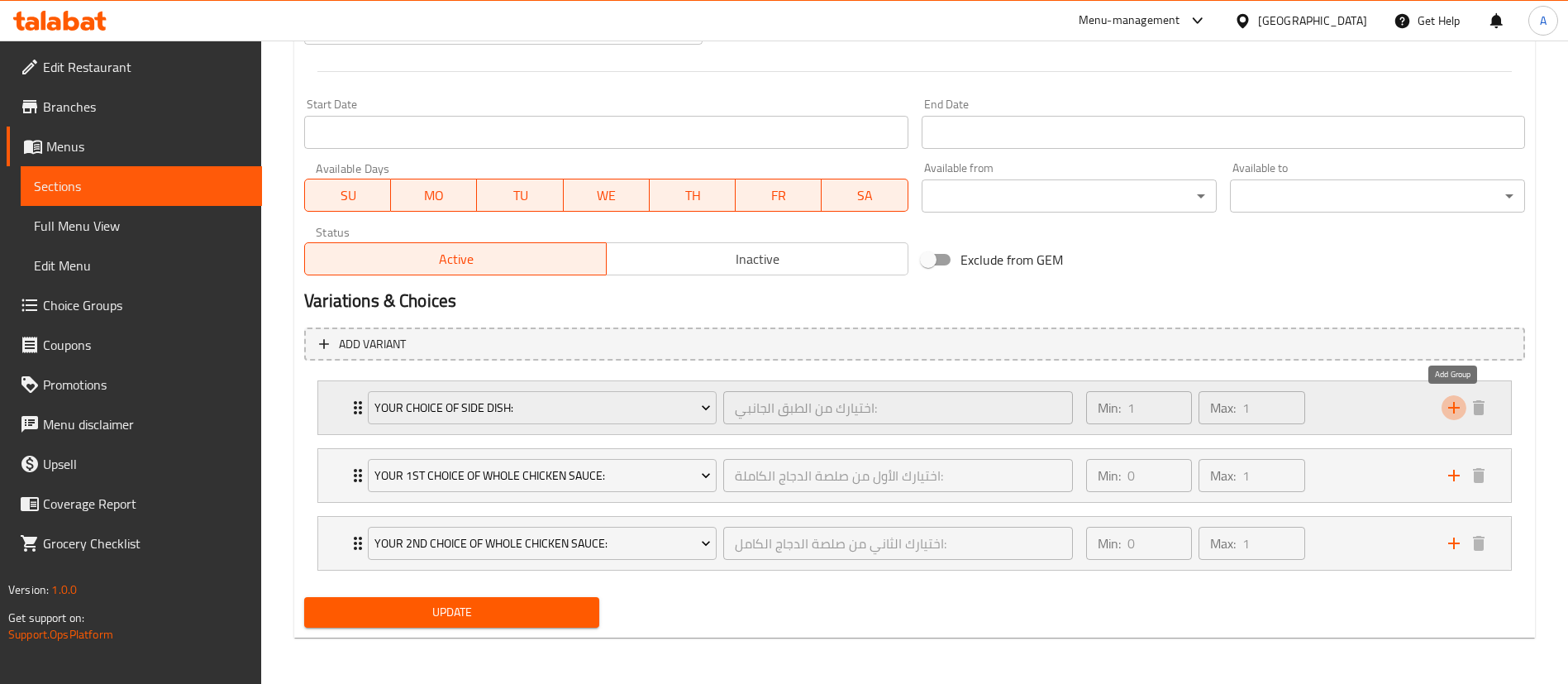
click at [1459, 410] on icon "add" at bounding box center [1454, 408] width 20 height 20
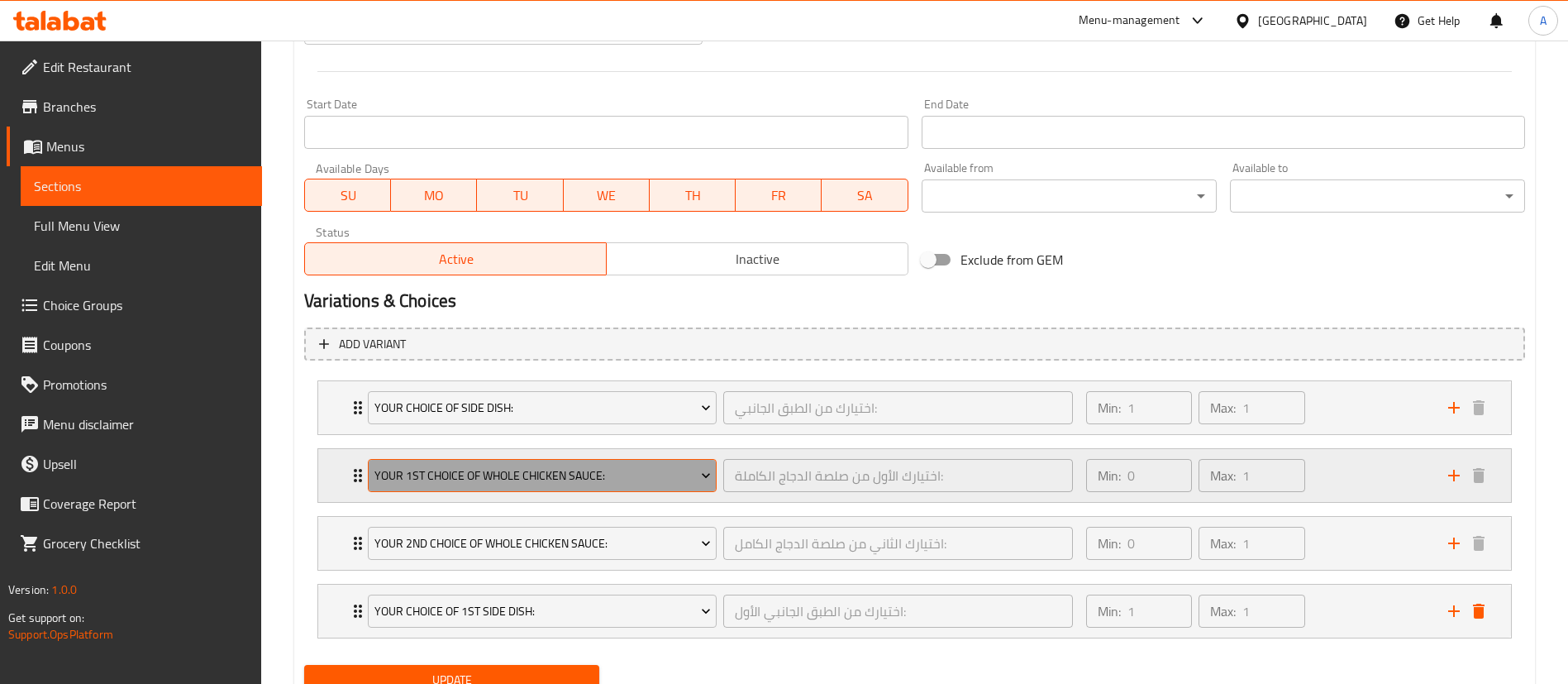
click at [658, 476] on span "Your 1st Choice Of Whole Chicken Sauce:" at bounding box center [543, 476] width 336 height 21
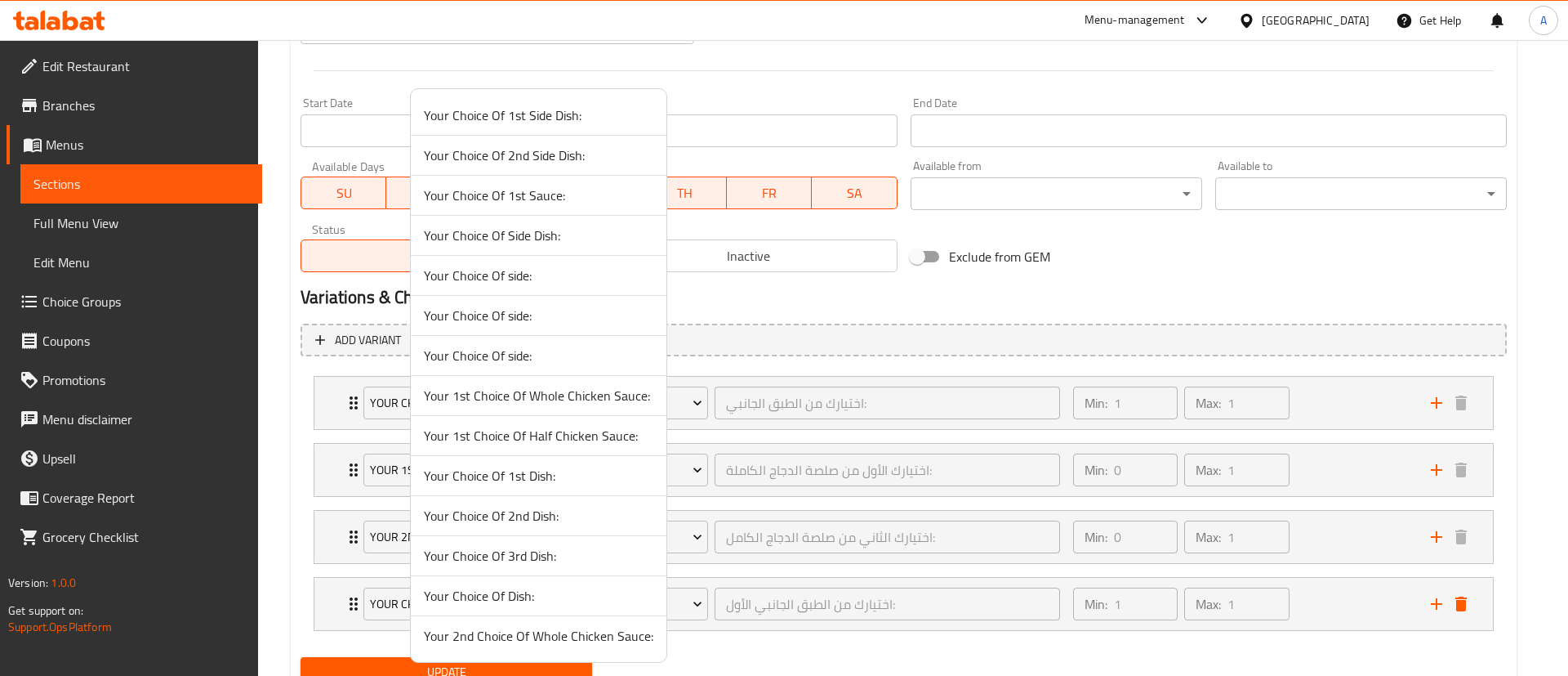
click at [502, 241] on span "Your Choice Of Side Dish:" at bounding box center [538, 236] width 229 height 20
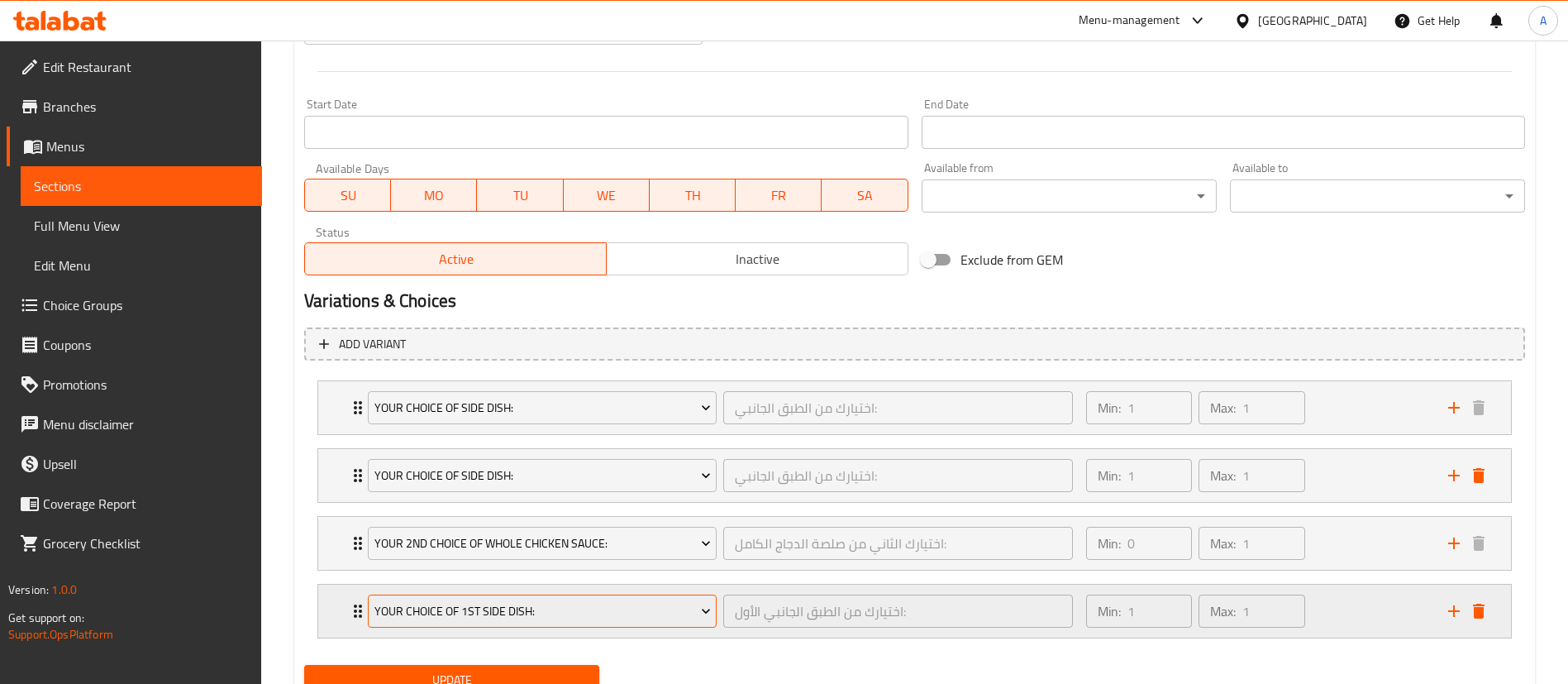
scroll to position [739, 0]
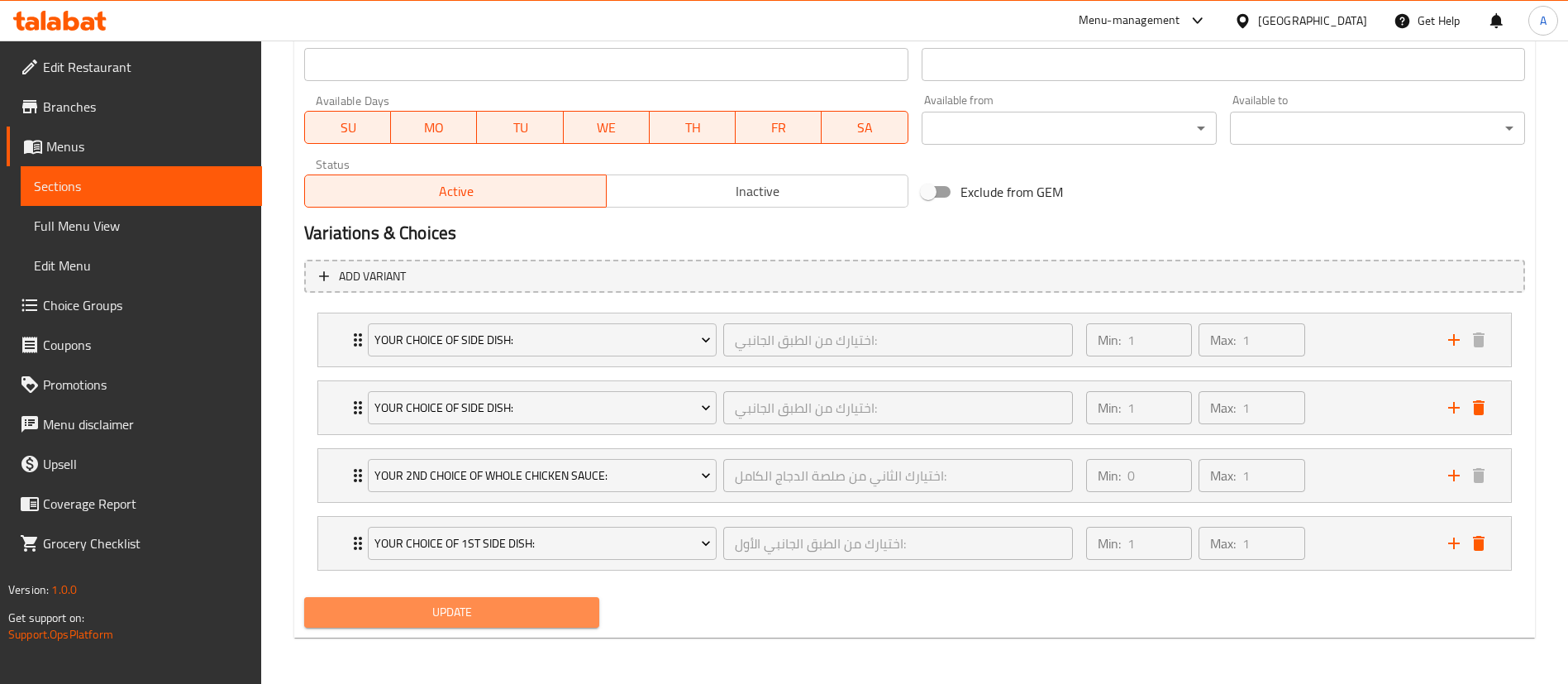
click at [473, 611] on span "Update" at bounding box center [452, 612] width 269 height 21
click at [485, 604] on span "Update" at bounding box center [452, 612] width 269 height 21
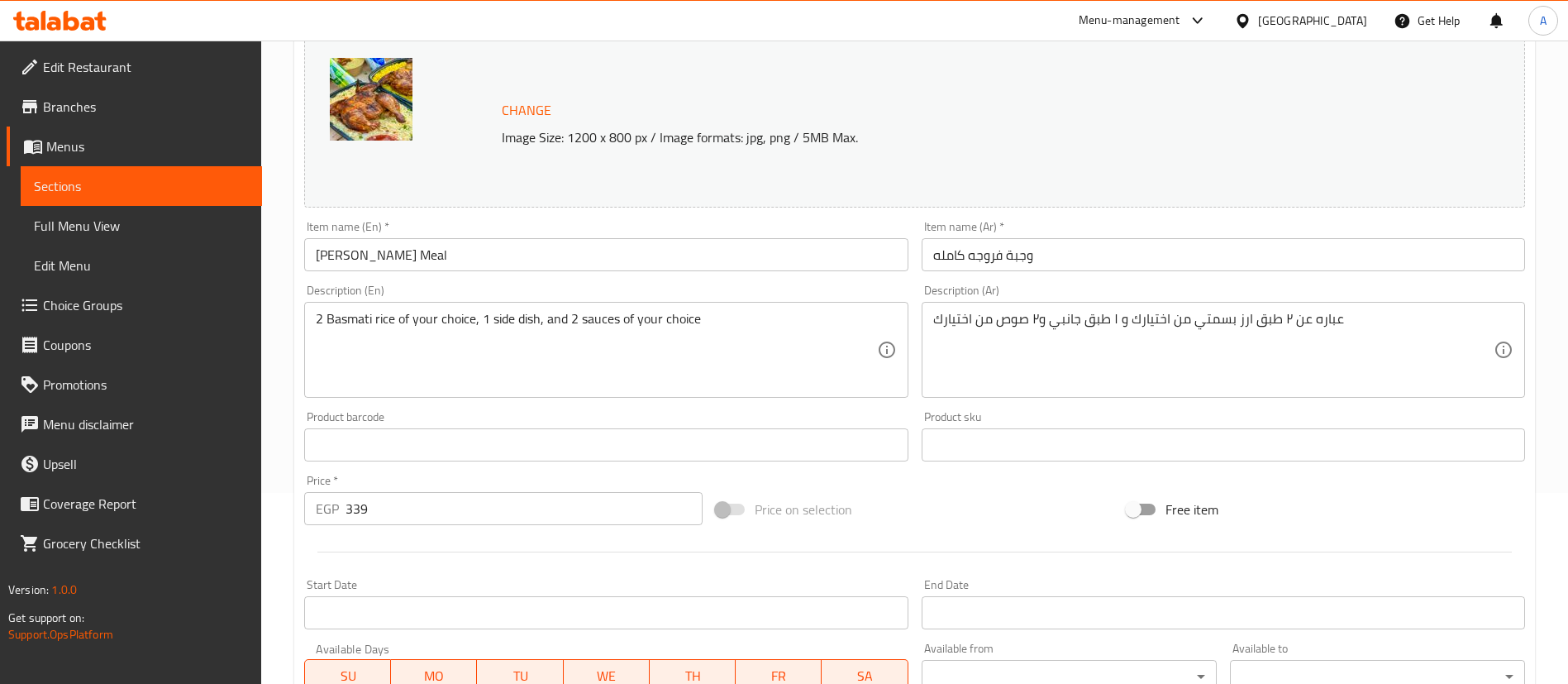
scroll to position [0, 0]
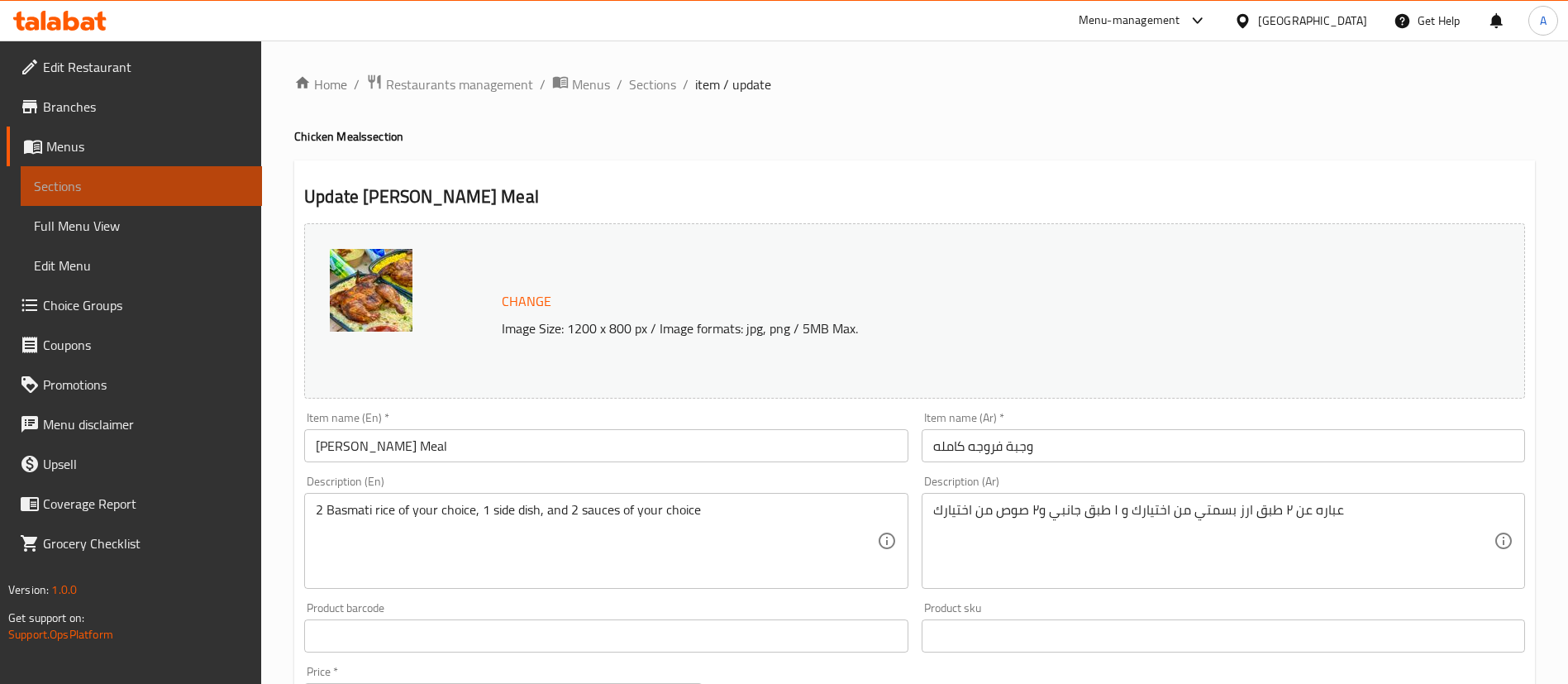
click at [162, 187] on span "Sections" at bounding box center [141, 187] width 215 height 20
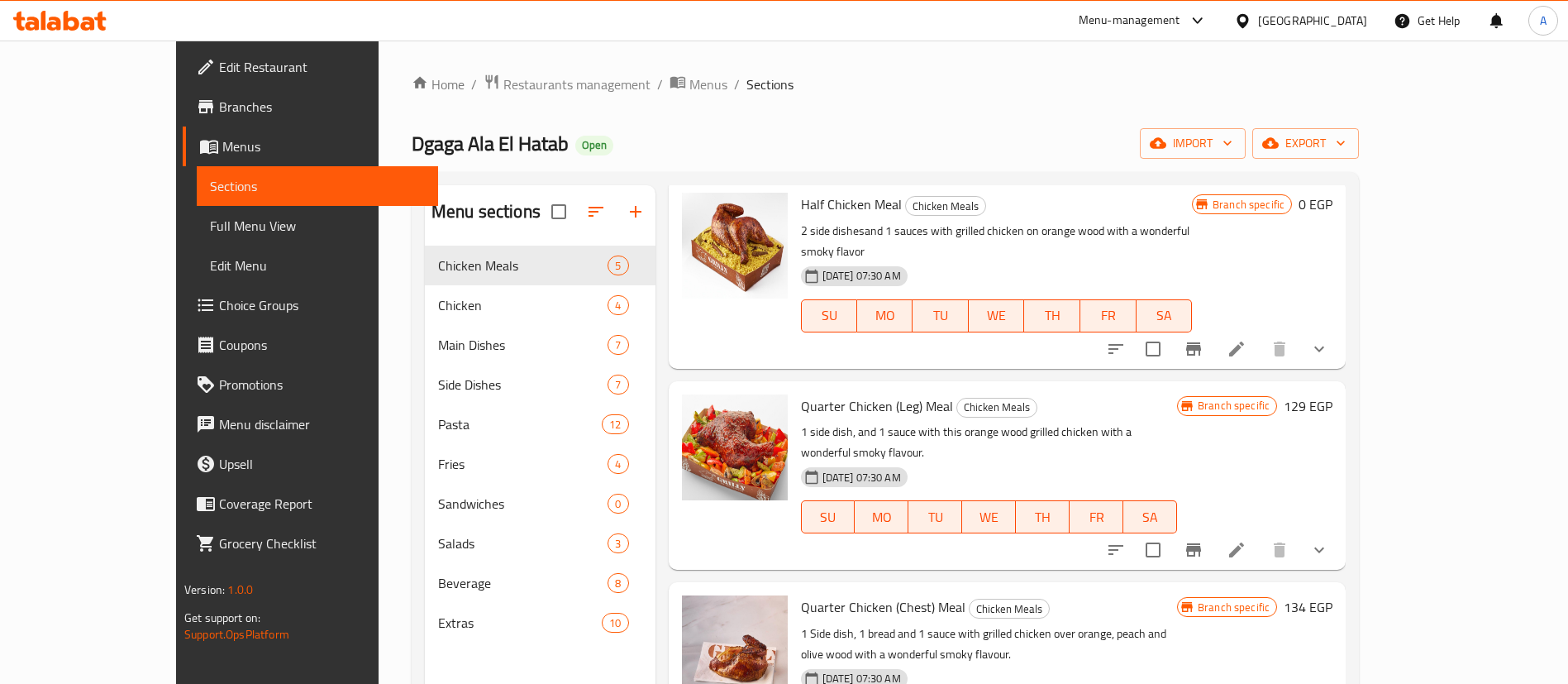
scroll to position [231, 0]
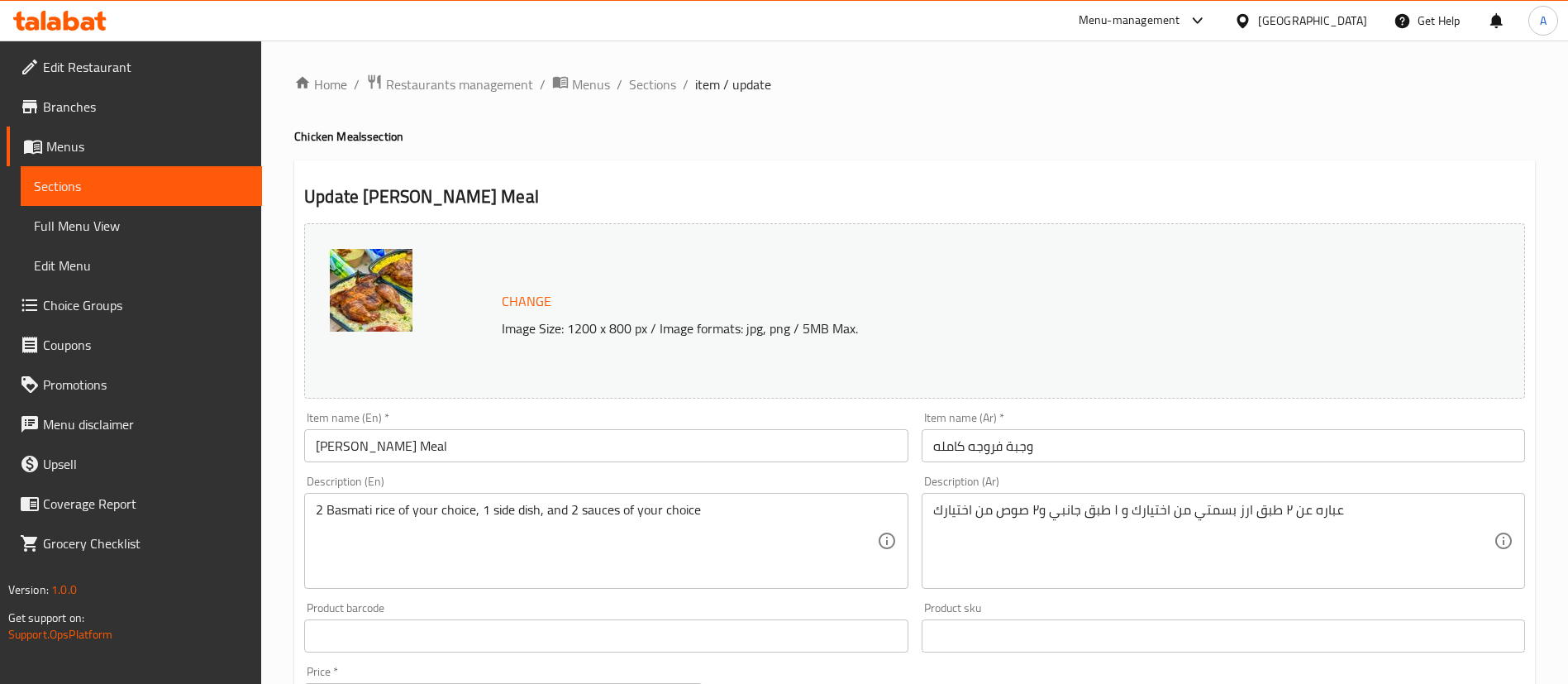
scroll to position [671, 0]
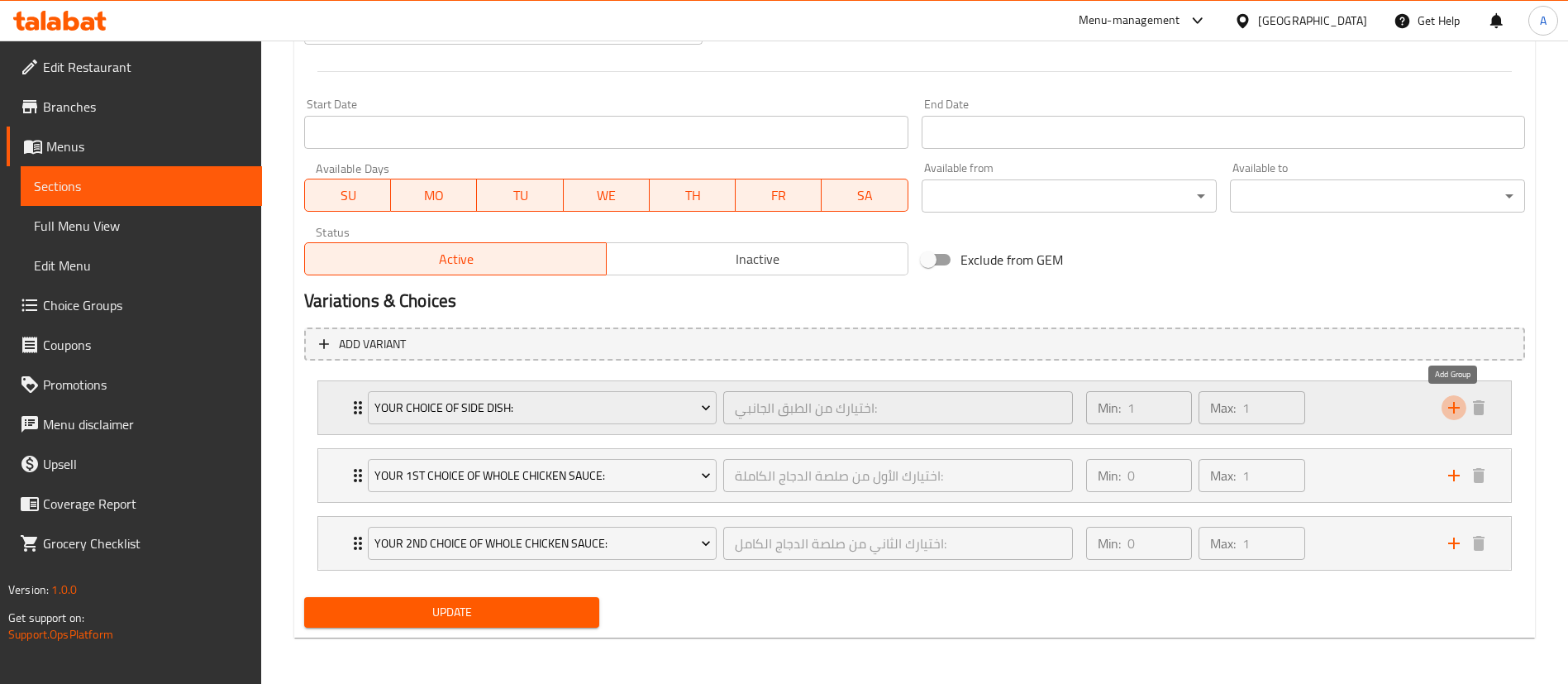
click at [1457, 417] on icon "add" at bounding box center [1454, 408] width 20 height 20
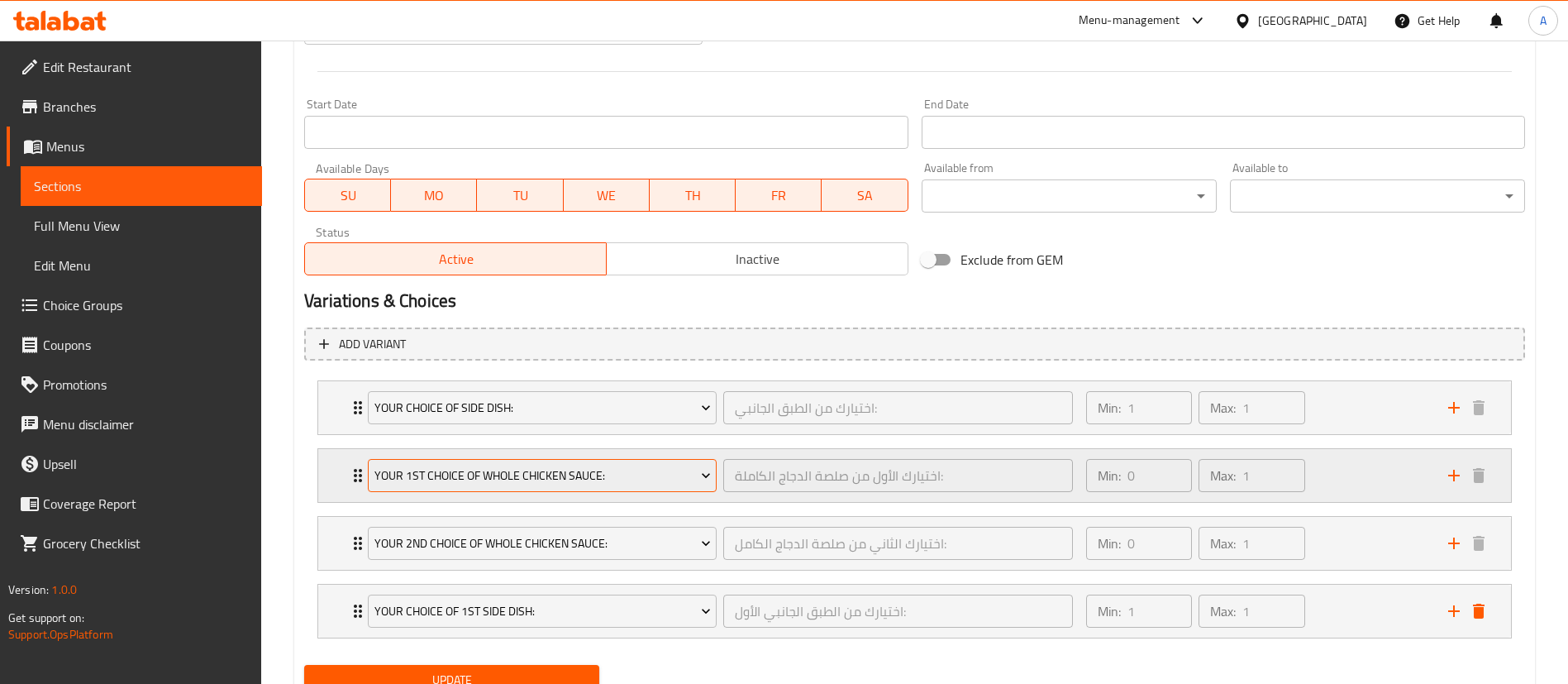
click at [623, 471] on span "Your 1st Choice Of Whole Chicken Sauce:" at bounding box center [543, 476] width 336 height 21
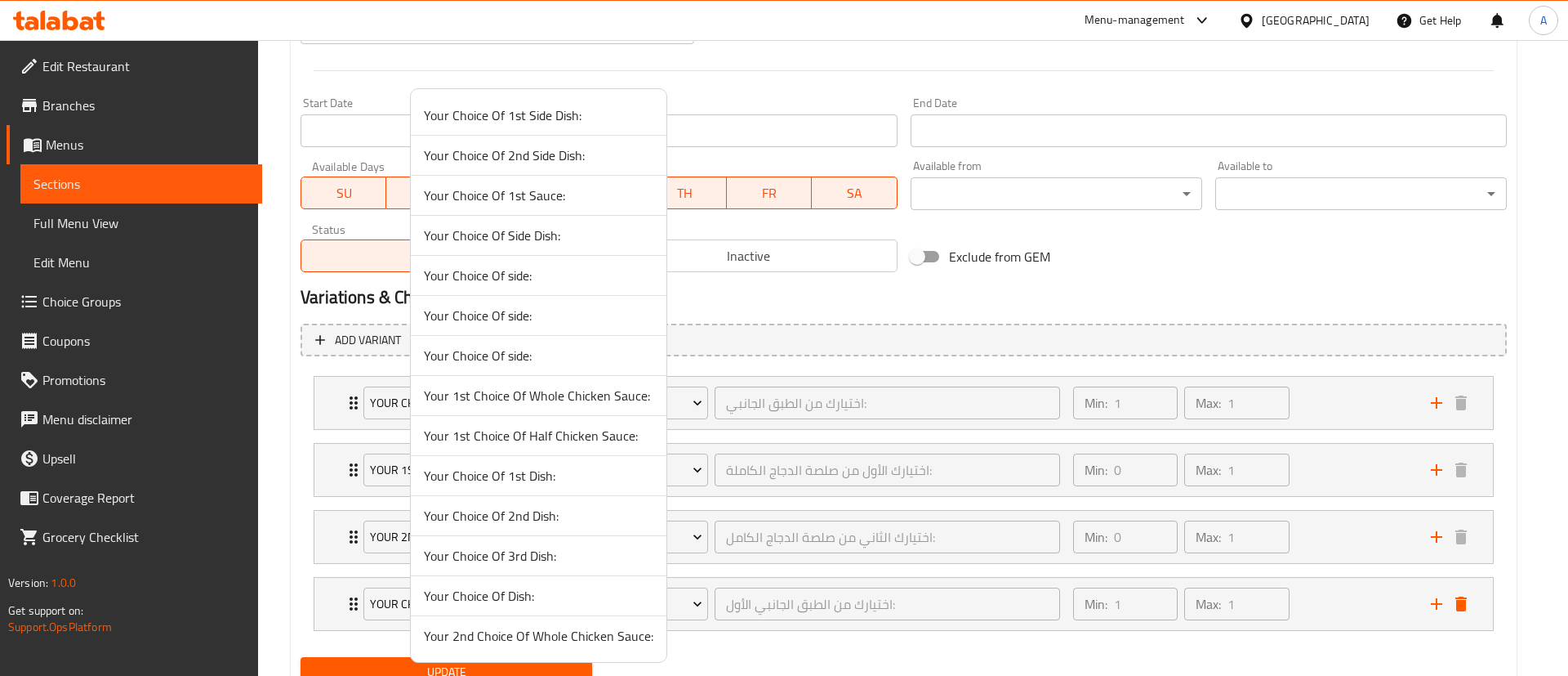
click at [546, 164] on span "Your Choice Of 2nd Side Dish:" at bounding box center [538, 155] width 229 height 20
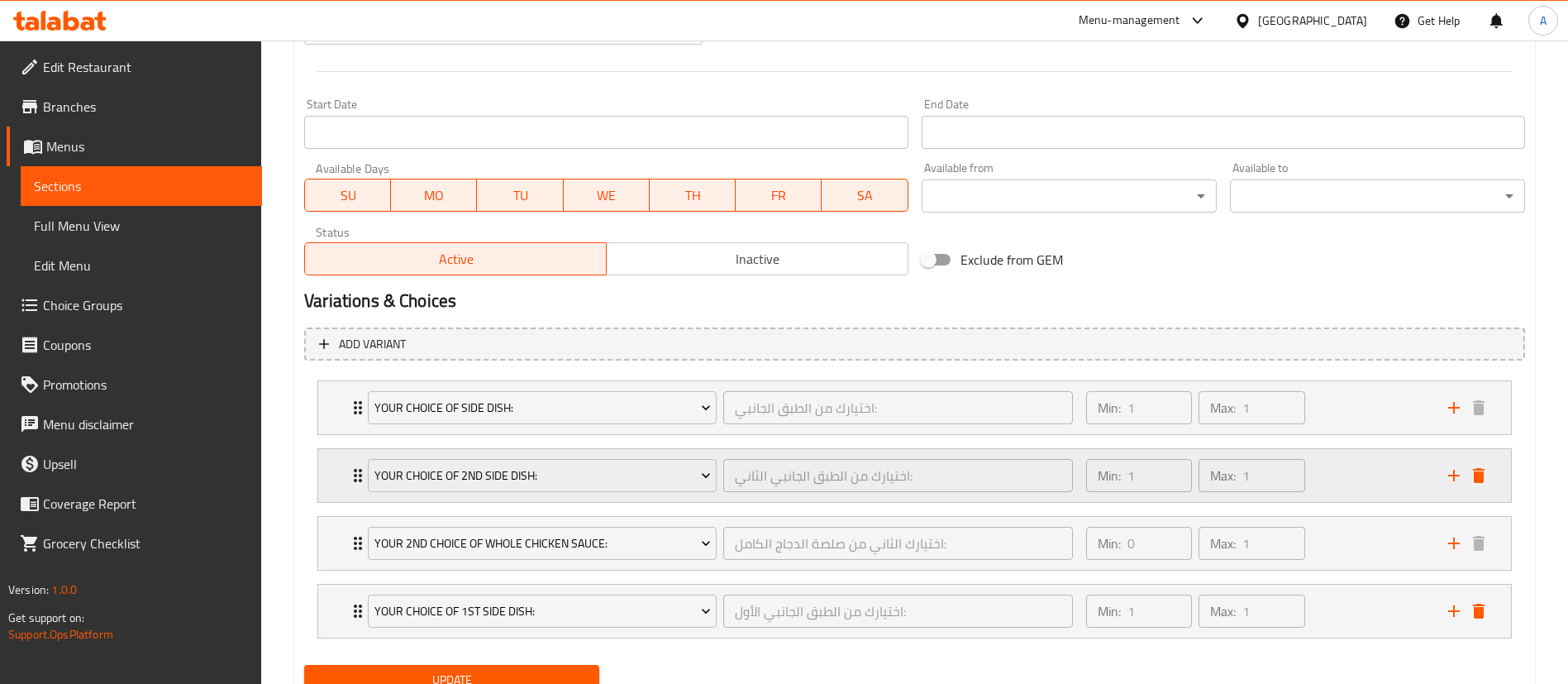
click at [1322, 479] on div "Min: 1 ​ Max: 1 ​" at bounding box center [1257, 476] width 362 height 53
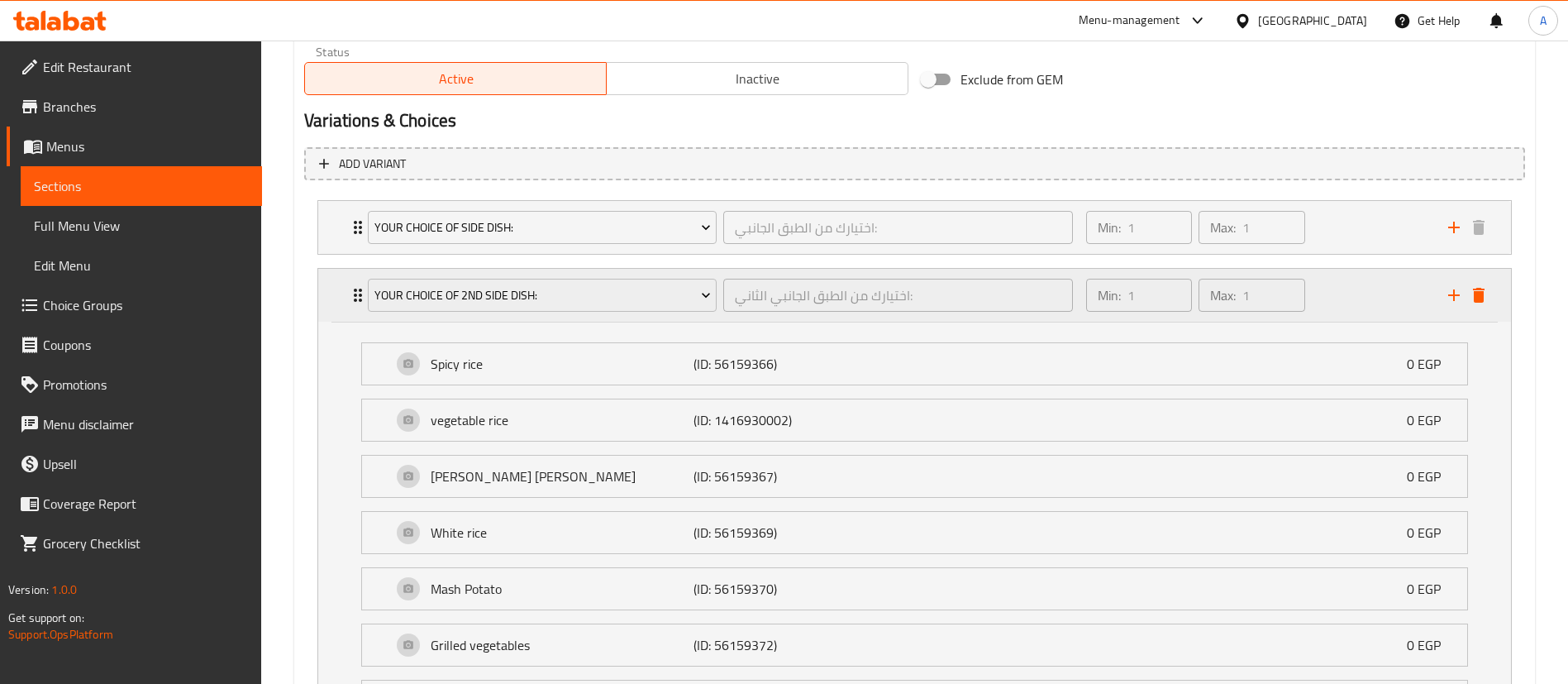
scroll to position [852, 0]
click at [1330, 248] on div "Min: 1 ​ Max: 1 ​" at bounding box center [1257, 227] width 362 height 53
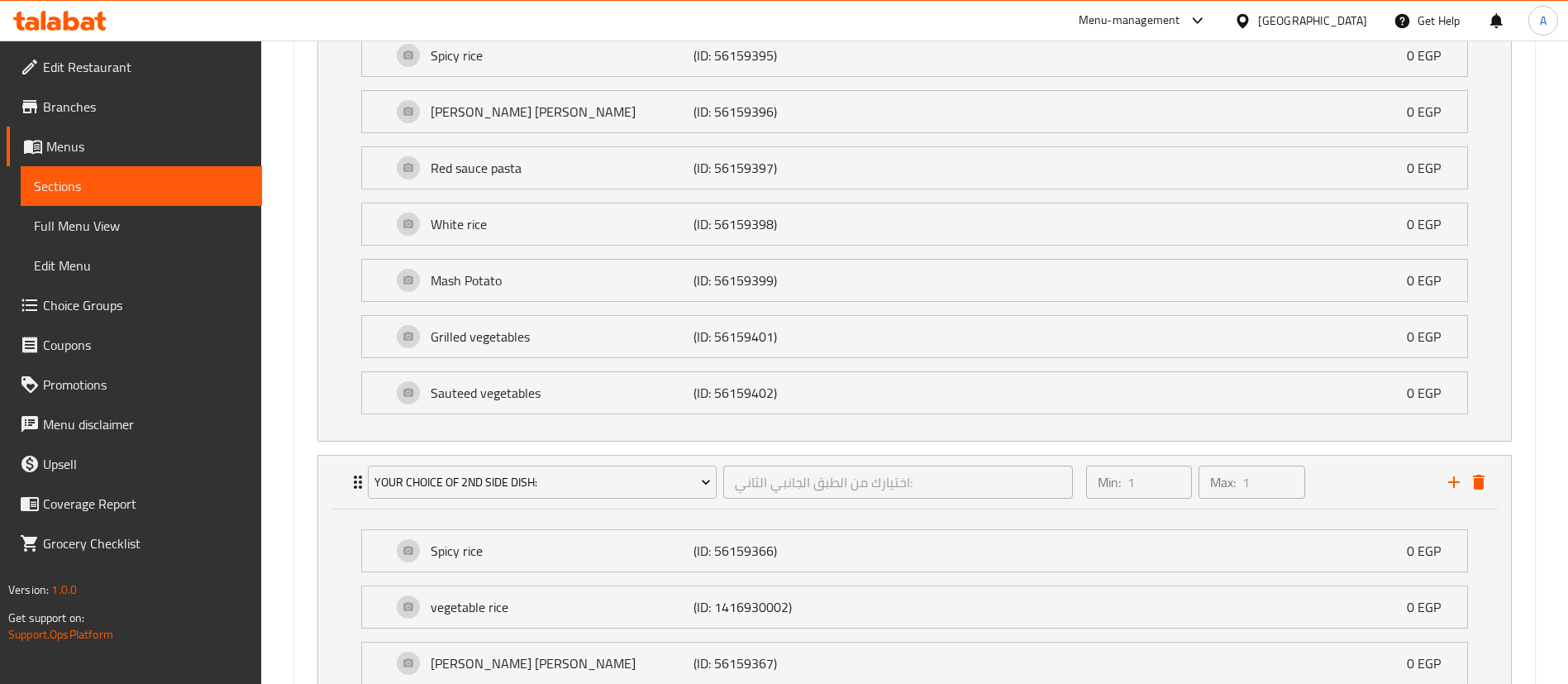
scroll to position [1090, 0]
click at [1283, 175] on div "Red sauce pasta (ID: 56159397) 0 EGP" at bounding box center [920, 169] width 1055 height 41
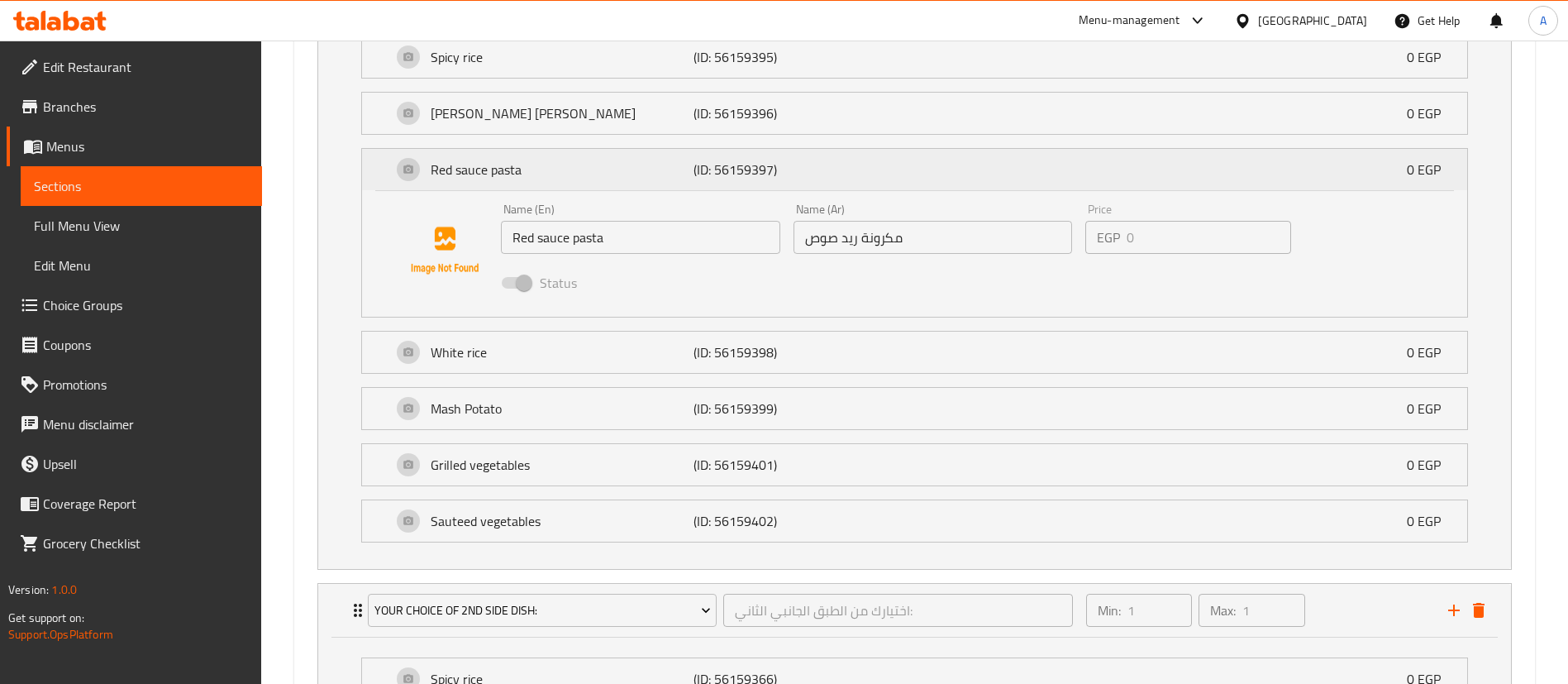
click at [1283, 175] on div "Red sauce pasta (ID: 56159397) 0 EGP" at bounding box center [920, 169] width 1055 height 41
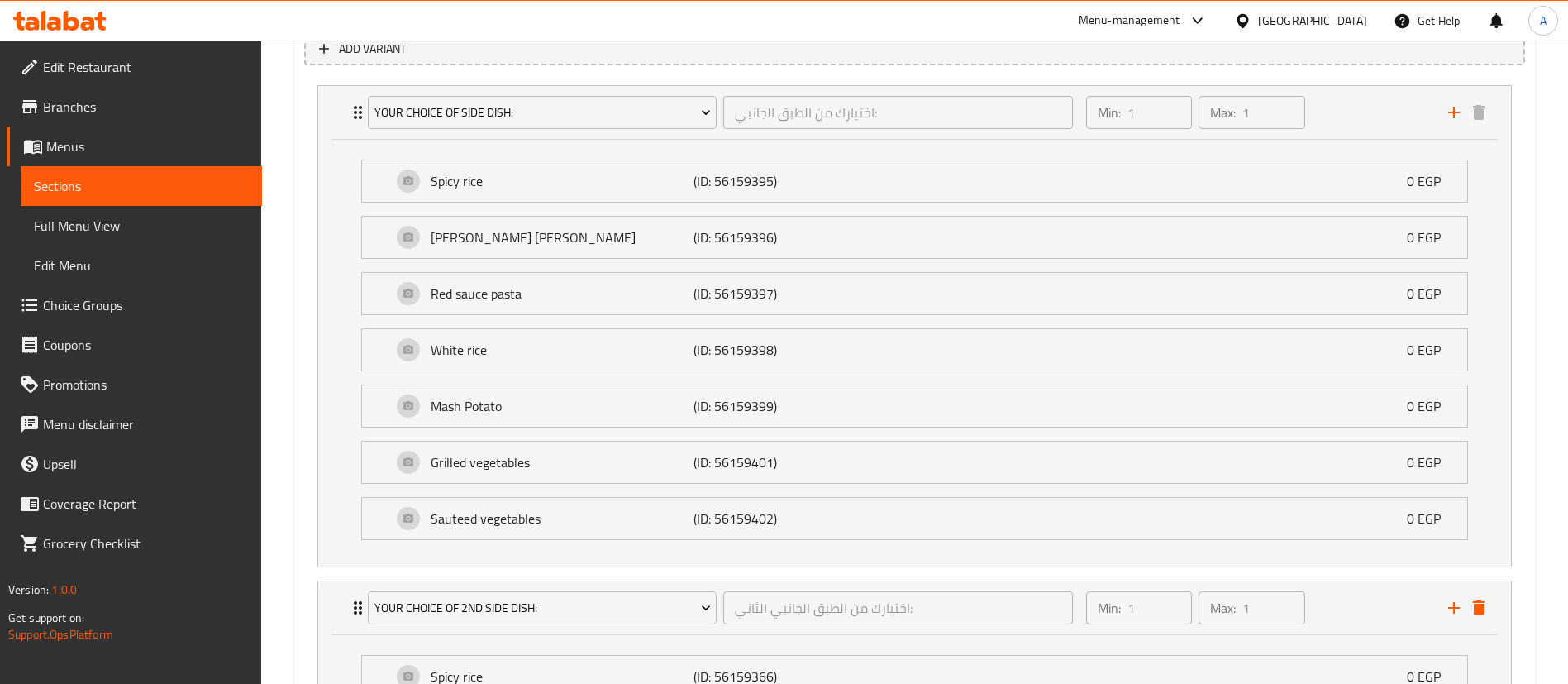
scroll to position [951, 0]
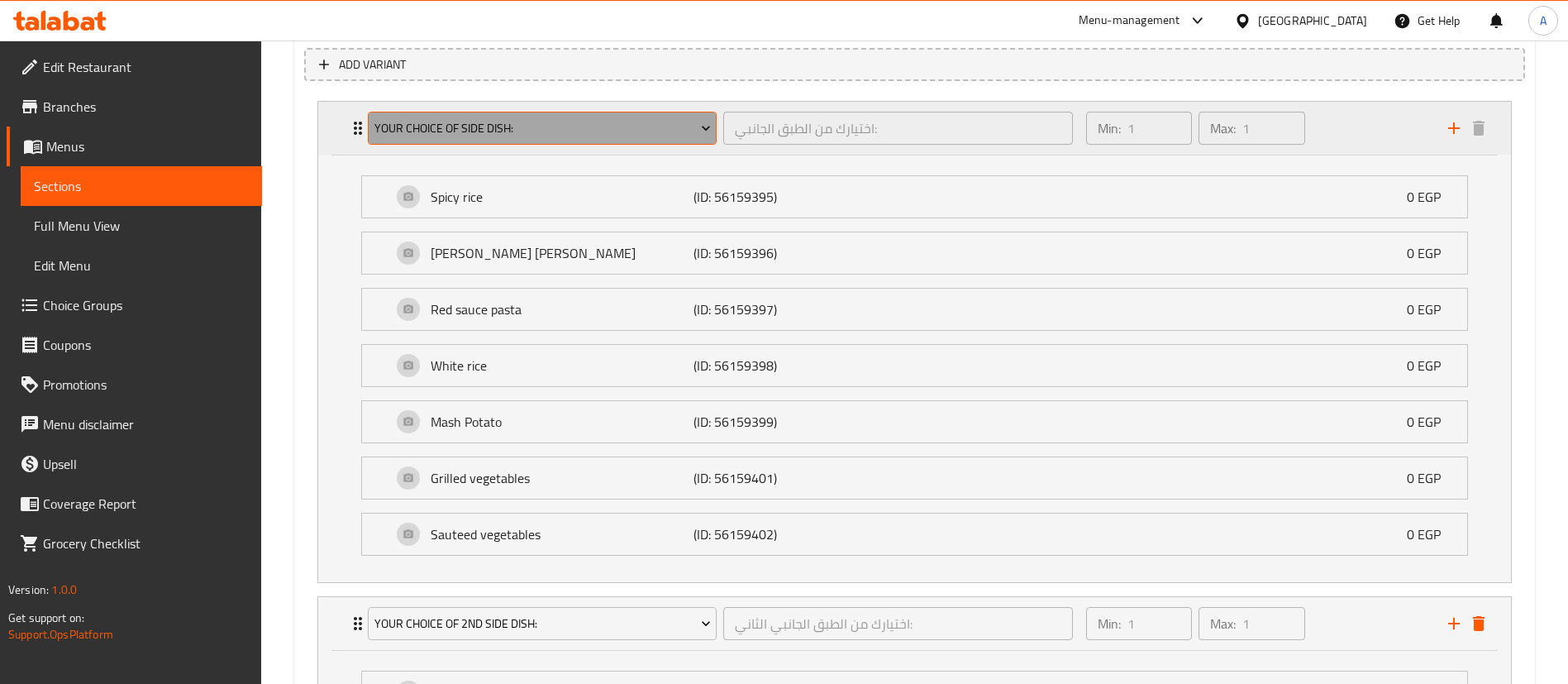
click at [615, 140] on button "Your Choice Of Side Dish:" at bounding box center [541, 128] width 348 height 33
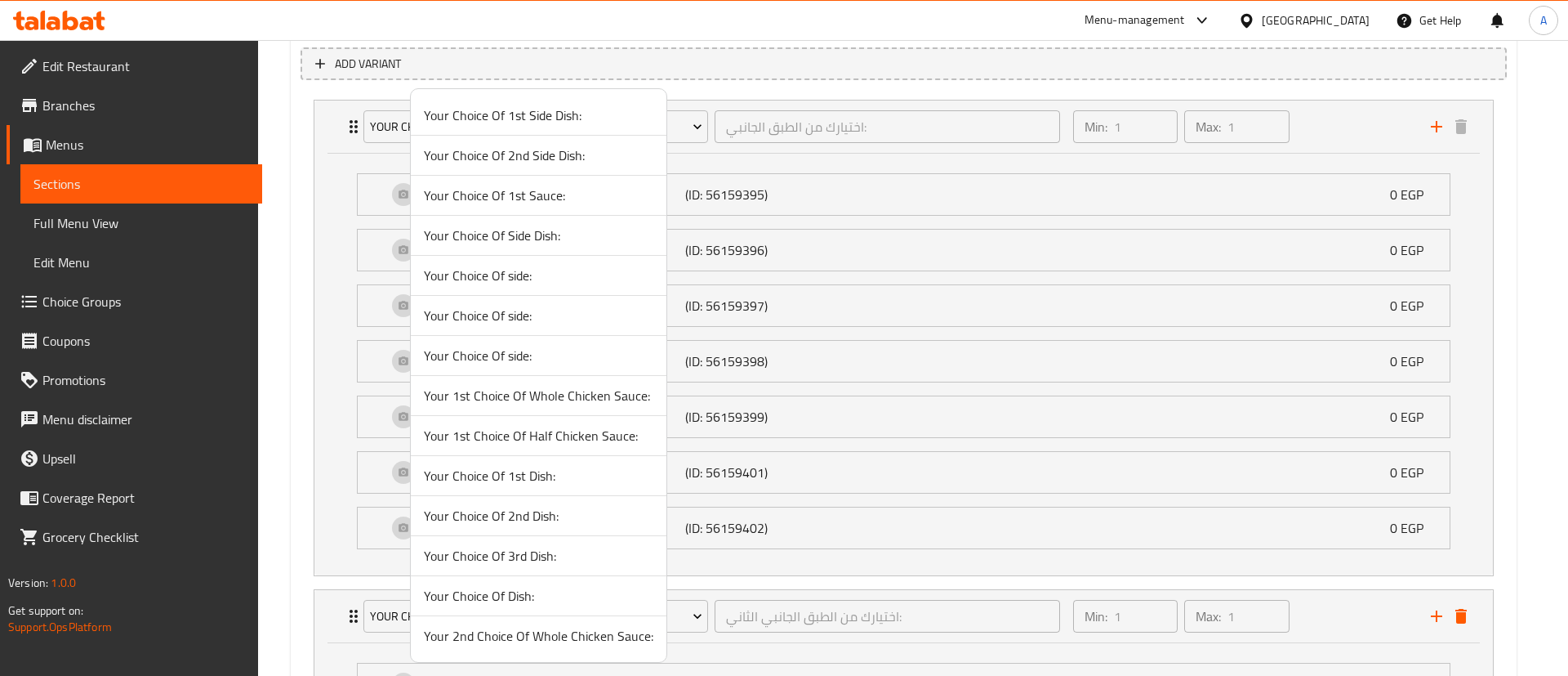
click at [575, 117] on span "Your Choice Of 1st Side Dish:" at bounding box center [538, 116] width 229 height 20
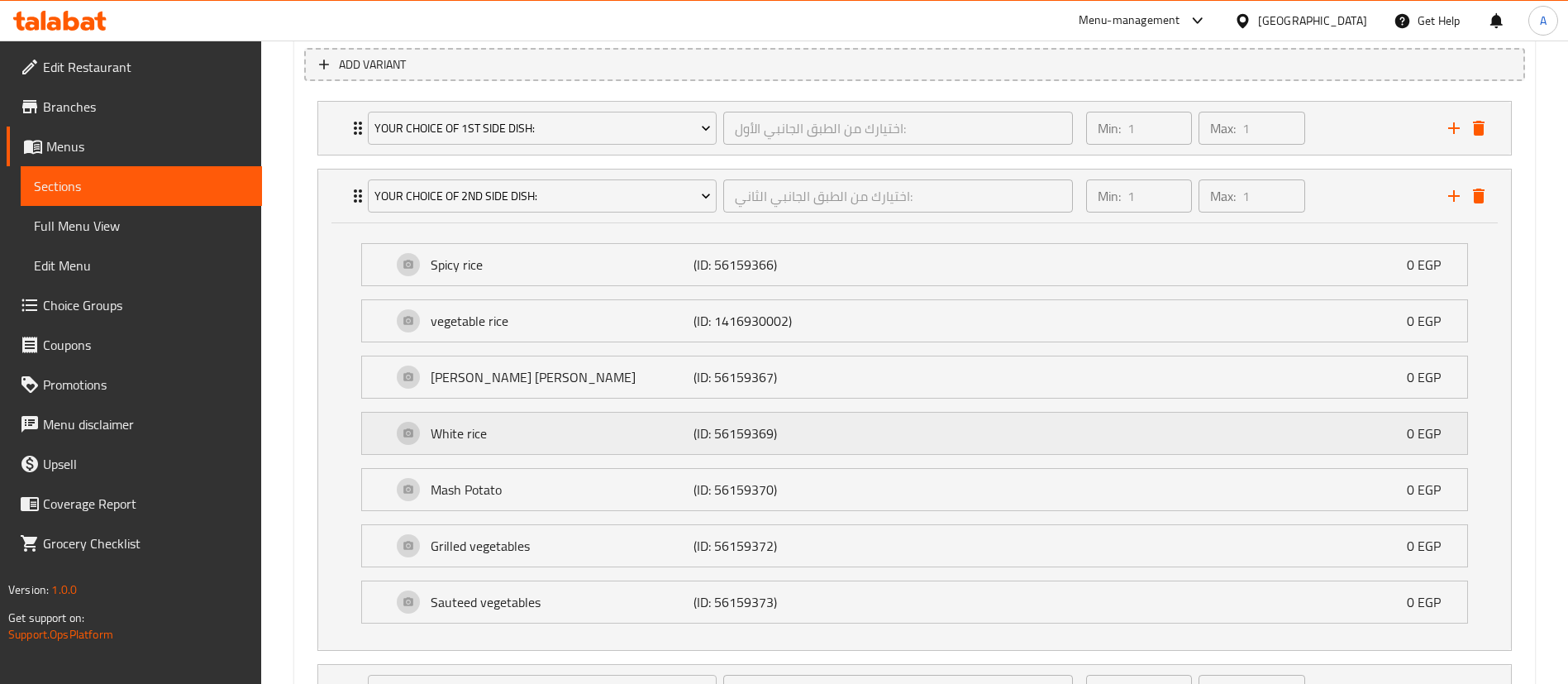
scroll to position [1167, 0]
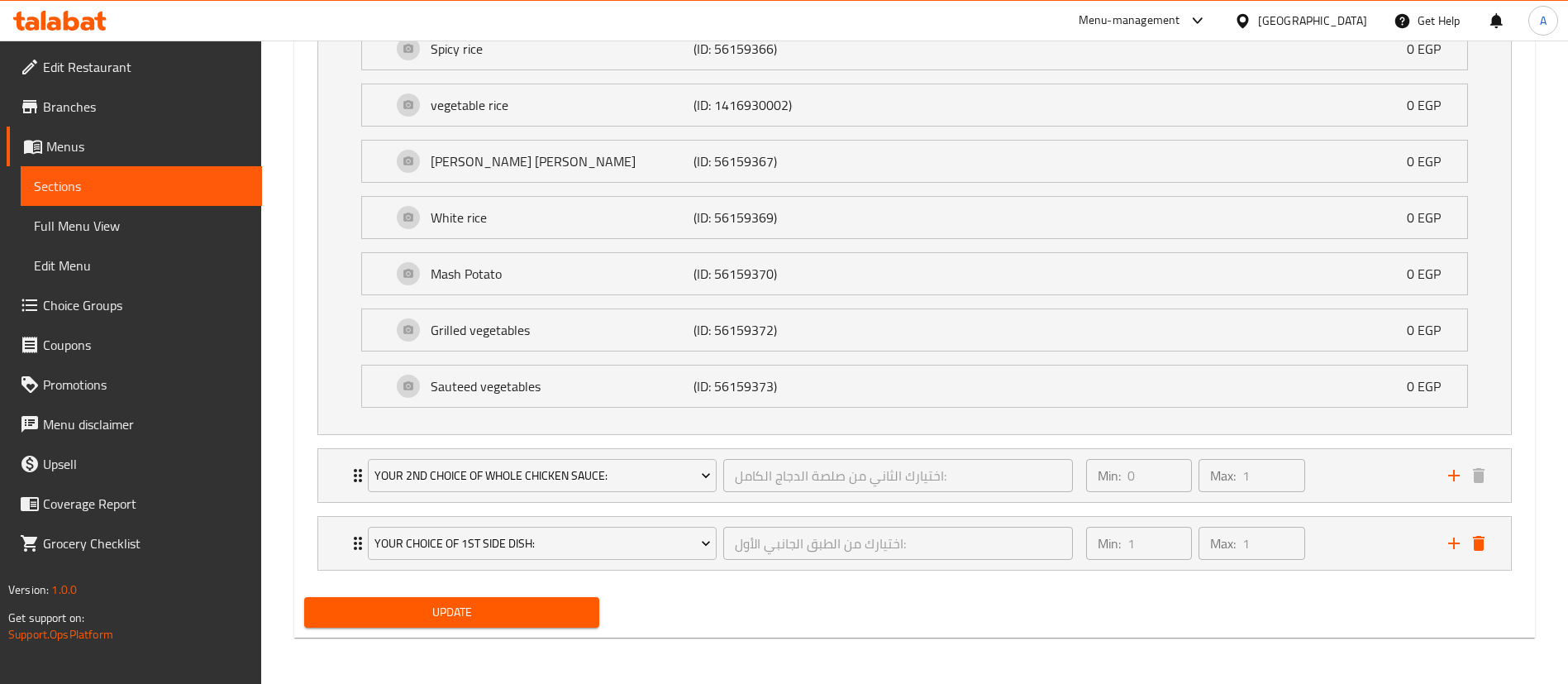
click at [480, 593] on div "Update" at bounding box center [451, 612] width 308 height 44
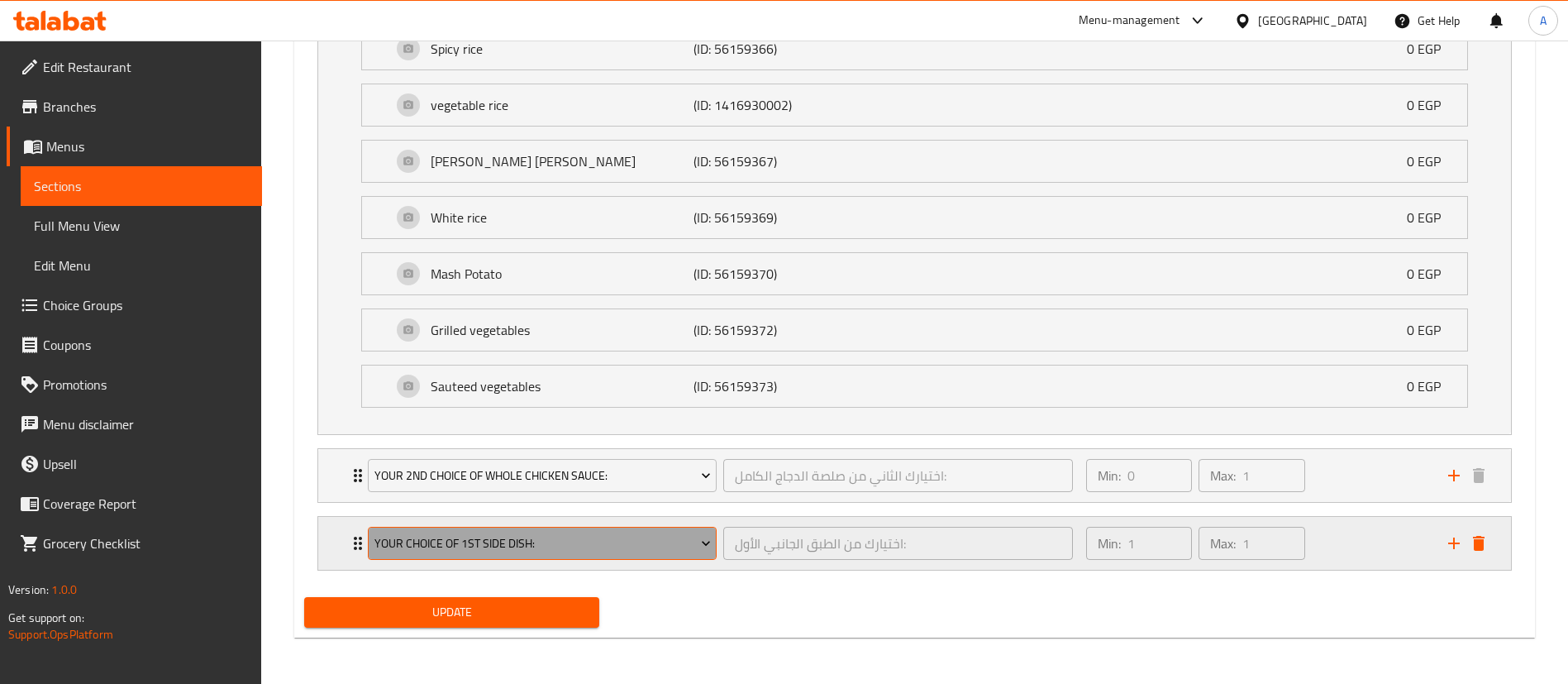
click at [607, 544] on span "Your Choice Of 1st Side Dish:" at bounding box center [543, 543] width 336 height 21
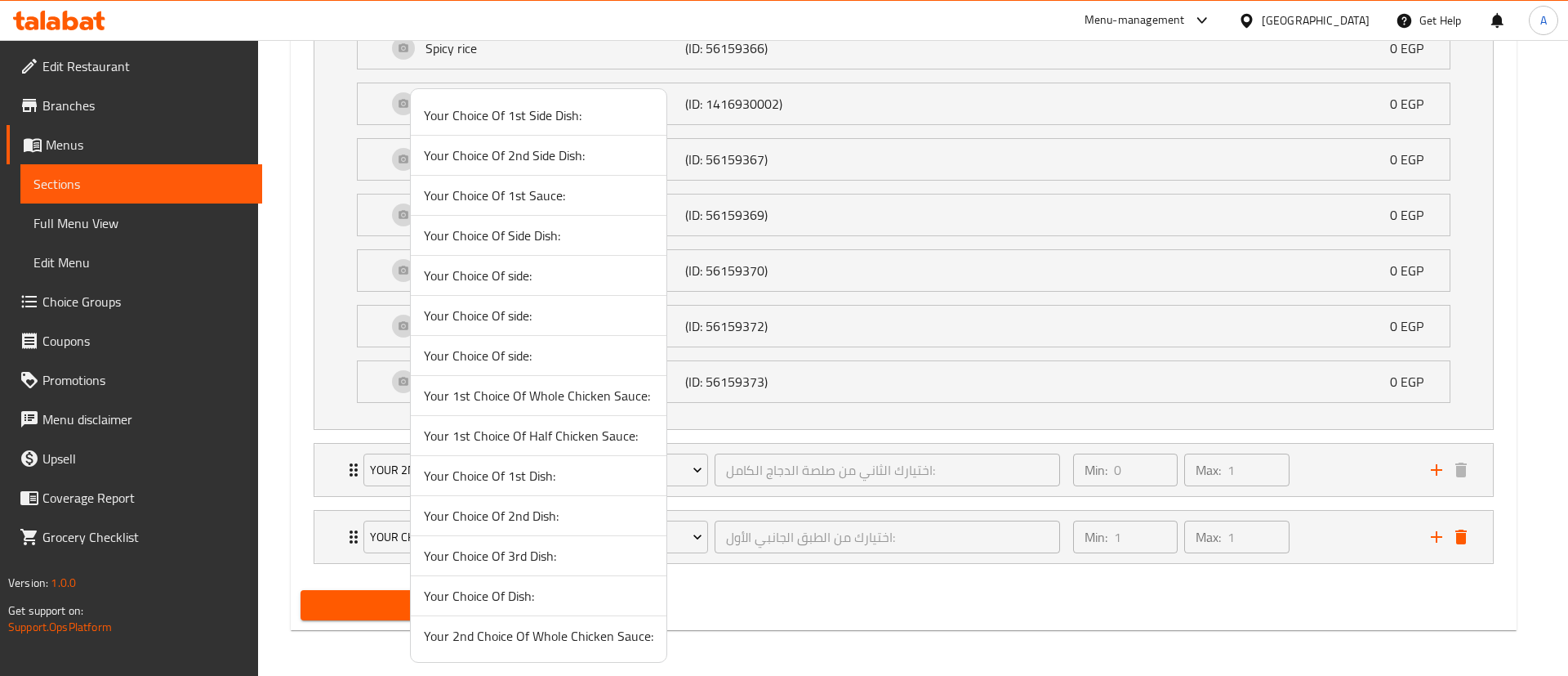
click at [368, 469] on div at bounding box center [784, 338] width 1568 height 676
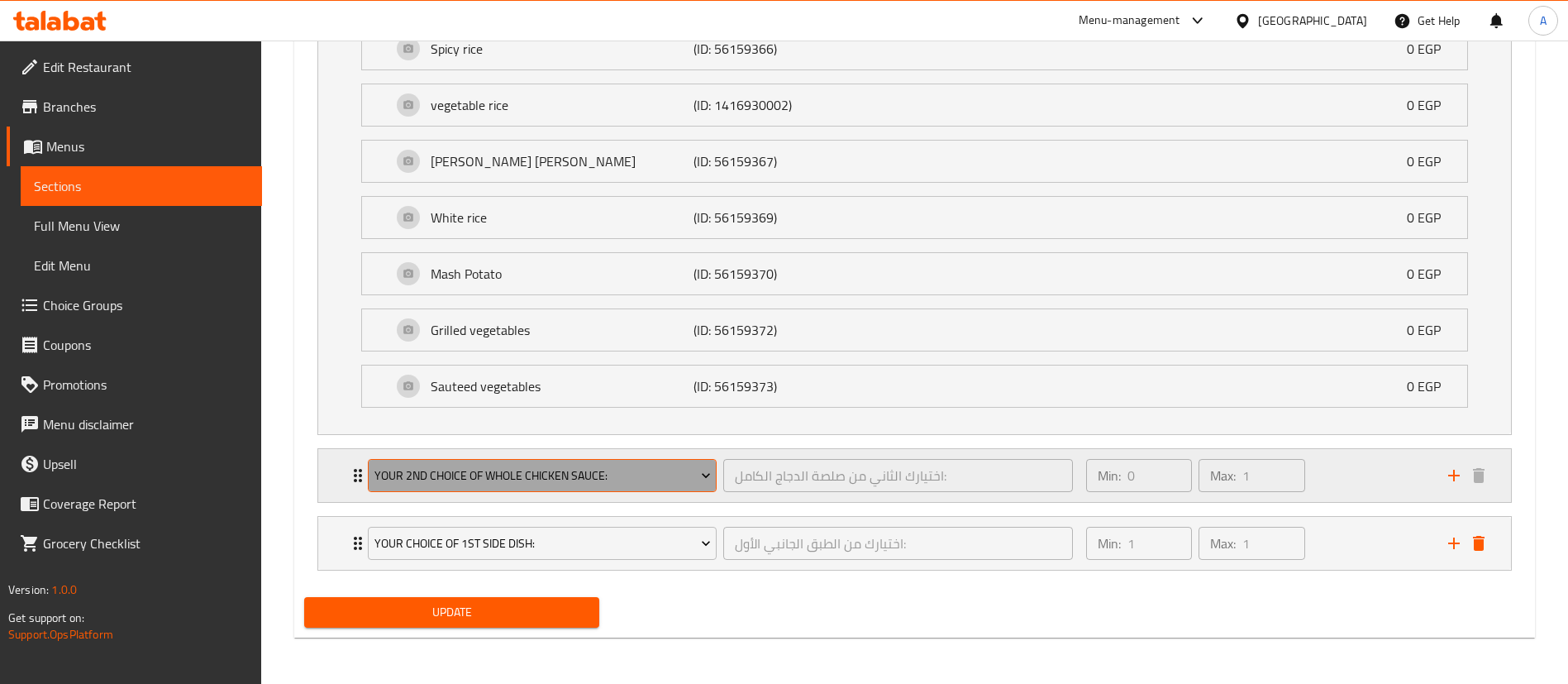
click at [414, 469] on span "Your 2nd Choice Of Whole Chicken Sauce:" at bounding box center [543, 476] width 336 height 21
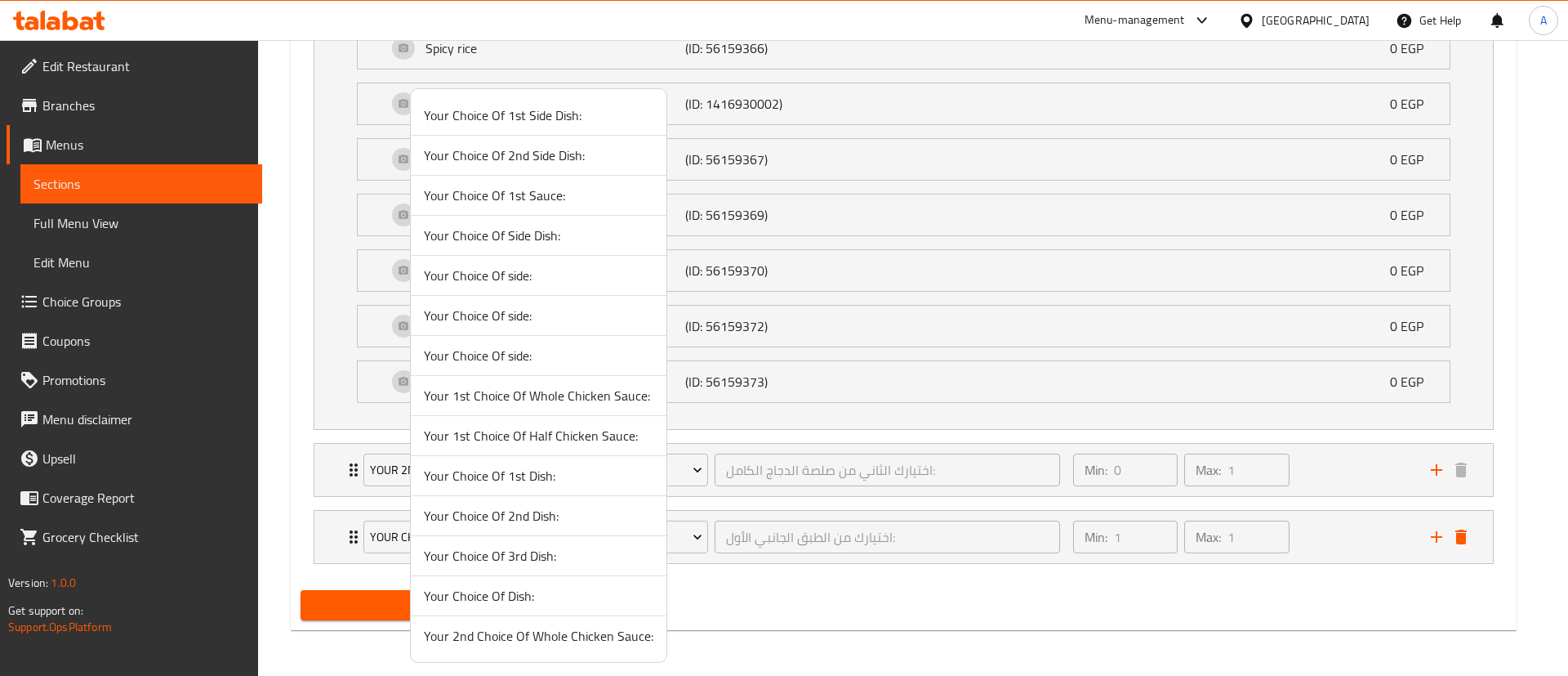
click at [583, 397] on span "Your 1st Choice Of Whole Chicken Sauce:" at bounding box center [538, 396] width 229 height 20
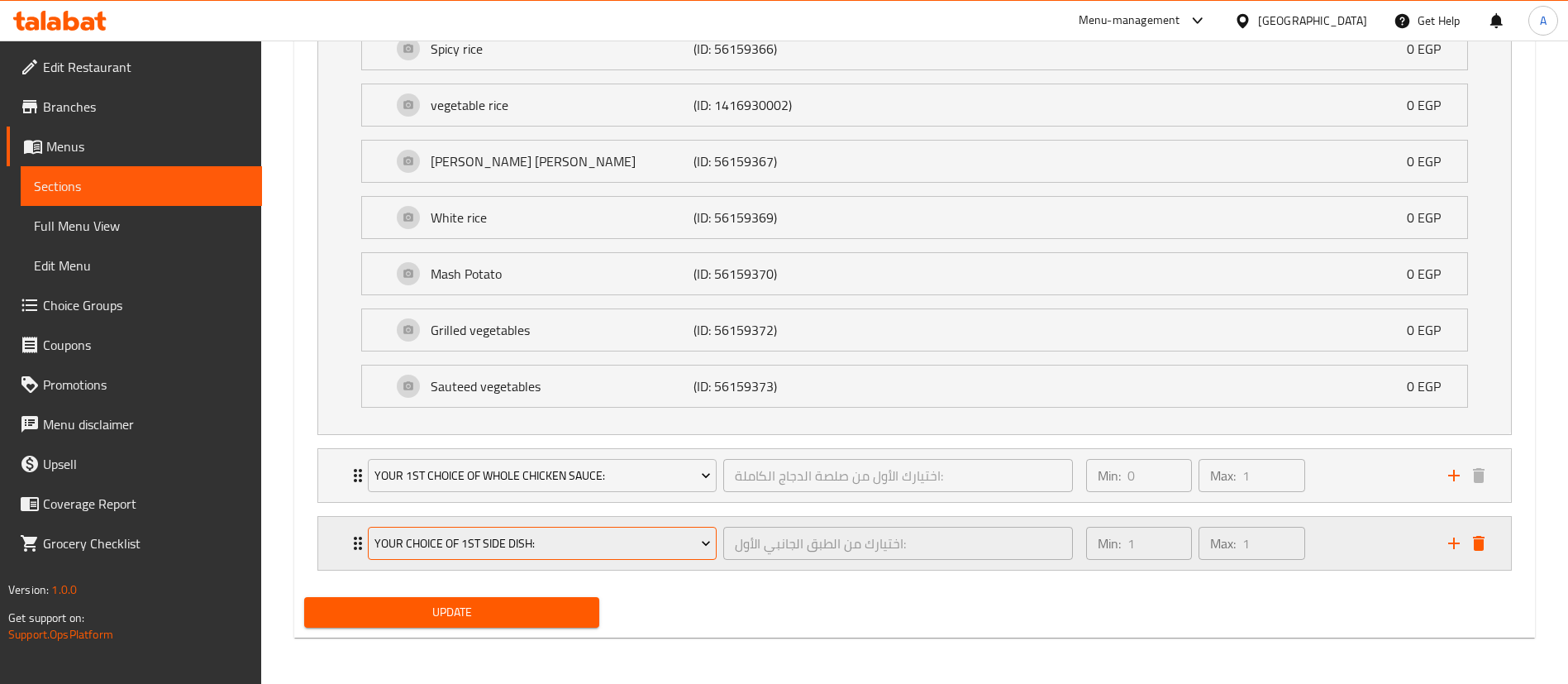
click at [509, 540] on span "Your Choice Of 1st Side Dish:" at bounding box center [543, 543] width 336 height 21
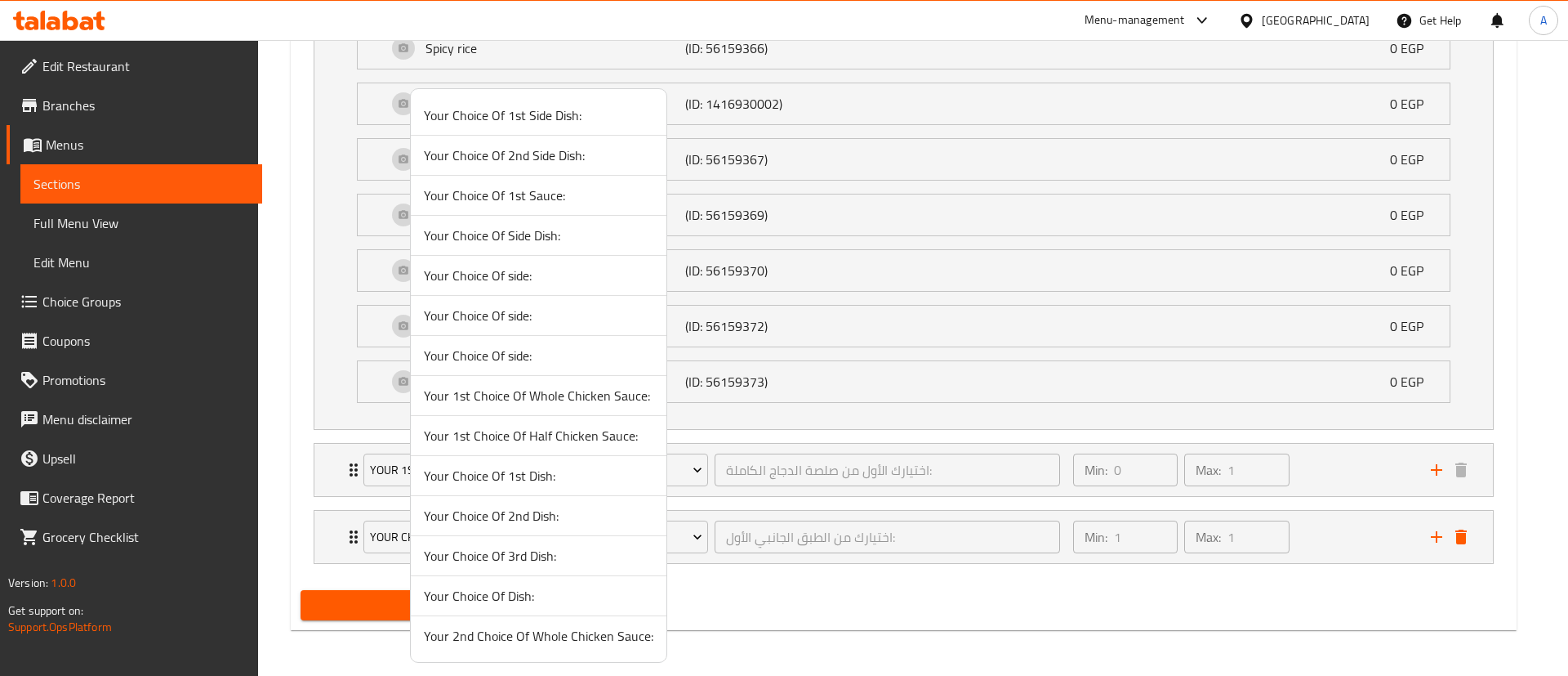
click at [549, 636] on span "Your 2nd Choice Of Whole Chicken Sauce:" at bounding box center [538, 635] width 229 height 20
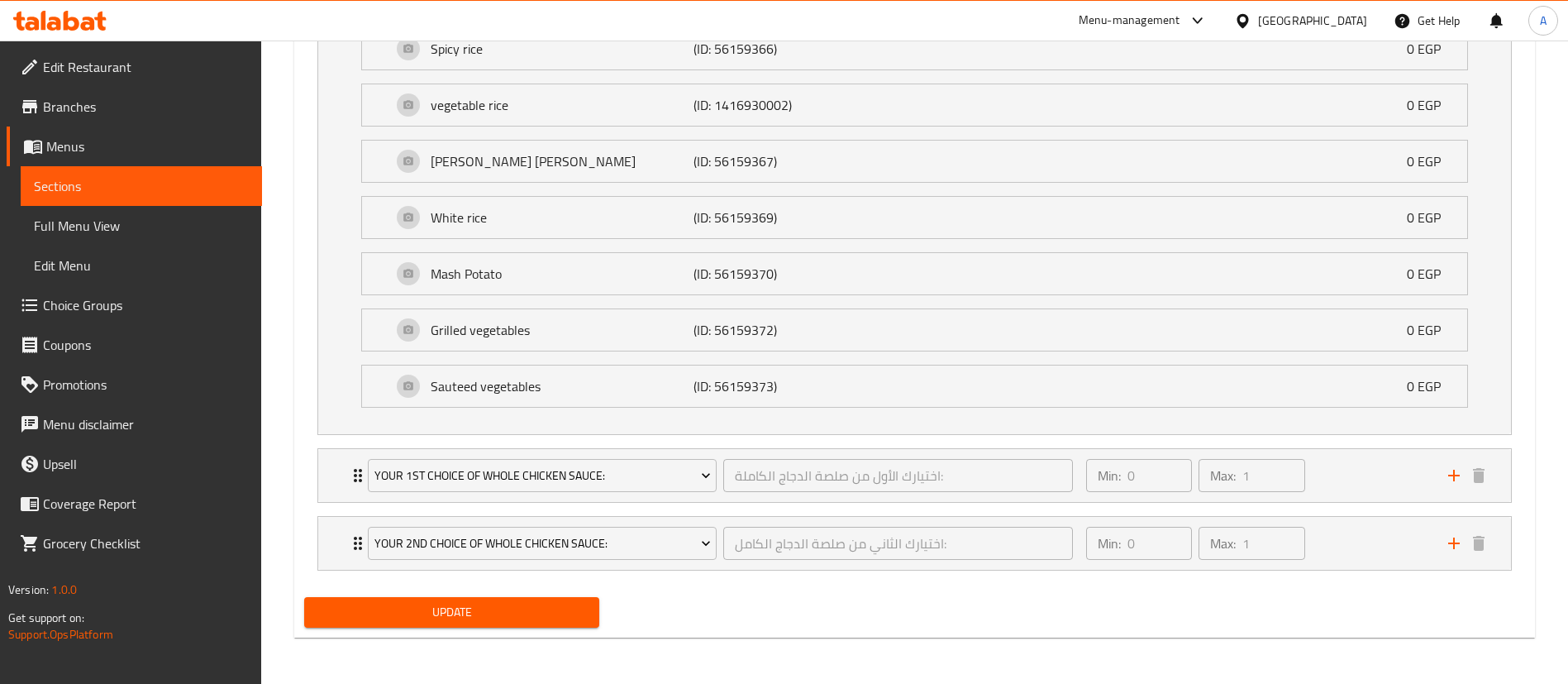
click at [486, 597] on button "Update" at bounding box center [452, 612] width 295 height 30
click at [1180, 13] on div "Menu-management" at bounding box center [1129, 21] width 101 height 20
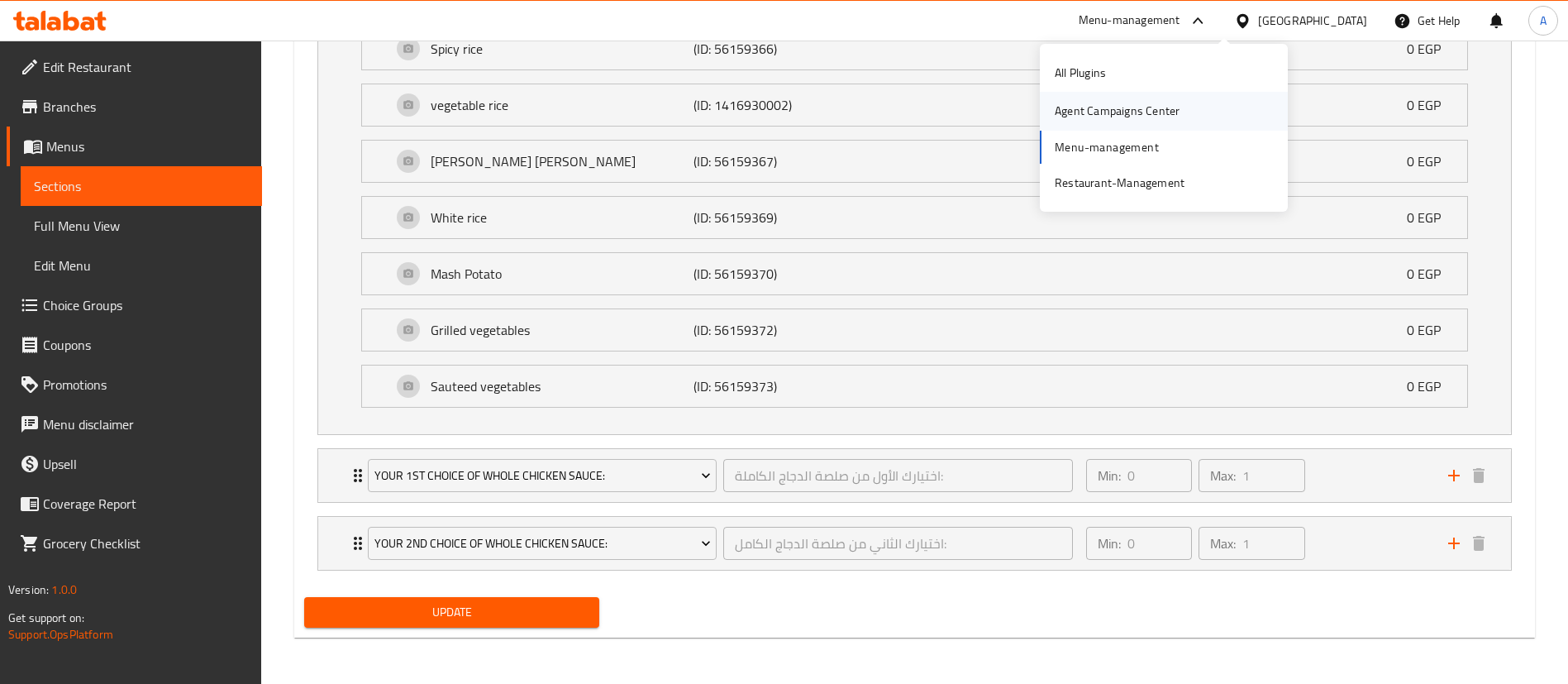
click at [1181, 103] on div "Agent Campaigns Center" at bounding box center [1116, 111] width 151 height 38
